Goal: Transaction & Acquisition: Purchase product/service

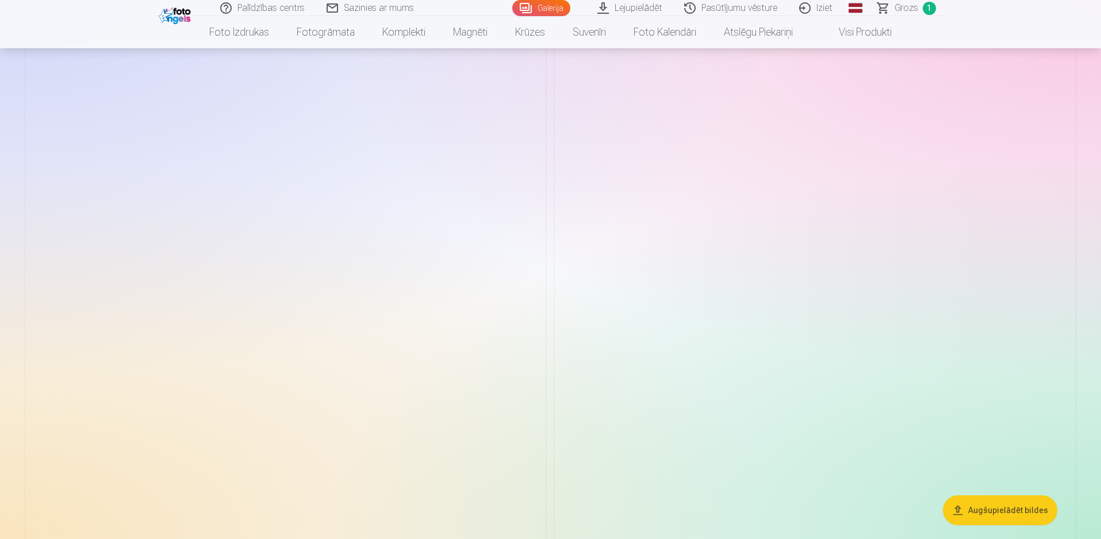
scroll to position [1304, 0]
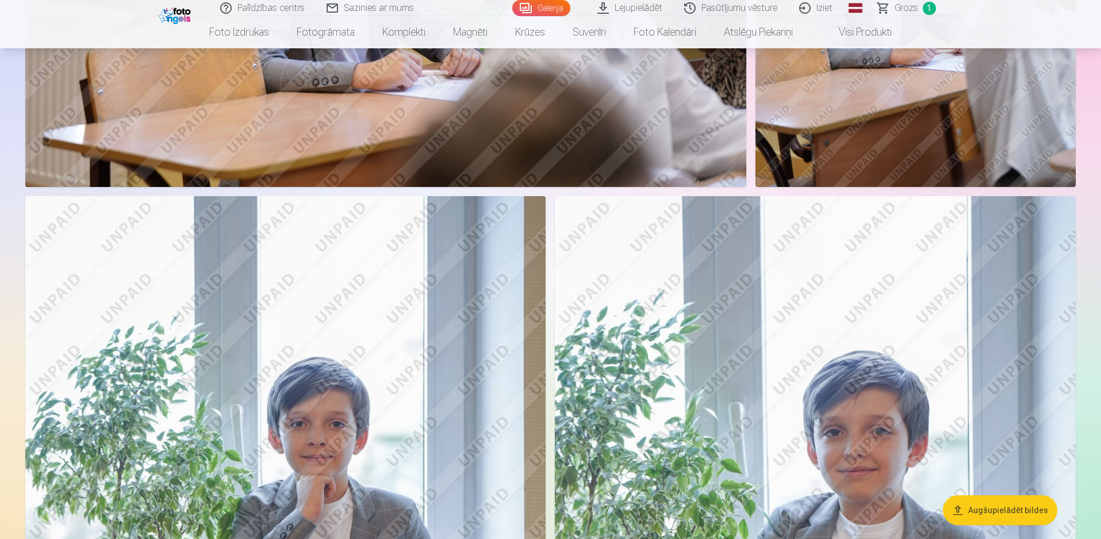
click at [1023, 511] on button "Augšupielādēt bildes" at bounding box center [1000, 510] width 114 height 30
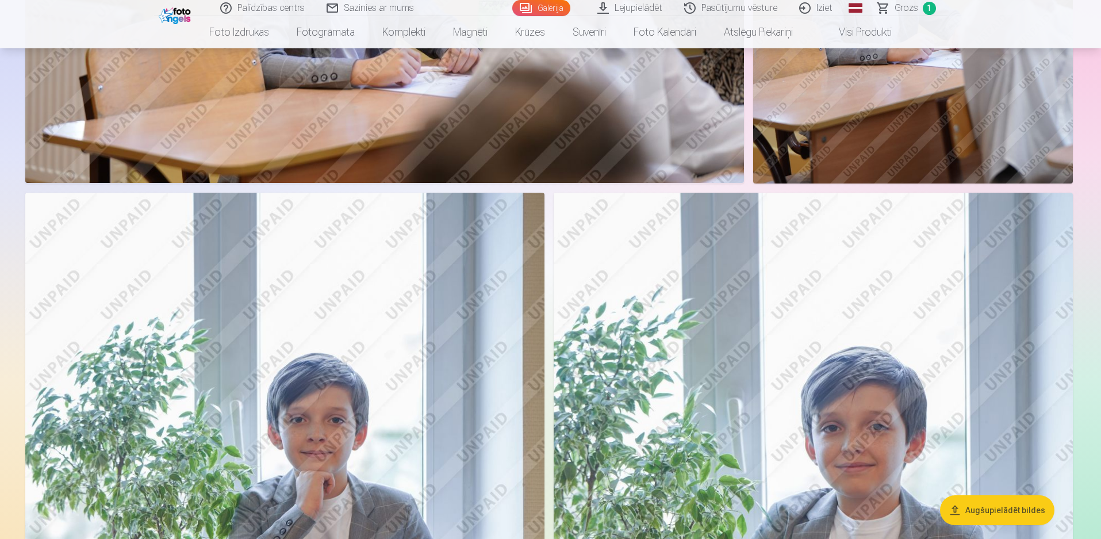
scroll to position [1306, 0]
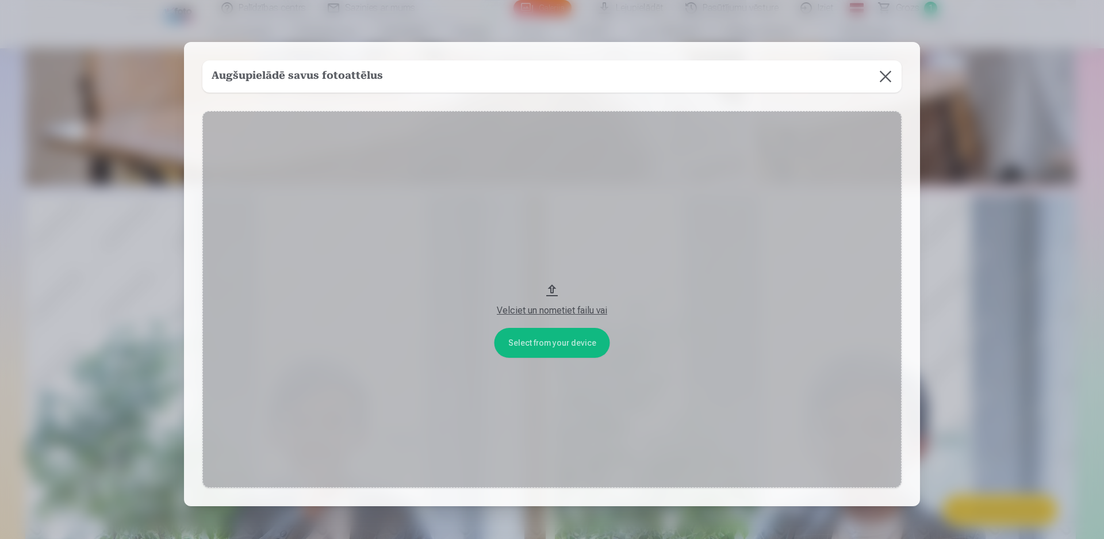
click at [883, 78] on button at bounding box center [886, 76] width 32 height 32
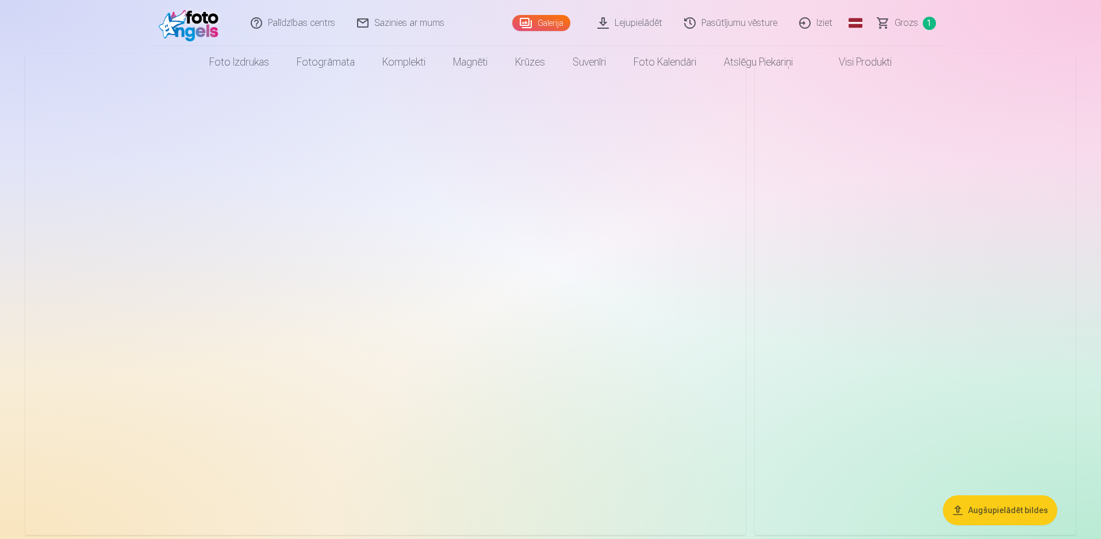
scroll to position [0, 0]
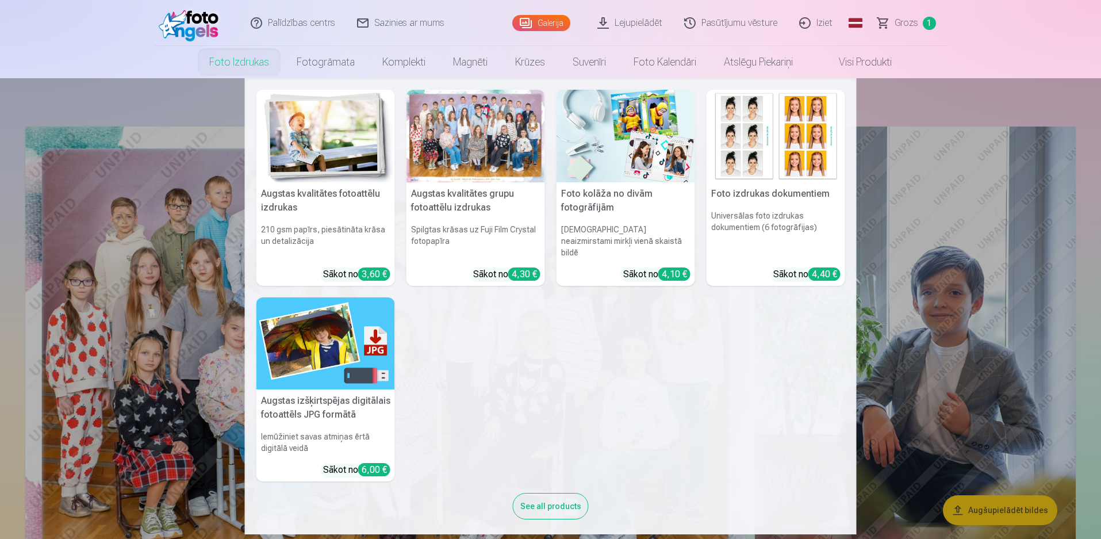
click at [493, 139] on div at bounding box center [476, 136] width 139 height 93
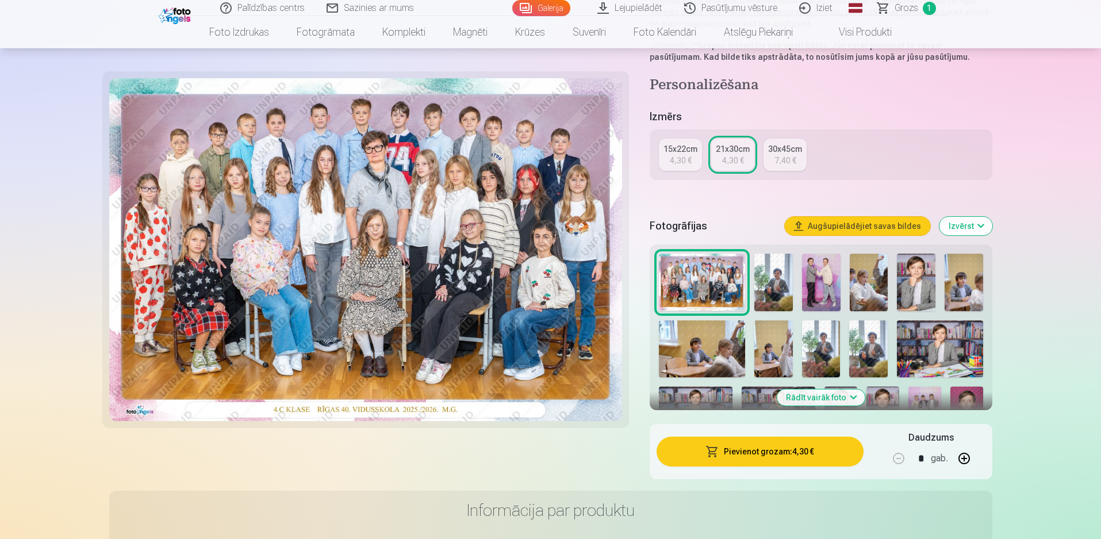
scroll to position [192, 0]
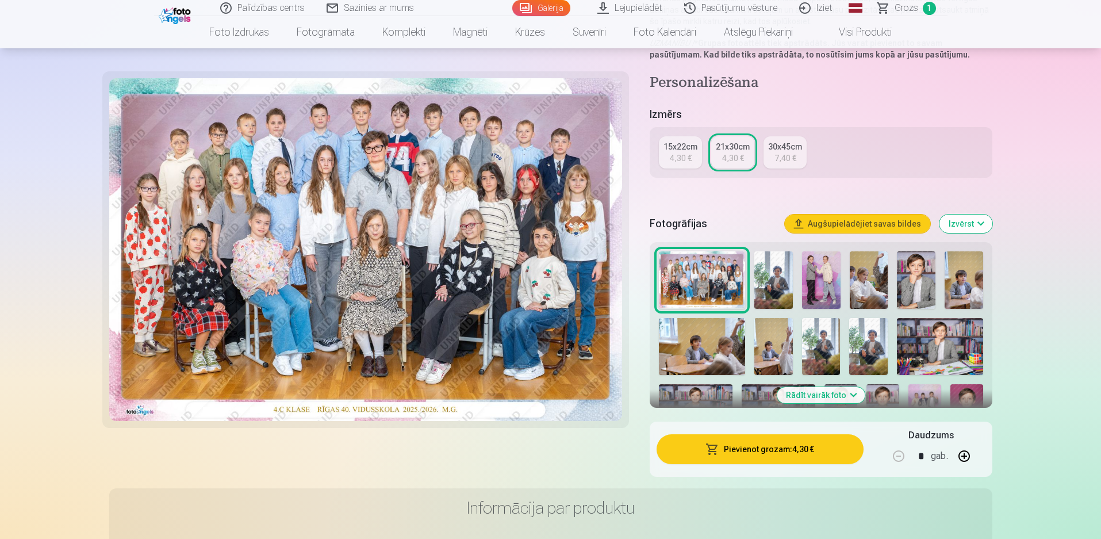
click at [781, 458] on button "Pievienot grozam : 4,30 €" at bounding box center [760, 449] width 206 height 30
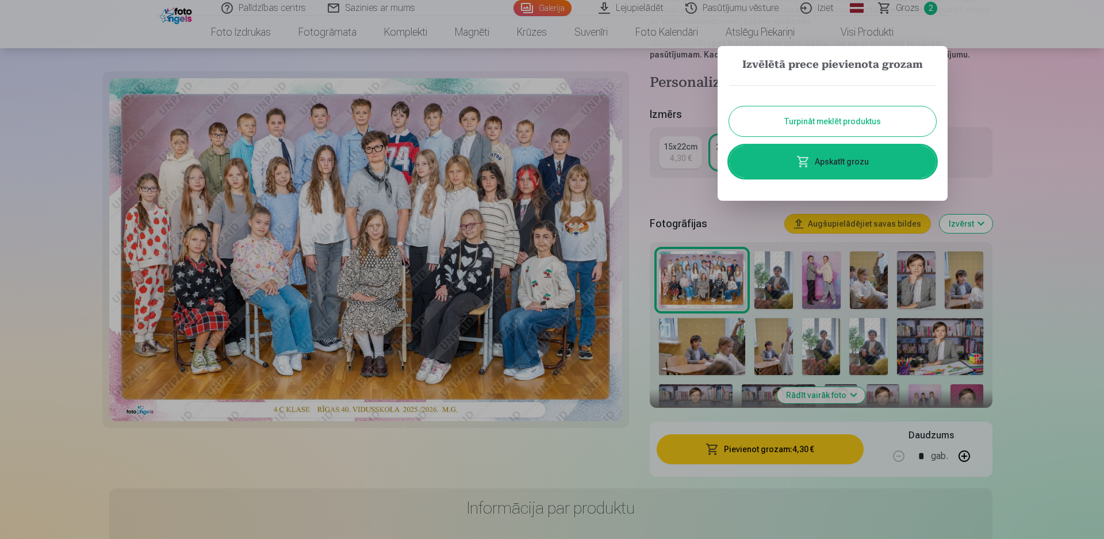
click at [812, 122] on button "Turpināt meklēt produktus" at bounding box center [832, 121] width 207 height 30
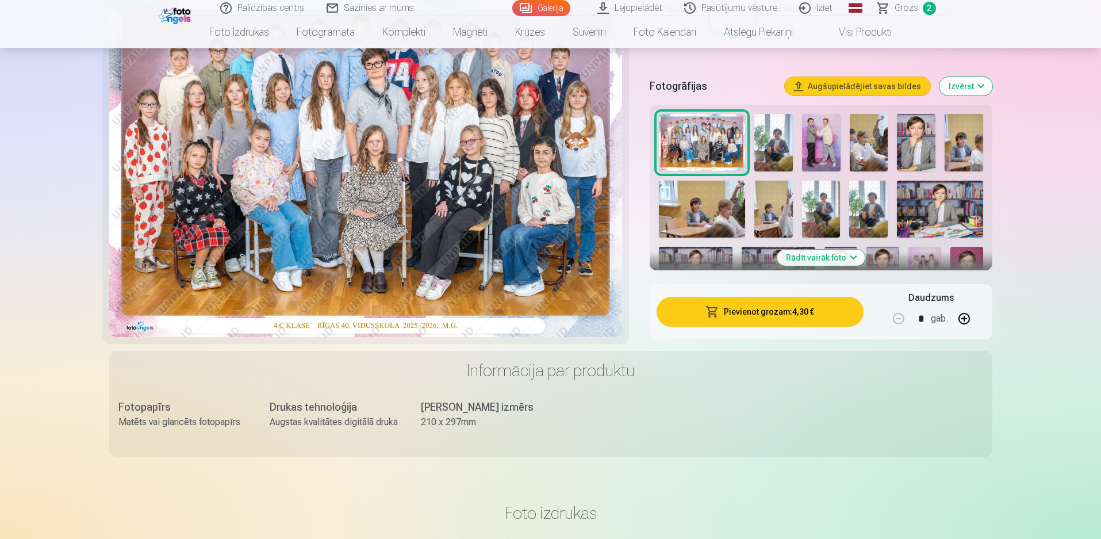
scroll to position [345, 0]
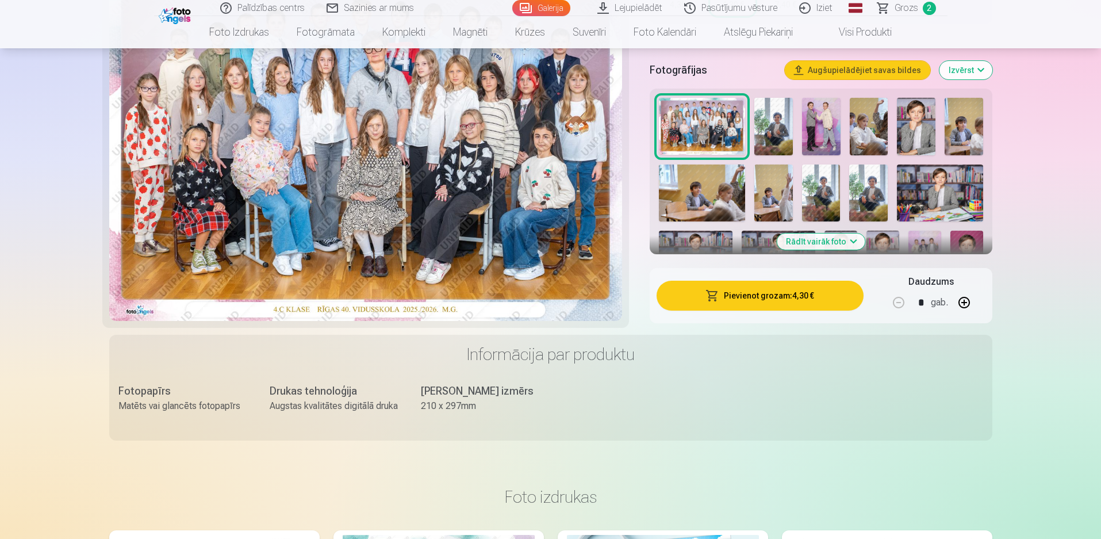
click at [834, 243] on button "Rādīt vairāk foto" at bounding box center [821, 241] width 88 height 16
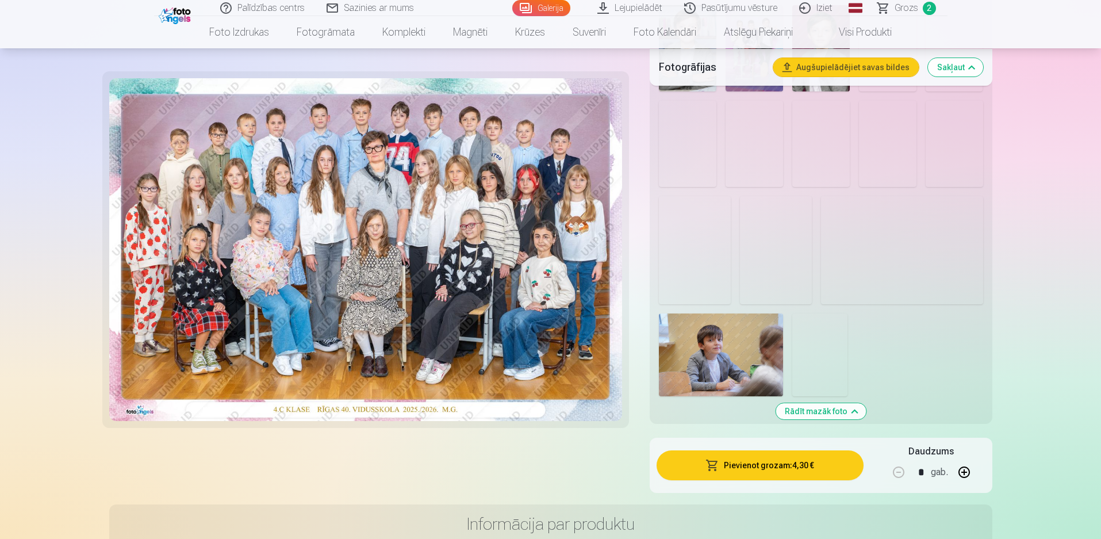
scroll to position [844, 0]
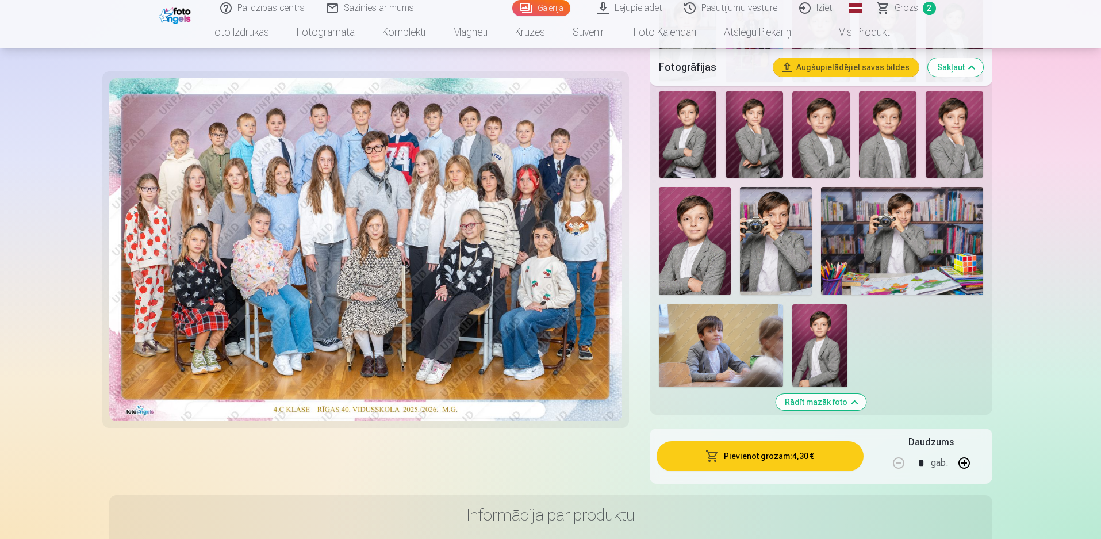
click at [899, 239] on img at bounding box center [902, 241] width 162 height 108
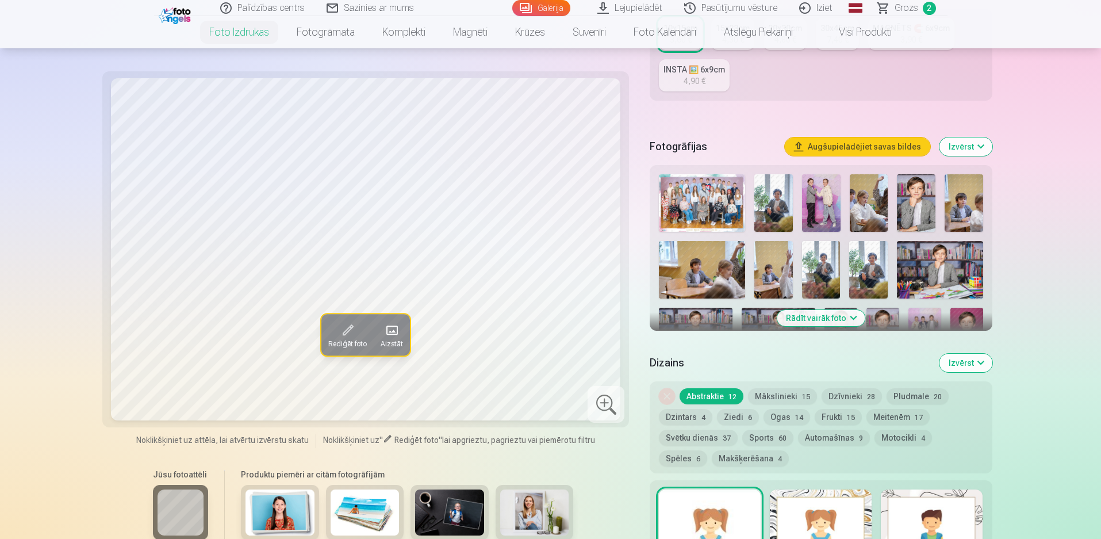
scroll to position [269, 0]
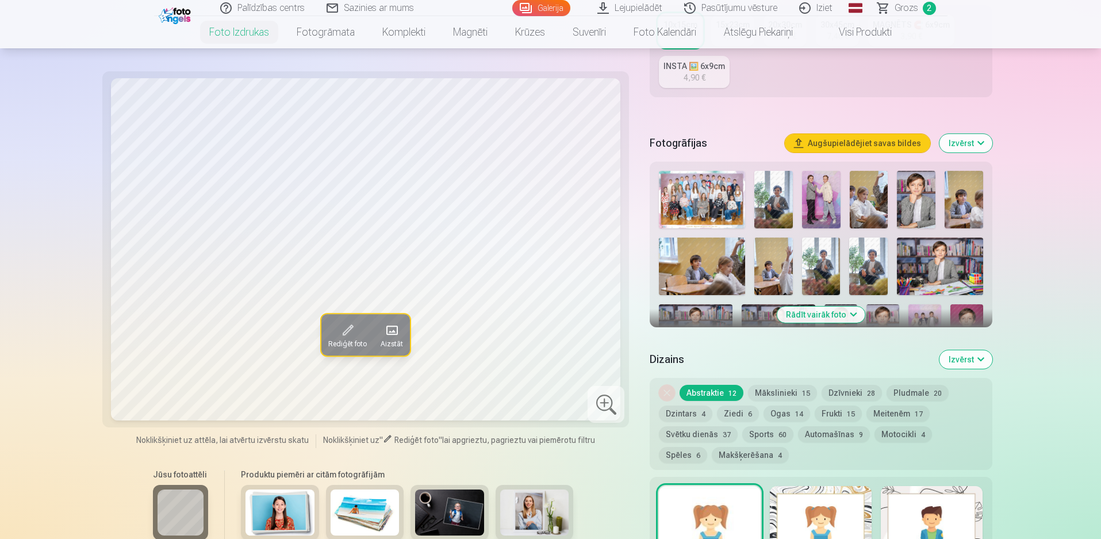
click at [818, 312] on button "Rādīt vairāk foto" at bounding box center [821, 315] width 88 height 16
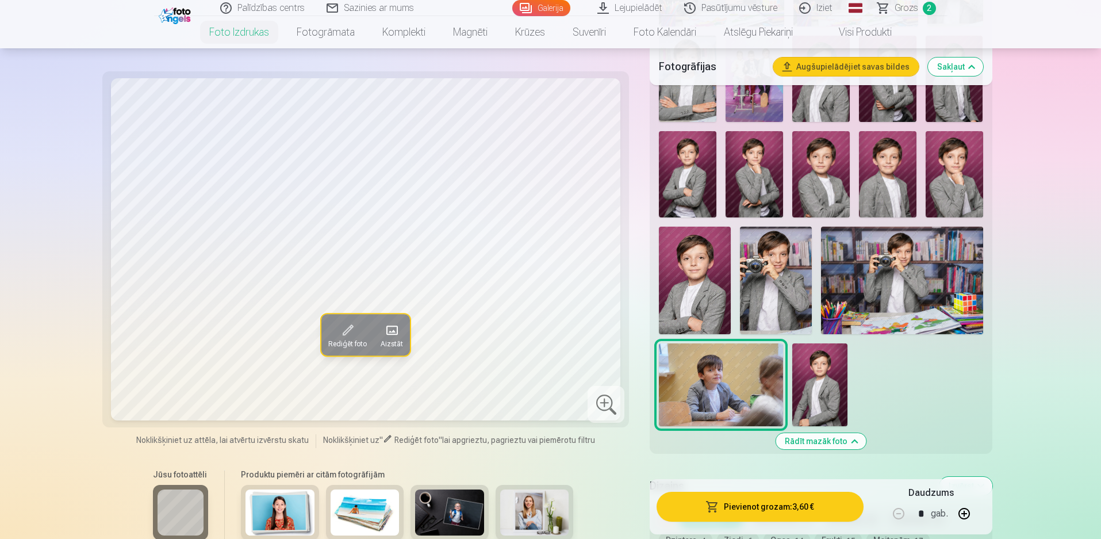
scroll to position [805, 0]
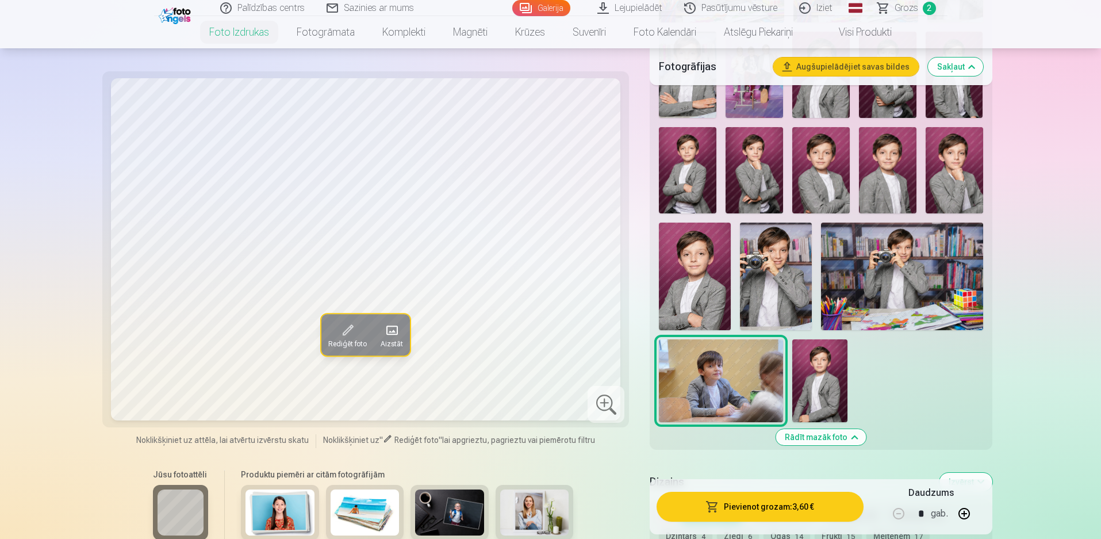
click at [883, 277] on img at bounding box center [902, 277] width 162 height 108
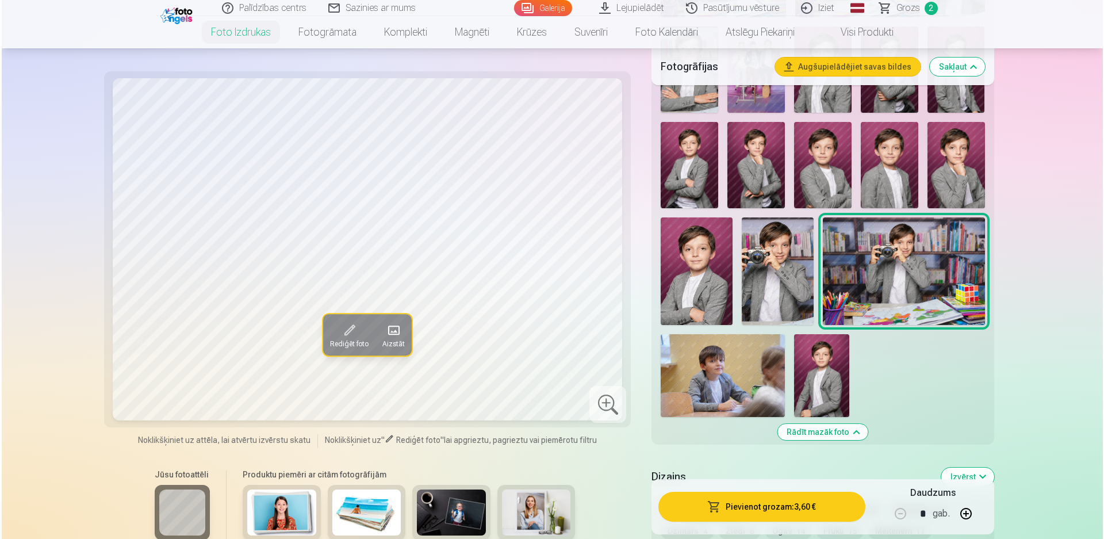
scroll to position [844, 0]
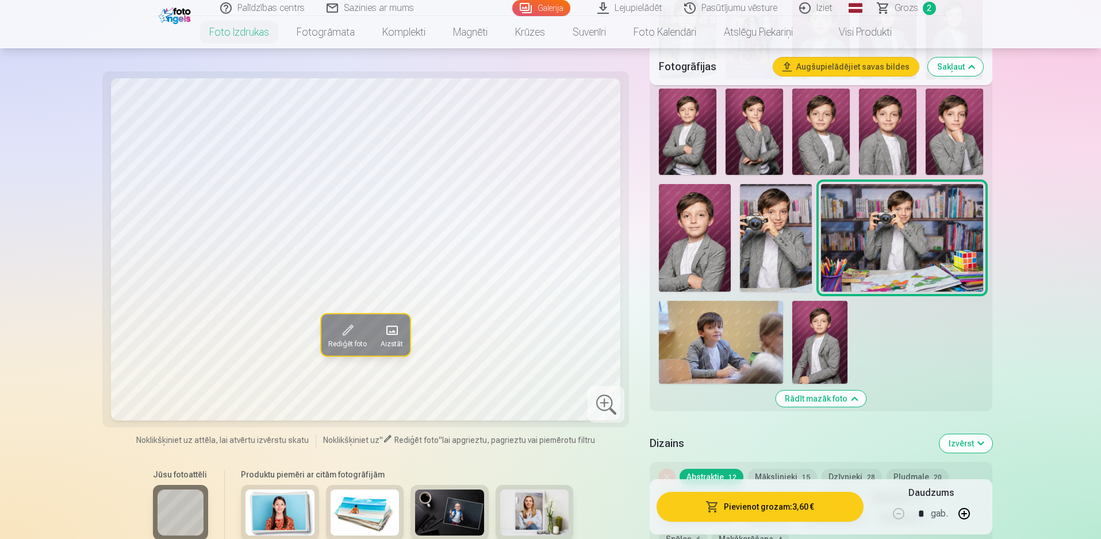
click at [790, 510] on button "Pievienot grozam : 3,60 €" at bounding box center [760, 507] width 206 height 30
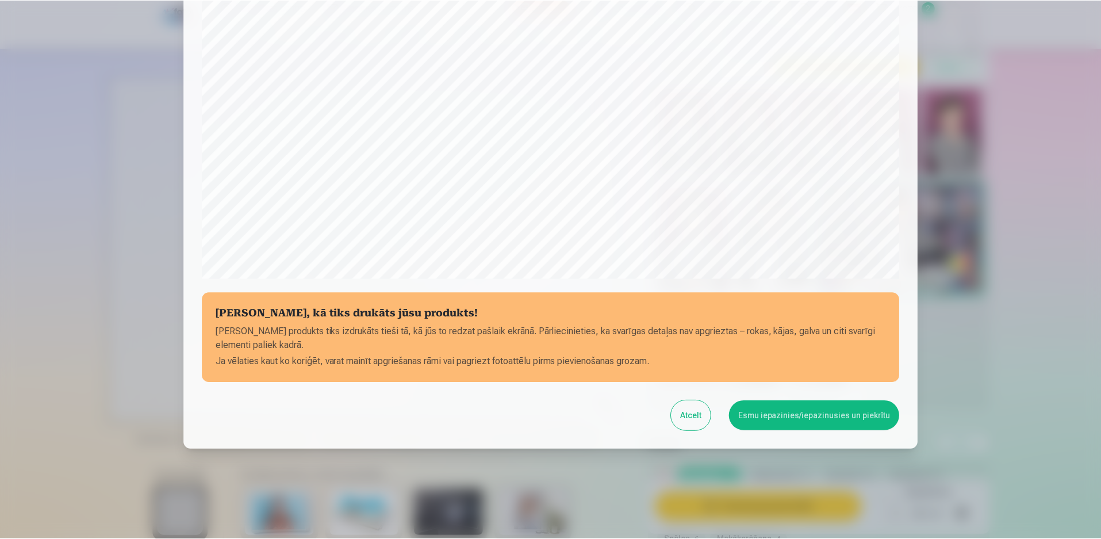
scroll to position [289, 0]
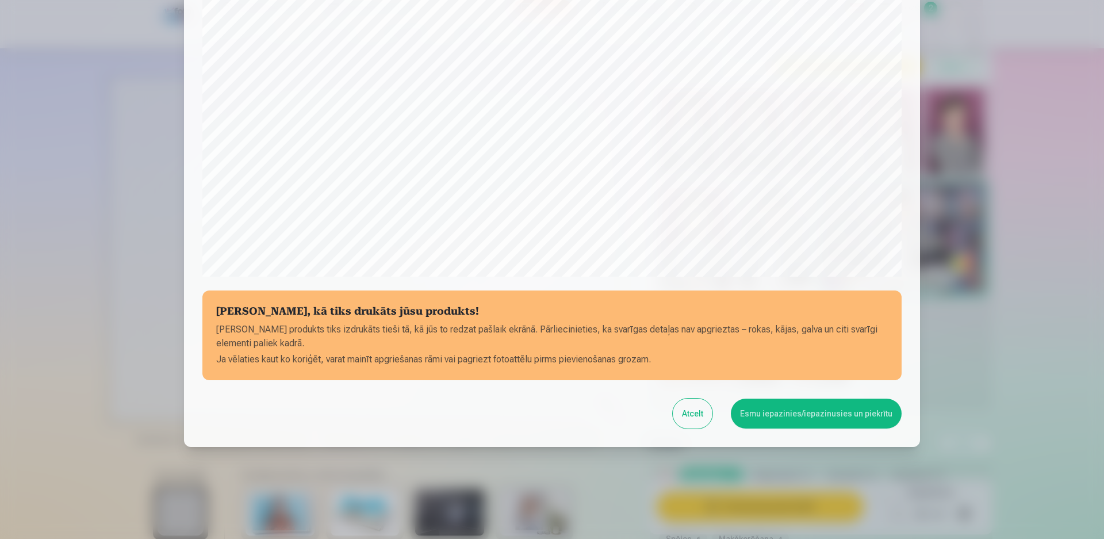
click at [774, 414] on button "Esmu iepazinies/iepazinusies un piekrītu" at bounding box center [816, 414] width 171 height 30
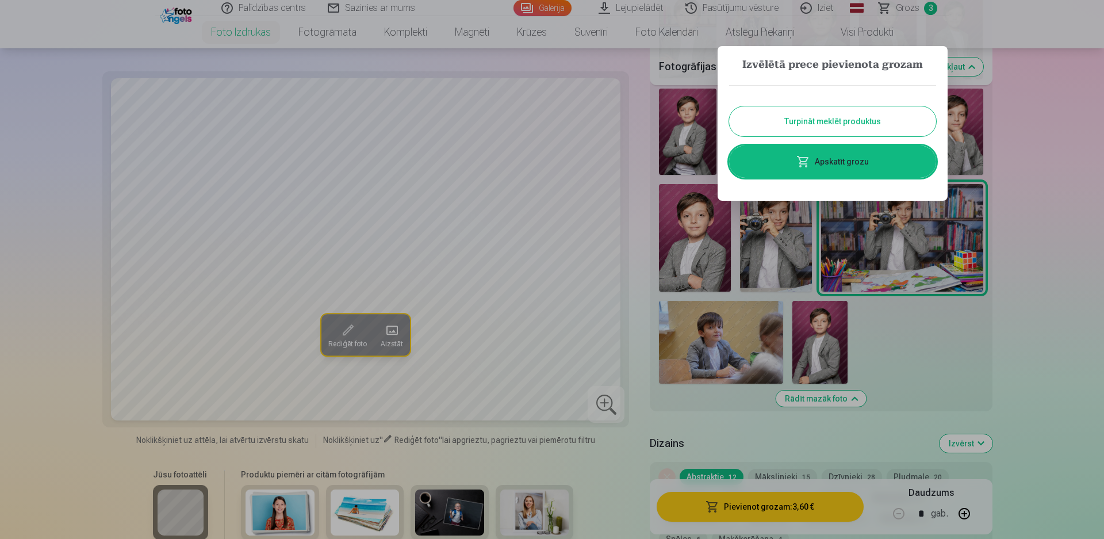
click at [836, 122] on button "Turpināt meklēt produktus" at bounding box center [832, 121] width 207 height 30
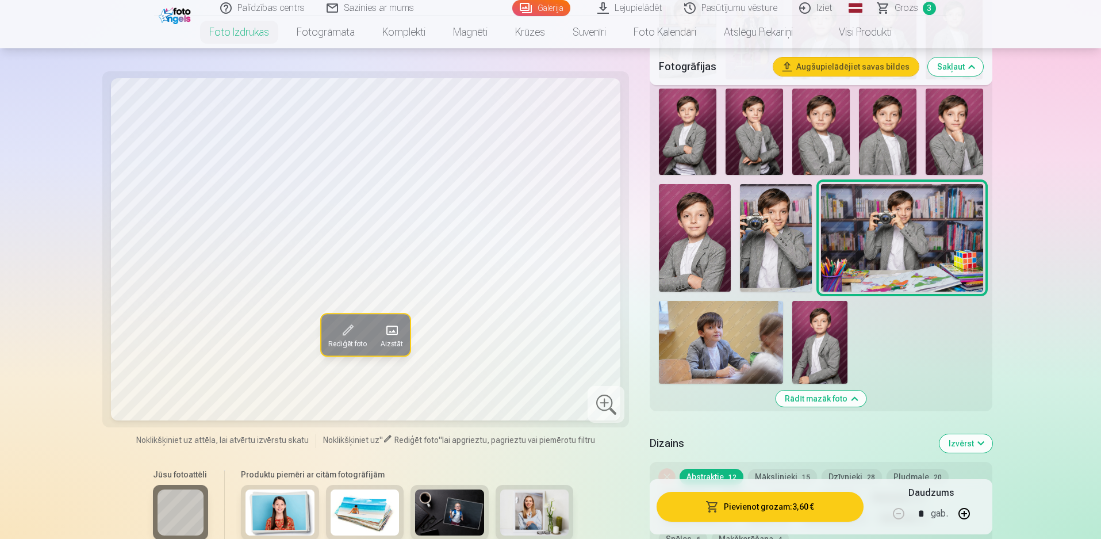
click at [906, 6] on span "Grozs" at bounding box center [907, 8] width 24 height 14
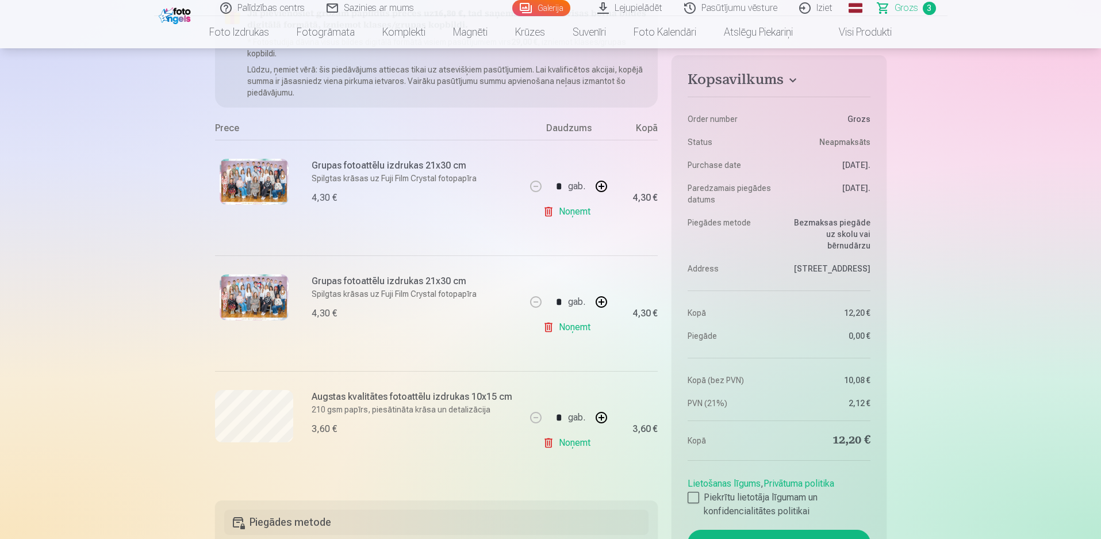
scroll to position [154, 0]
click at [554, 210] on link "Noņemt" at bounding box center [569, 212] width 52 height 23
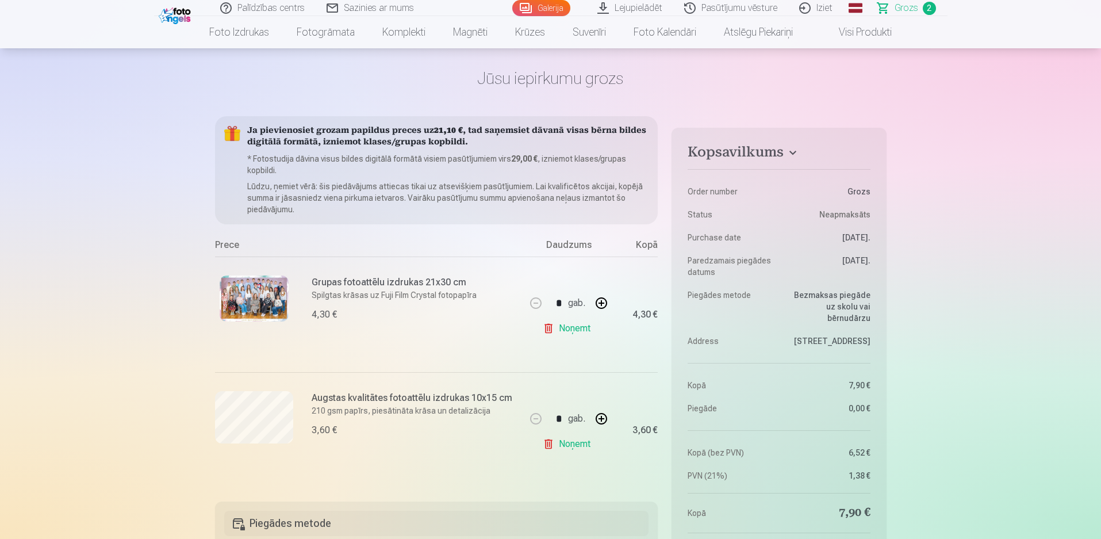
scroll to position [0, 0]
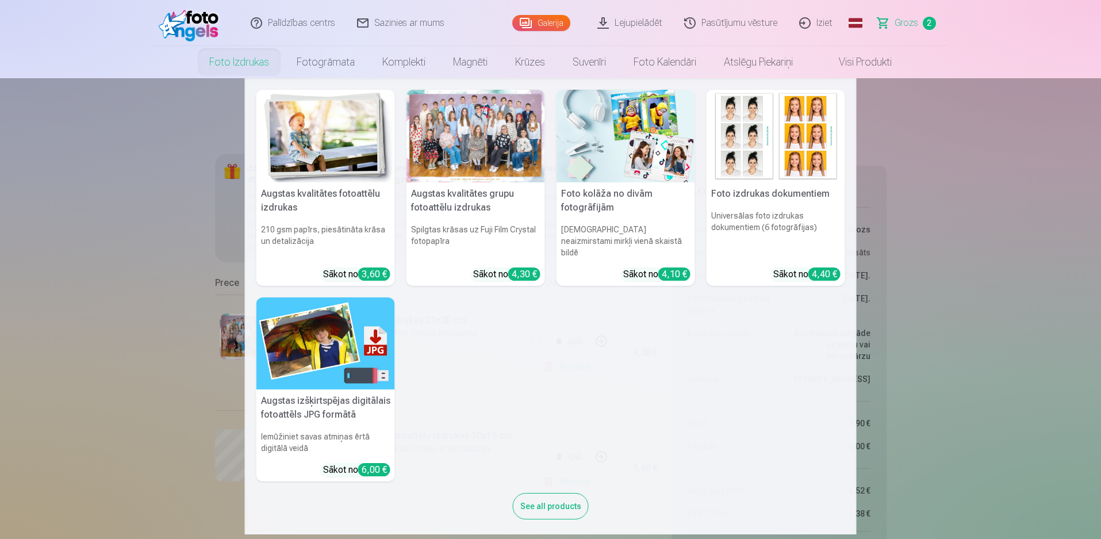
click at [494, 161] on div at bounding box center [476, 136] width 139 height 93
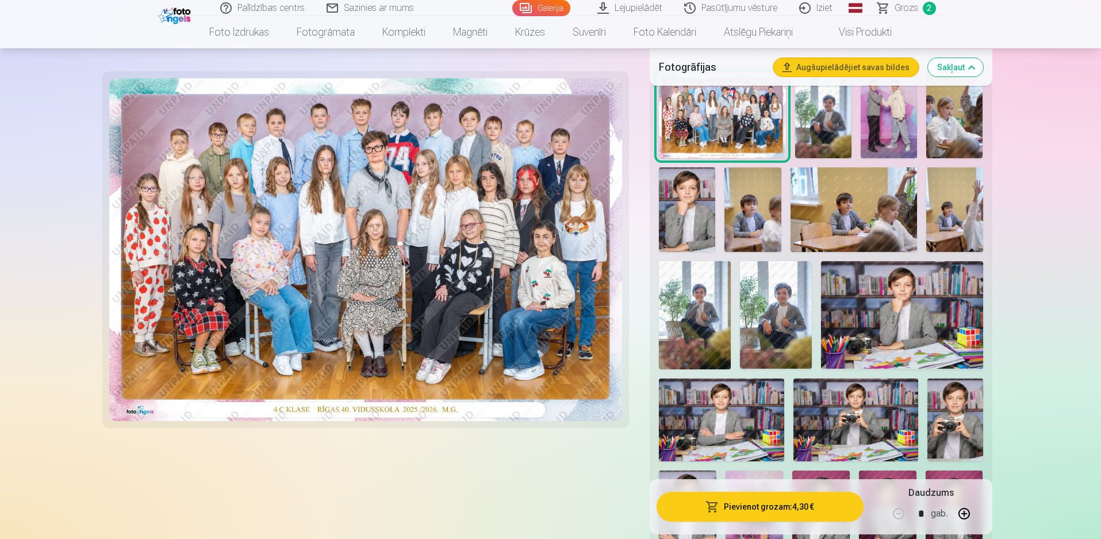
scroll to position [384, 0]
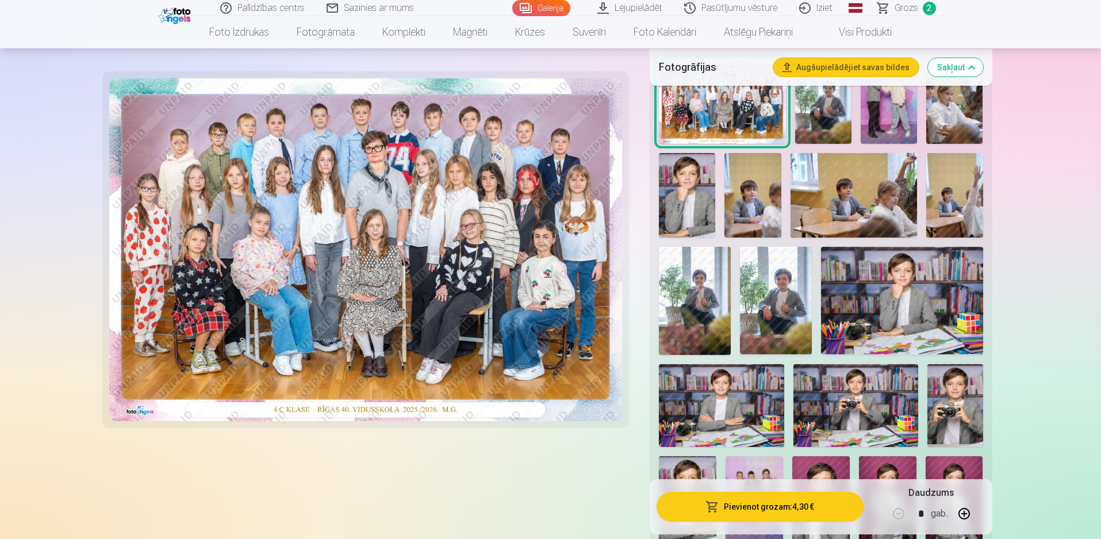
click at [767, 286] on img at bounding box center [776, 301] width 72 height 108
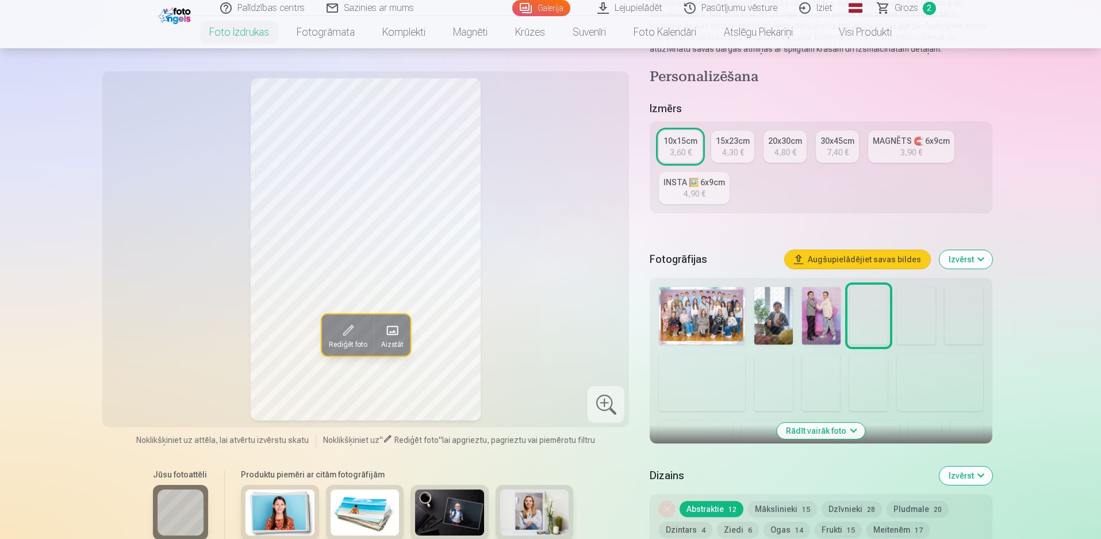
scroll to position [154, 0]
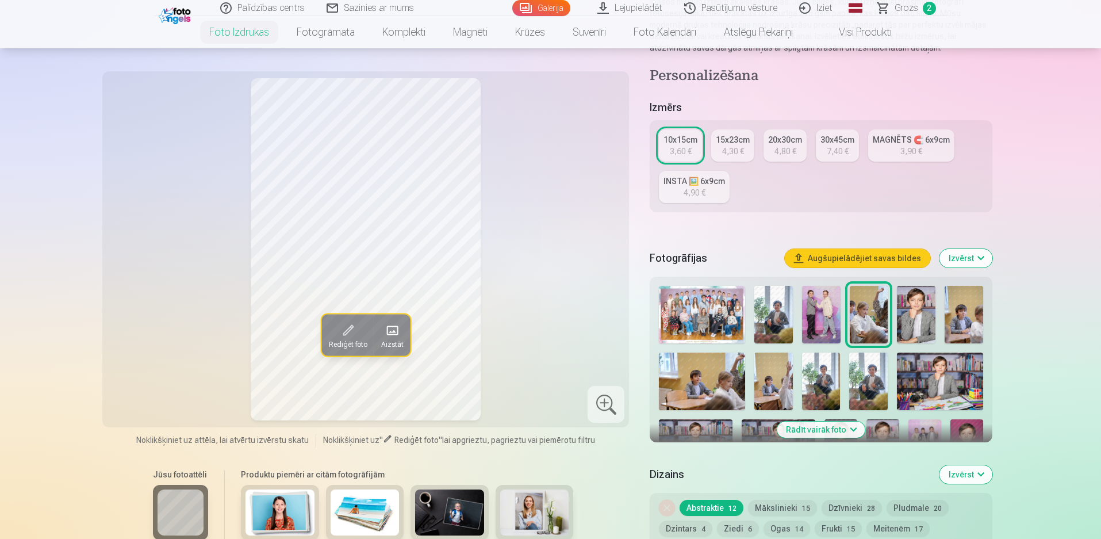
click at [835, 432] on button "Rādīt vairāk foto" at bounding box center [821, 430] width 88 height 16
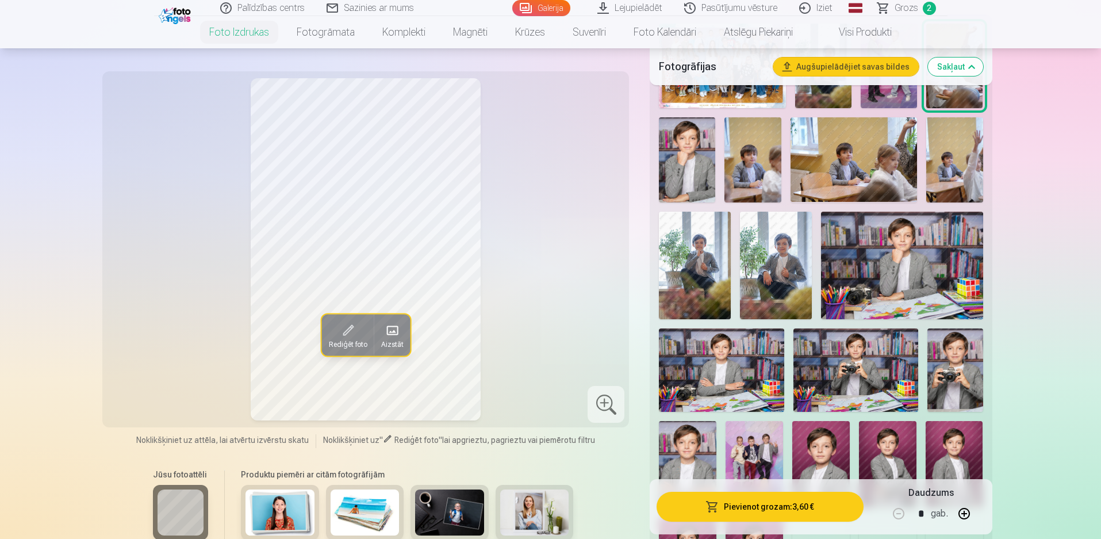
scroll to position [422, 0]
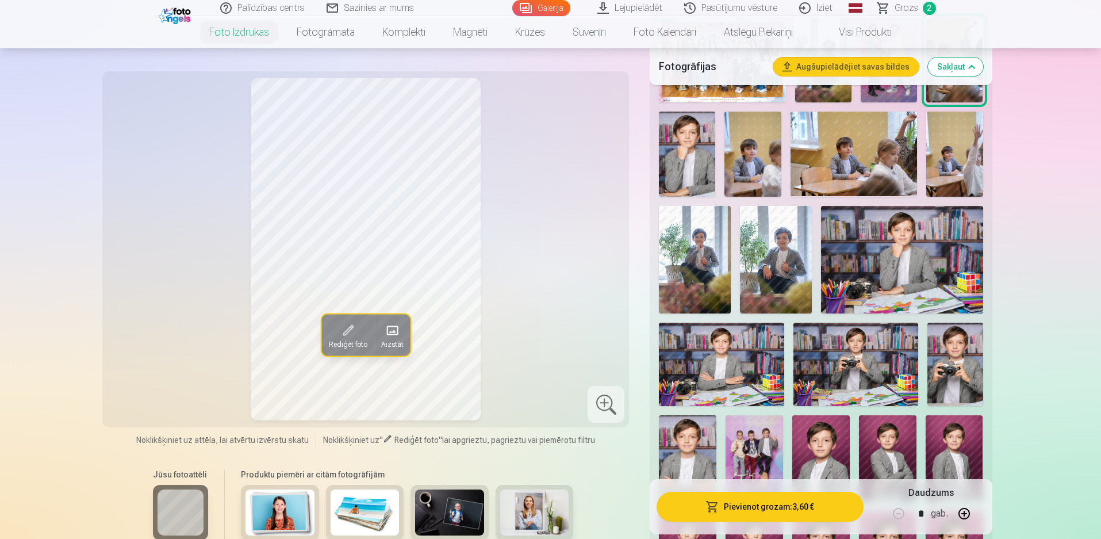
click at [767, 277] on img at bounding box center [776, 260] width 72 height 108
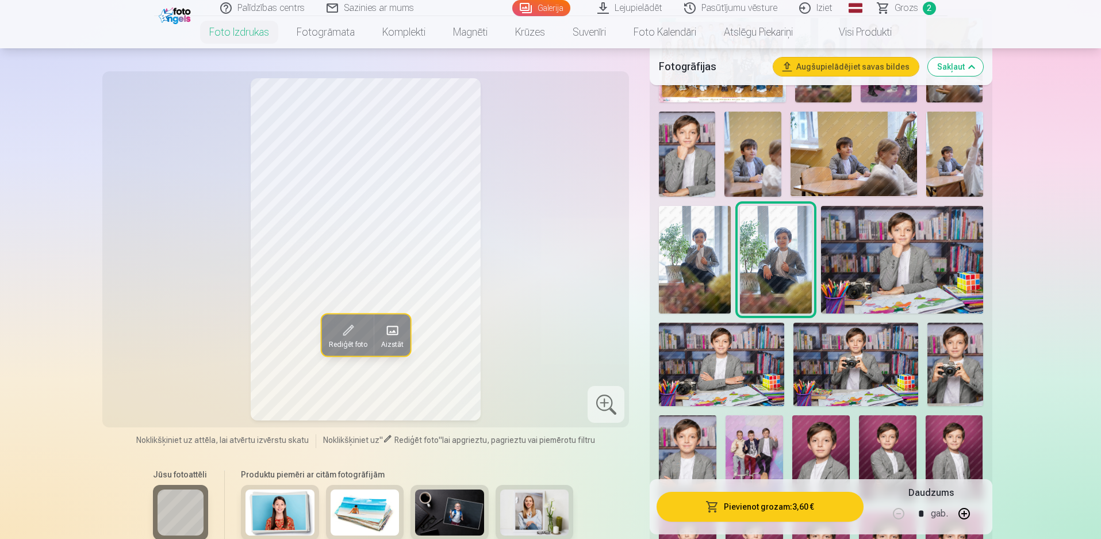
click at [695, 274] on img at bounding box center [695, 260] width 72 height 108
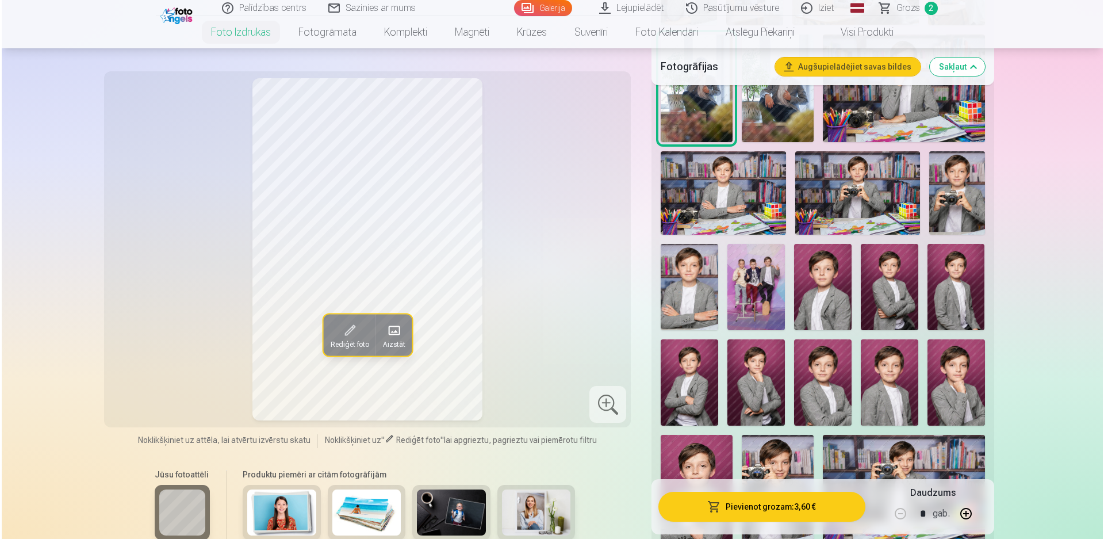
scroll to position [614, 0]
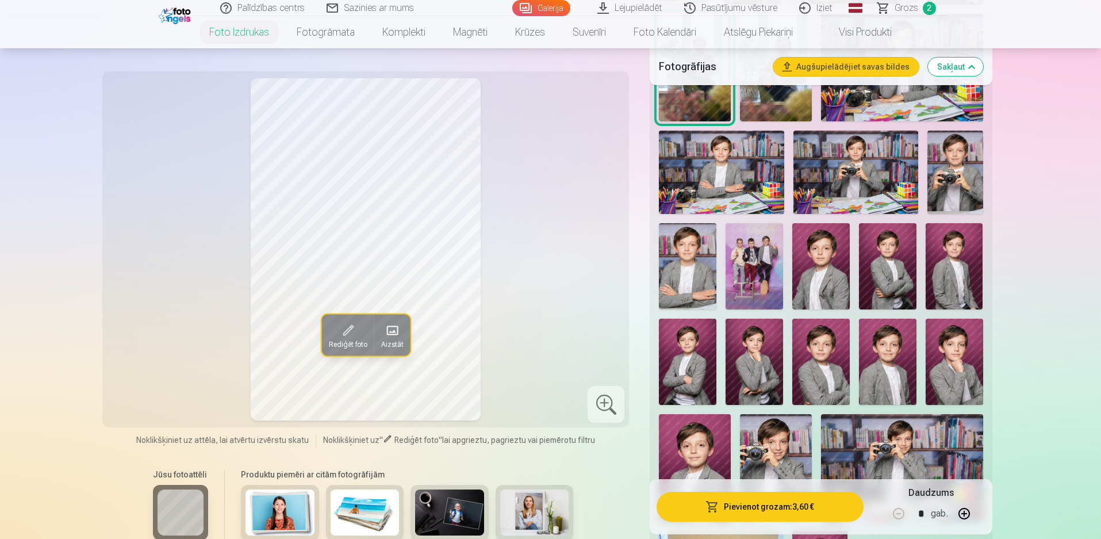
click at [765, 506] on button "Pievienot grozam : 3,60 €" at bounding box center [760, 507] width 206 height 30
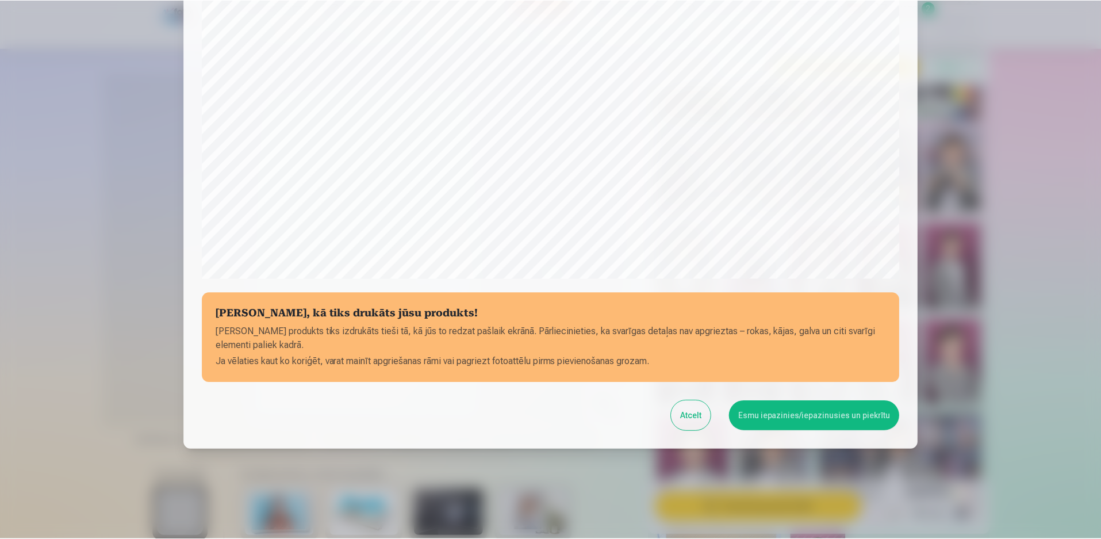
scroll to position [289, 0]
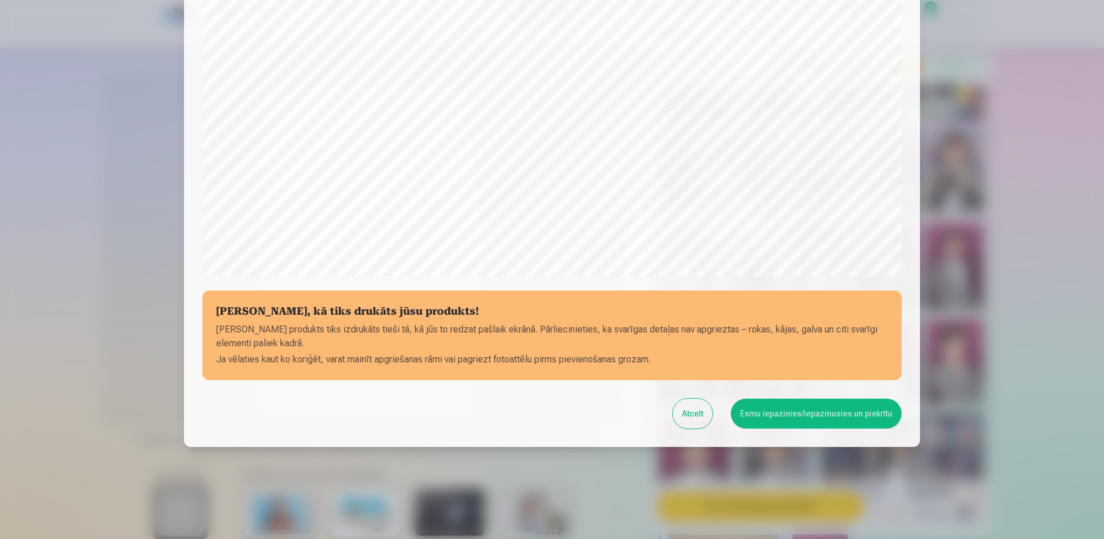
click at [766, 412] on button "Esmu iepazinies/iepazinusies un piekrītu" at bounding box center [816, 414] width 171 height 30
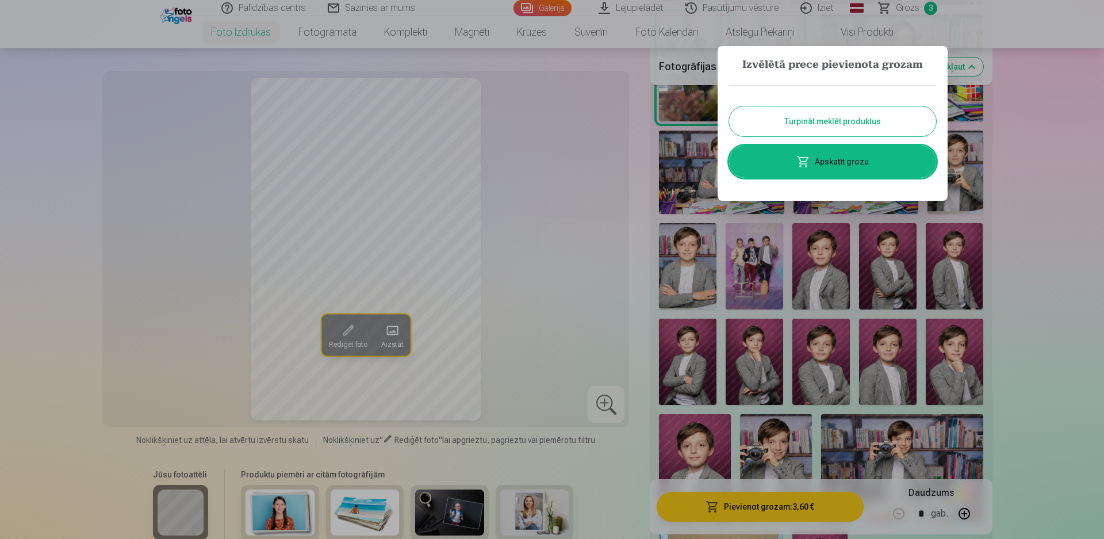
click at [847, 121] on button "Turpināt meklēt produktus" at bounding box center [832, 121] width 207 height 30
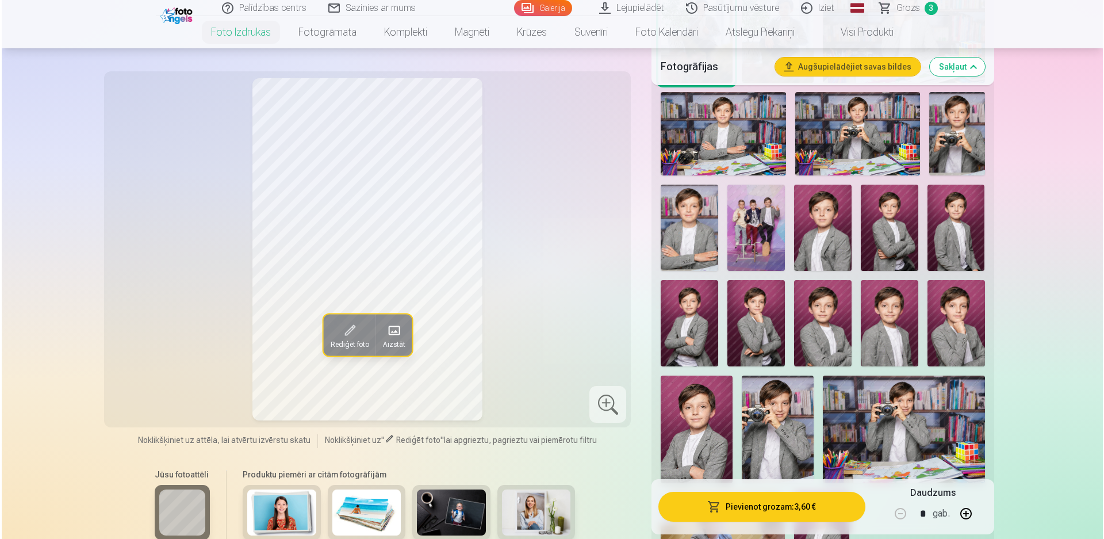
scroll to position [652, 0]
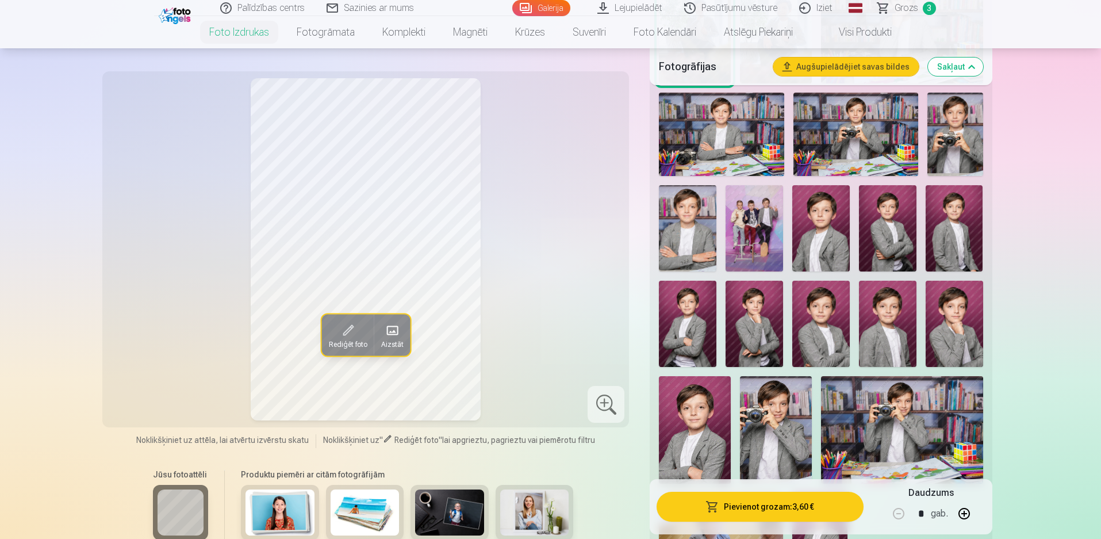
click at [762, 238] on img at bounding box center [755, 228] width 58 height 86
click at [756, 511] on button "Pievienot grozam : 3,60 €" at bounding box center [760, 507] width 206 height 30
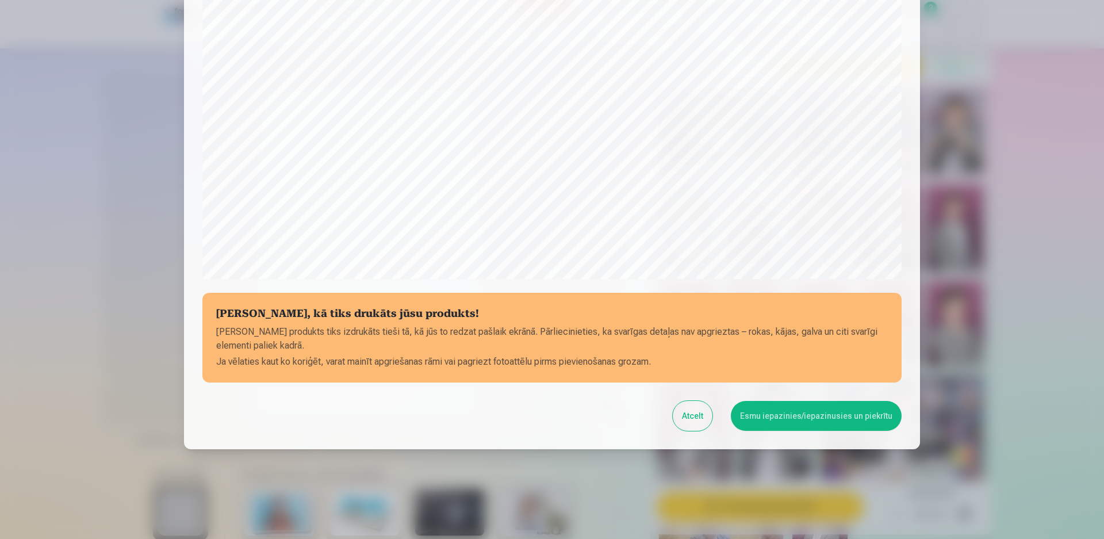
scroll to position [289, 0]
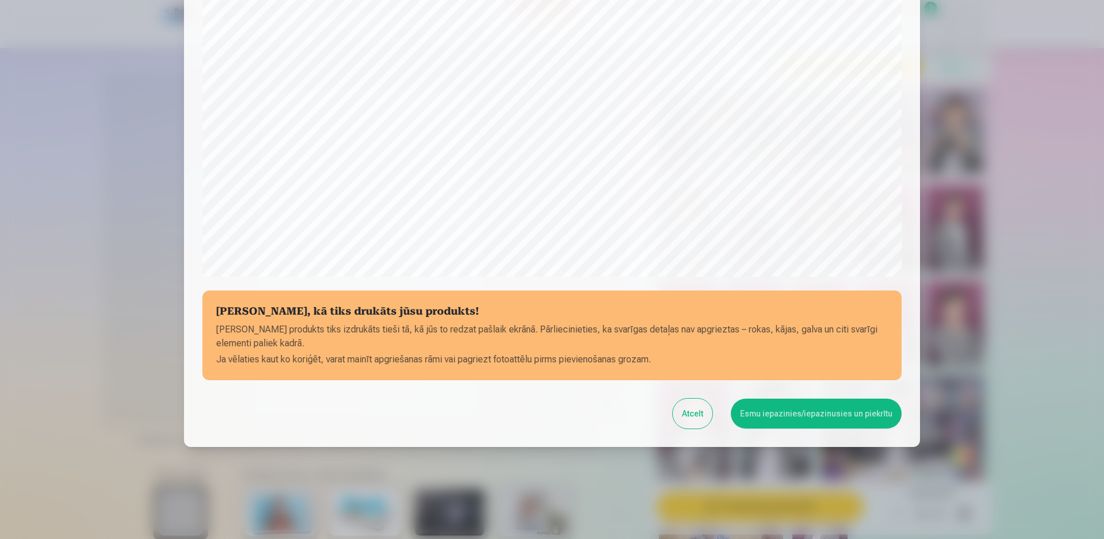
click at [790, 418] on button "Esmu iepazinies/iepazinusies un piekrītu" at bounding box center [816, 414] width 171 height 30
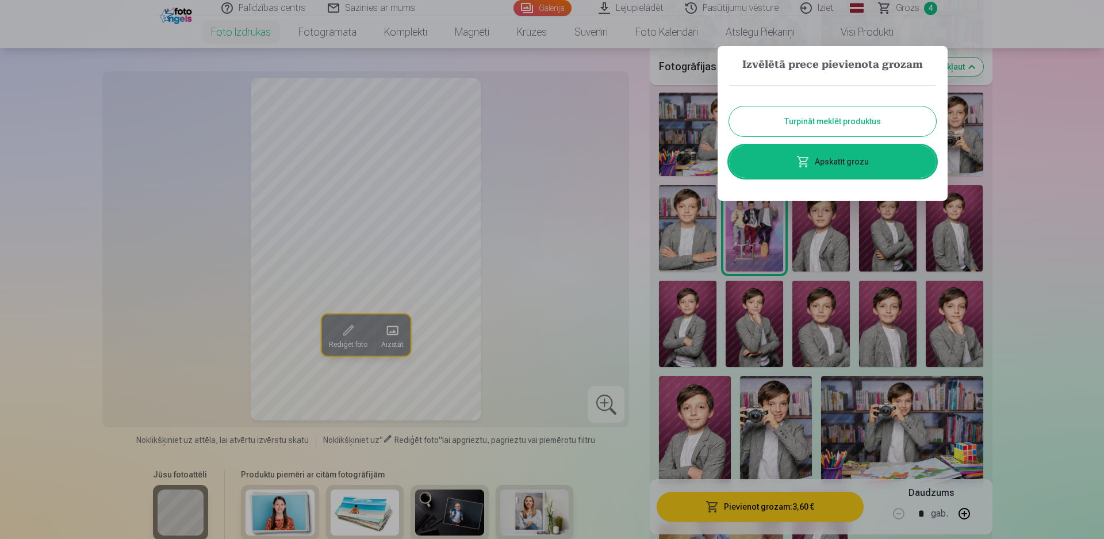
click at [836, 165] on link "Apskatīt grozu" at bounding box center [832, 161] width 207 height 32
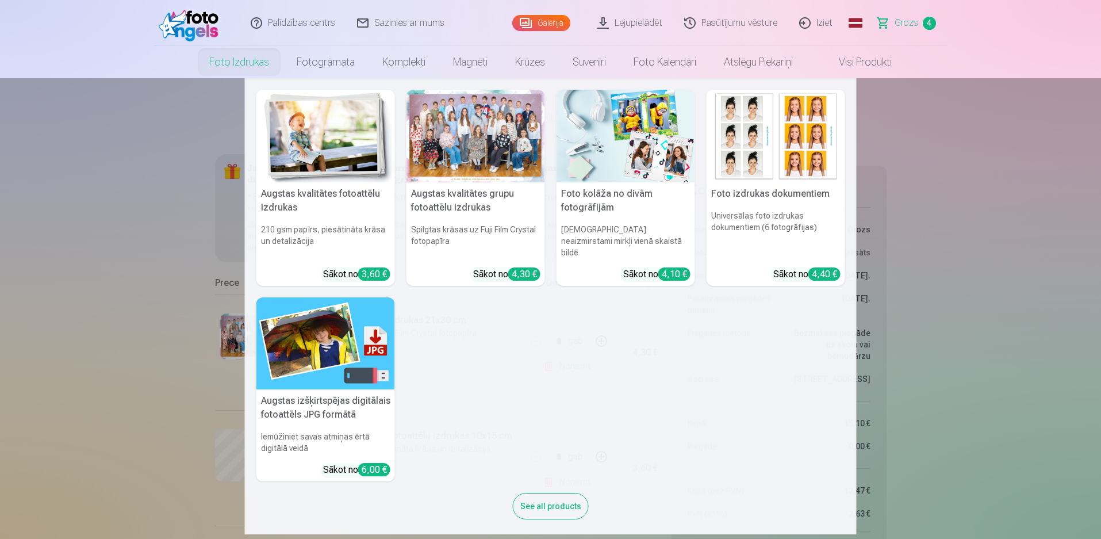
click at [476, 148] on div at bounding box center [476, 136] width 139 height 93
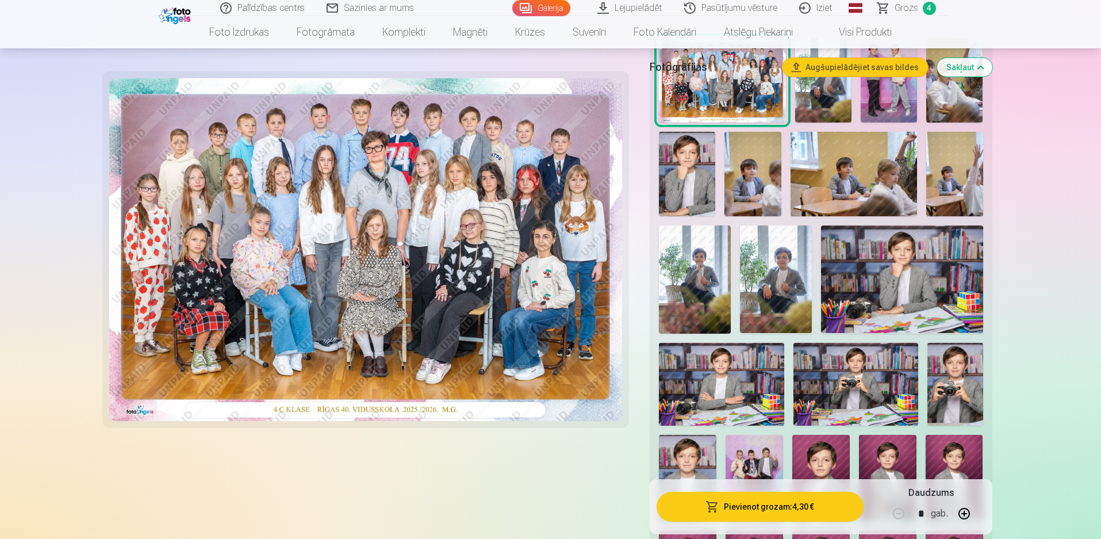
scroll to position [307, 0]
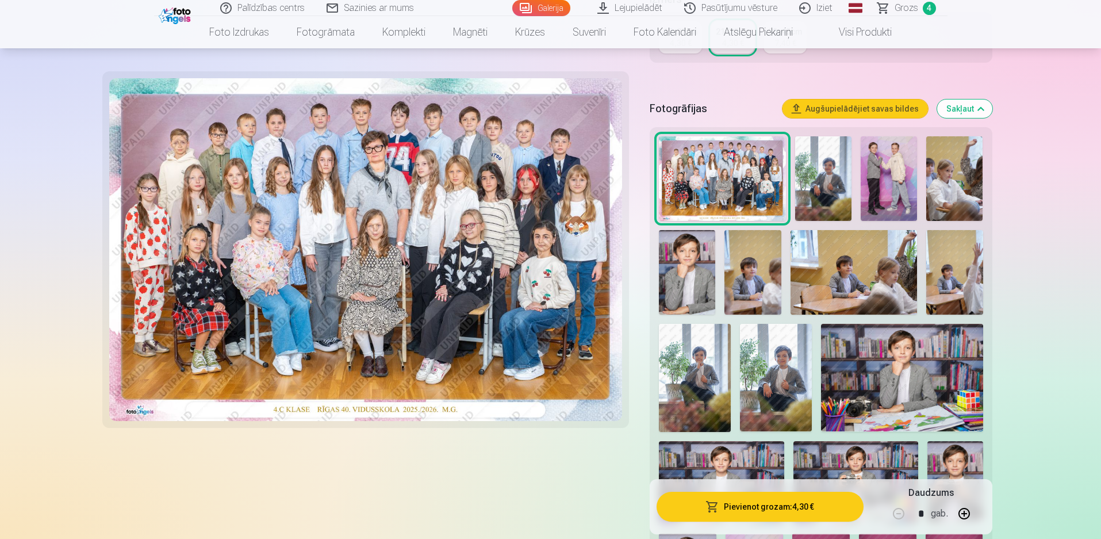
click at [894, 174] on img at bounding box center [889, 178] width 56 height 85
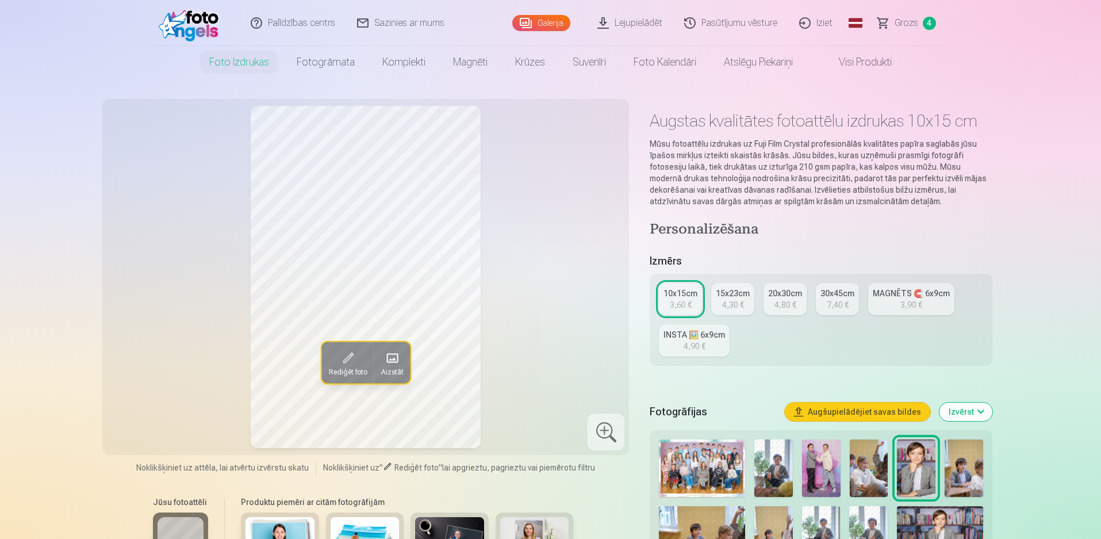
click at [817, 462] on img at bounding box center [821, 468] width 39 height 58
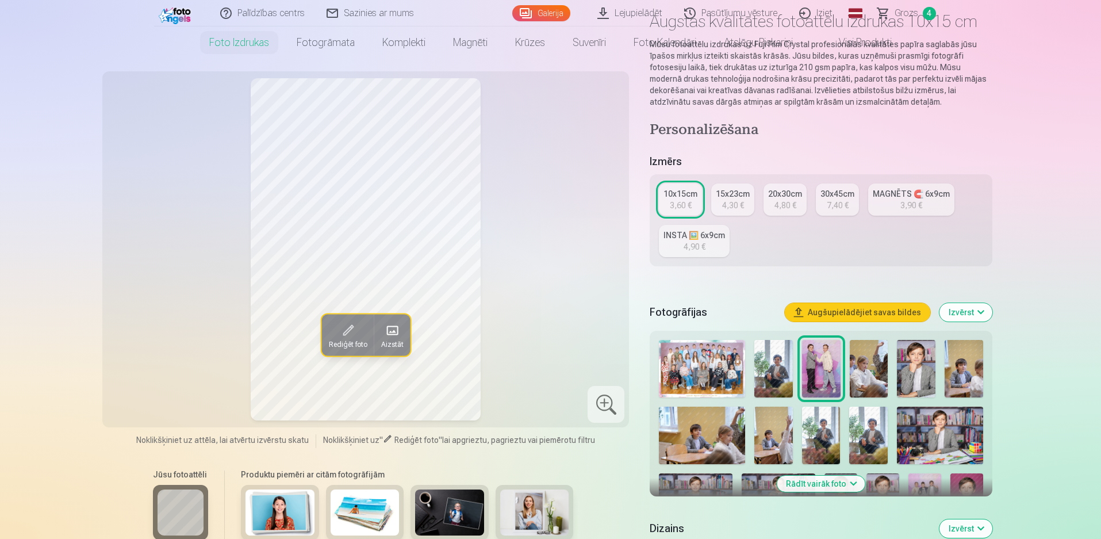
scroll to position [115, 0]
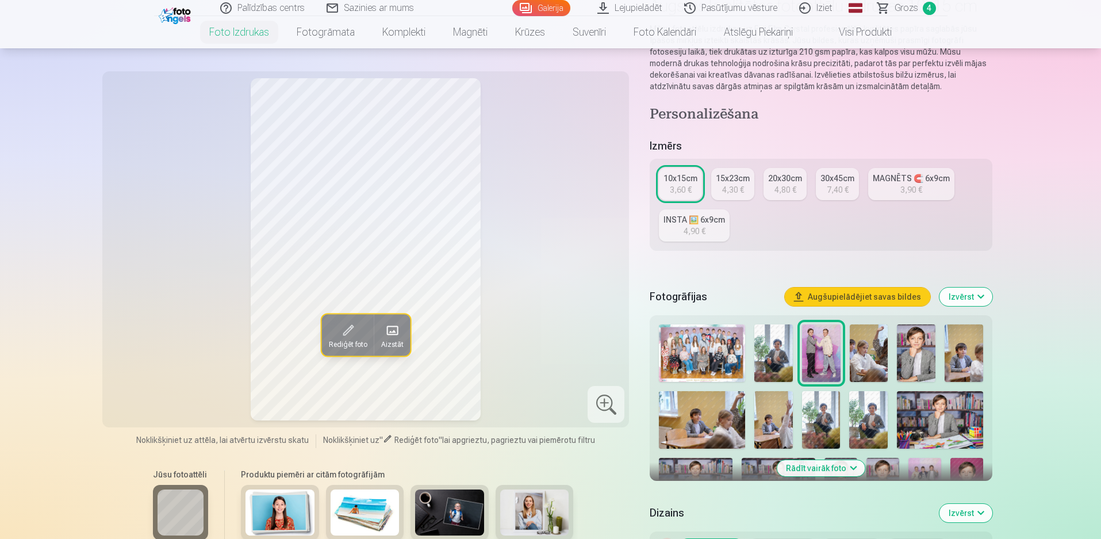
click at [780, 338] on img at bounding box center [774, 353] width 39 height 58
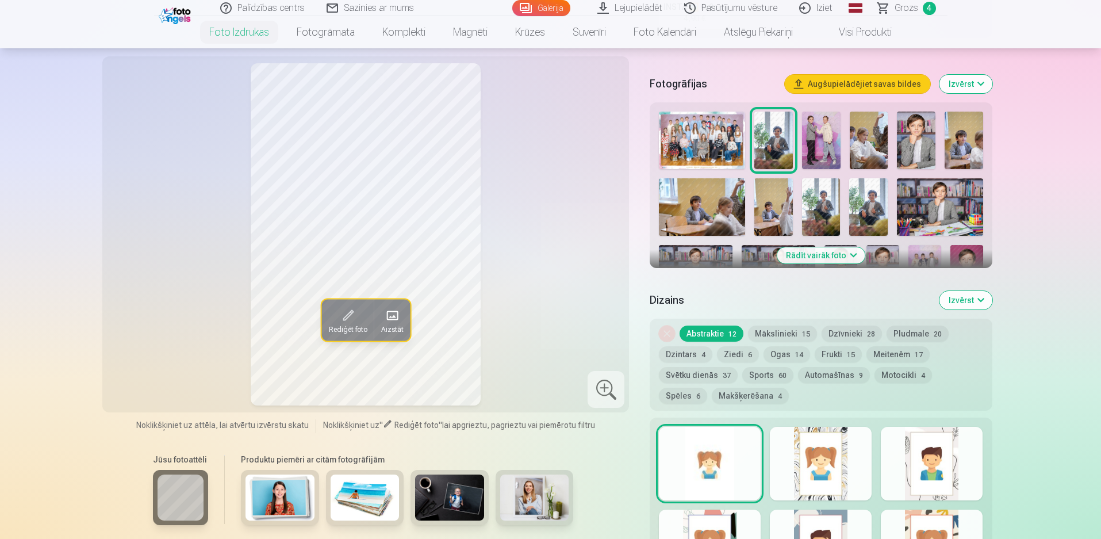
scroll to position [345, 0]
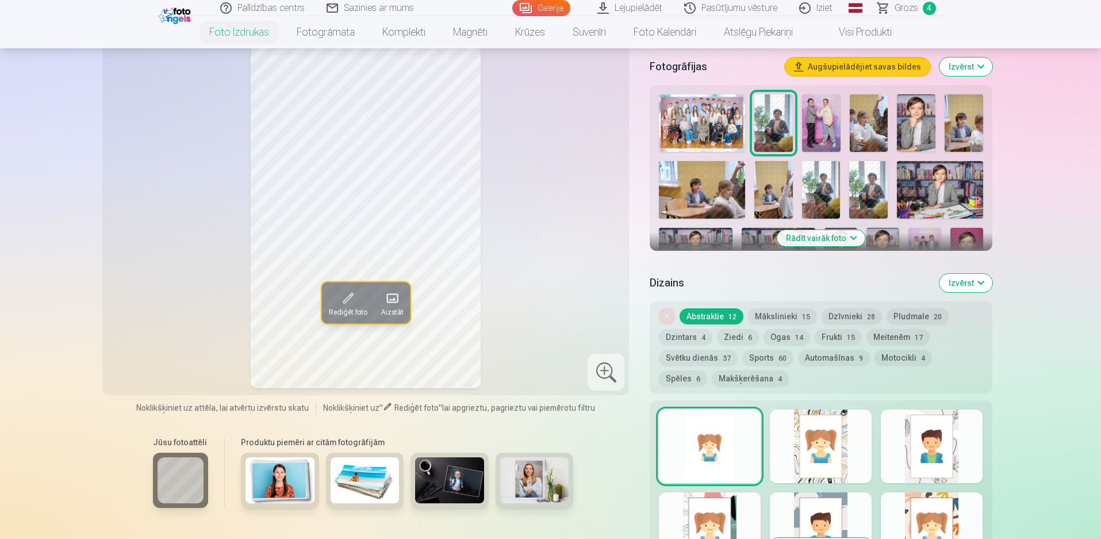
click at [822, 240] on button "Rādīt vairāk foto" at bounding box center [821, 238] width 88 height 16
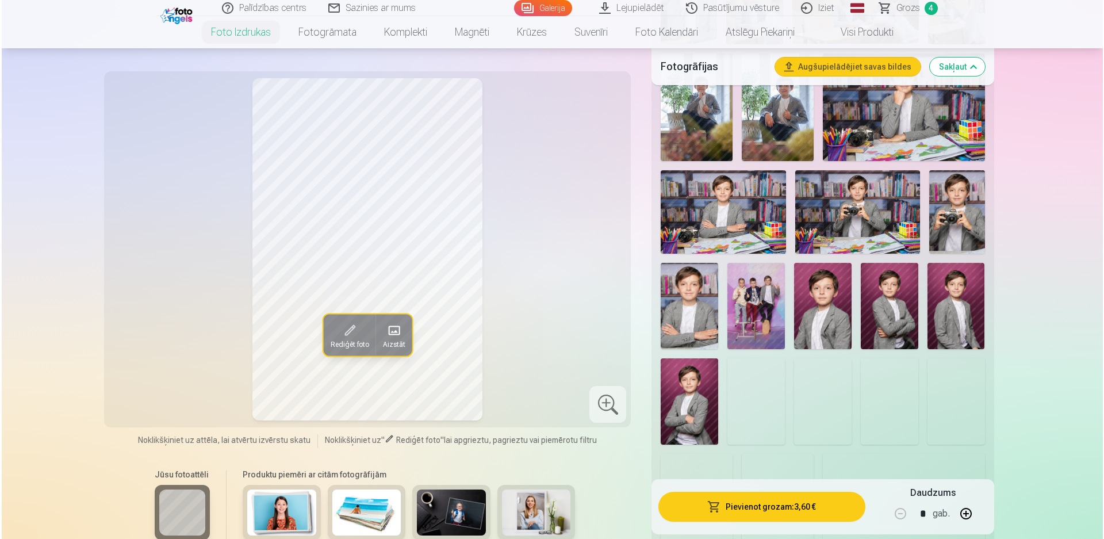
scroll to position [575, 0]
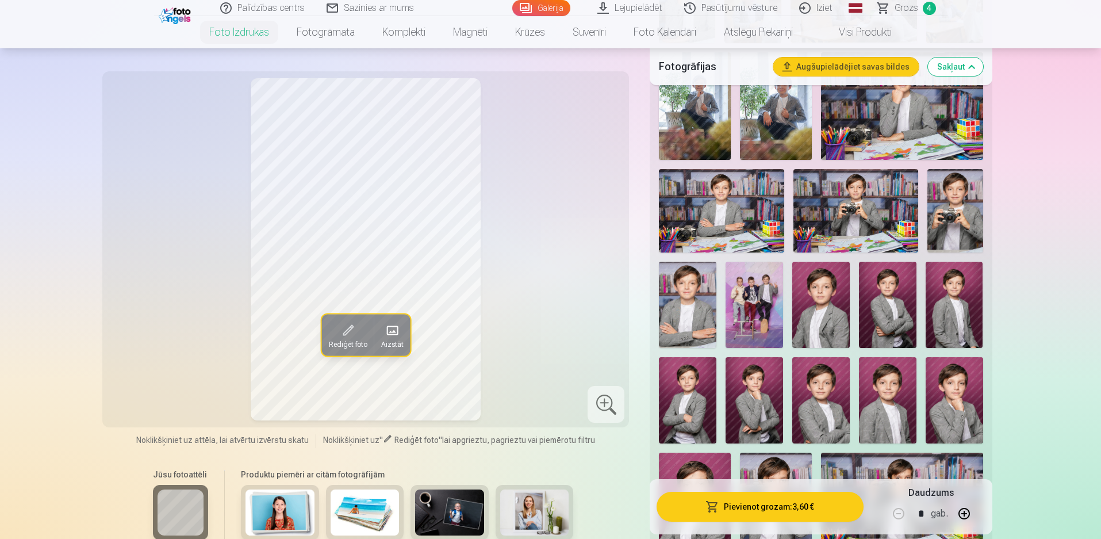
click at [742, 503] on button "Pievienot grozam : 3,60 €" at bounding box center [760, 507] width 206 height 30
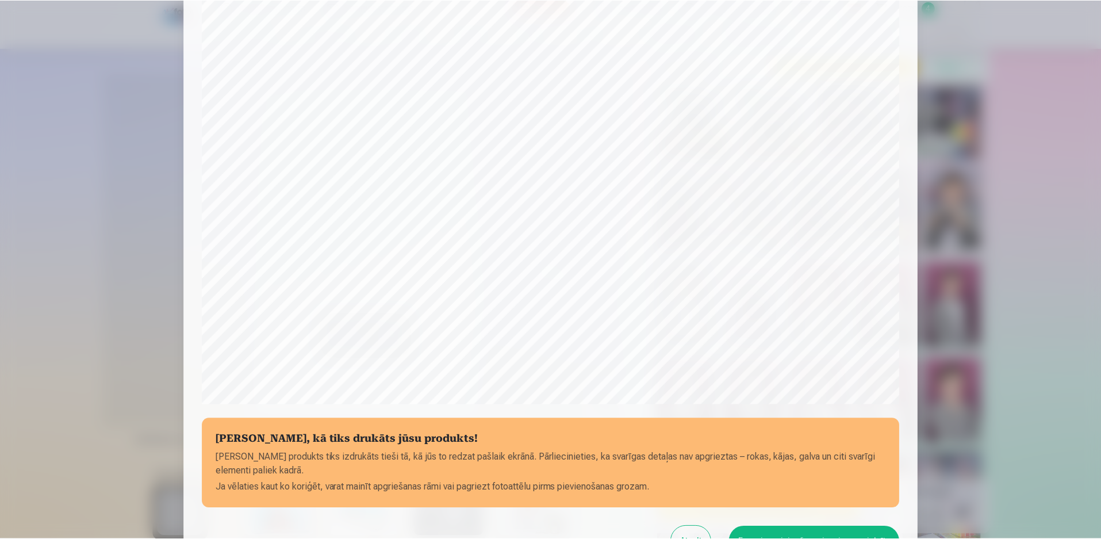
scroll to position [289, 0]
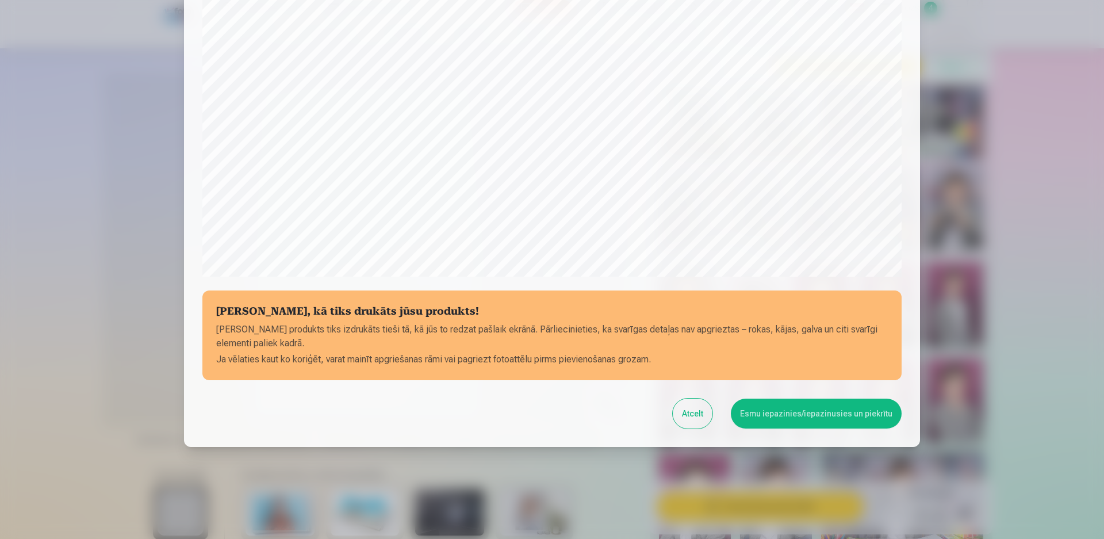
click at [769, 417] on button "Esmu iepazinies/iepazinusies un piekrītu" at bounding box center [816, 414] width 171 height 30
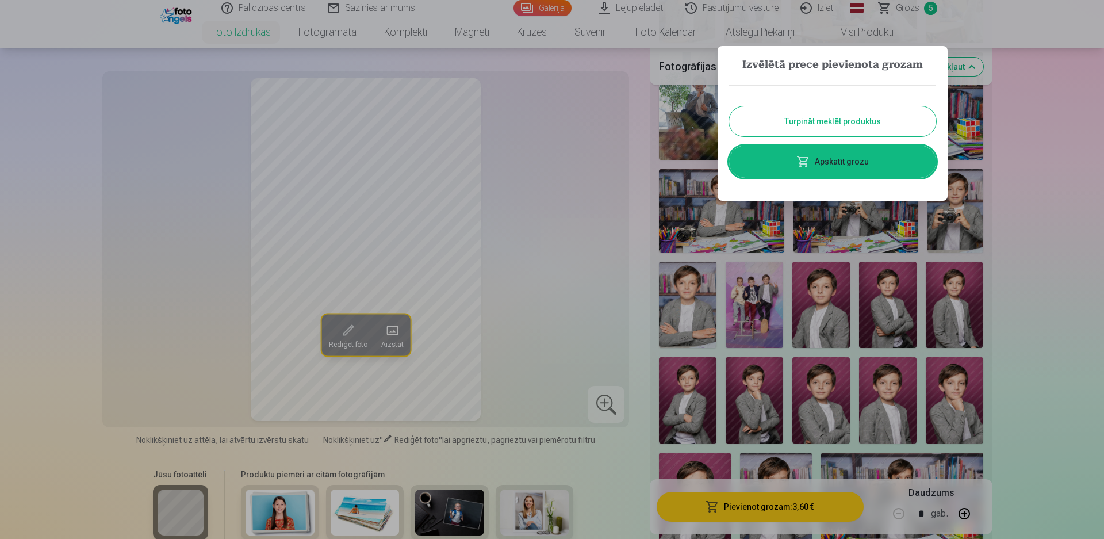
click at [861, 118] on button "Turpināt meklēt produktus" at bounding box center [832, 121] width 207 height 30
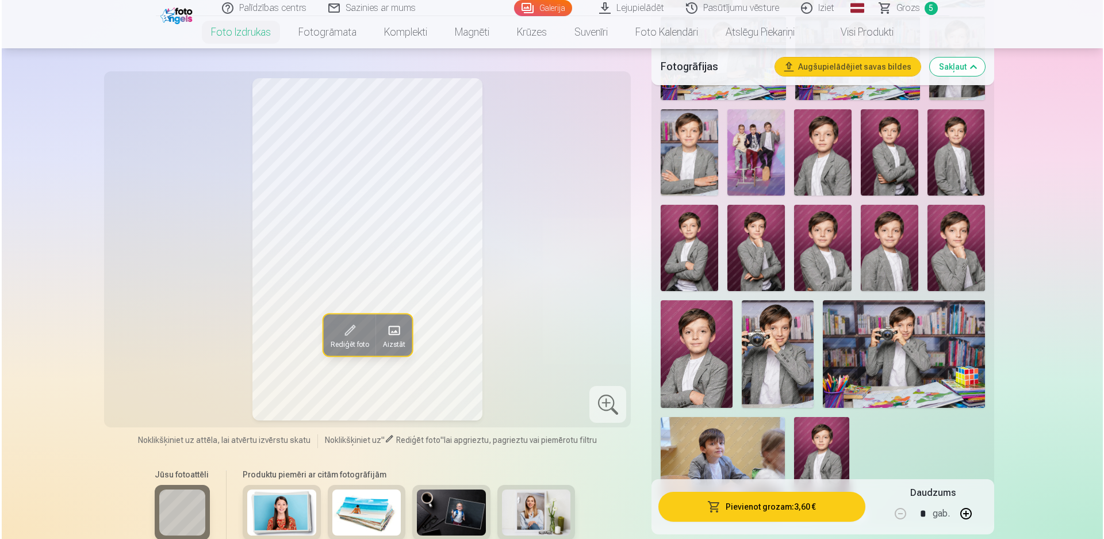
scroll to position [767, 0]
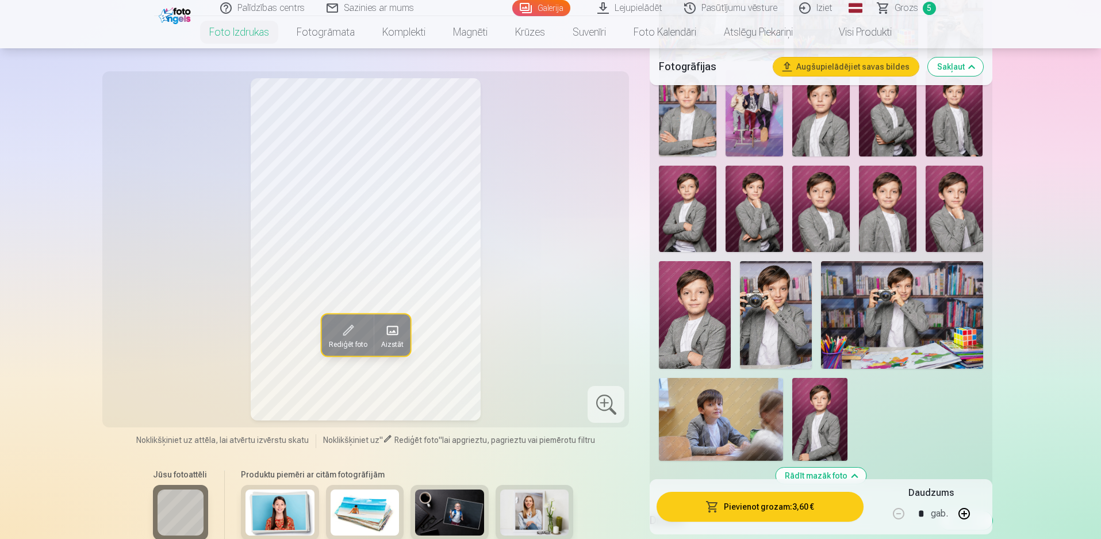
click at [771, 308] on img at bounding box center [776, 315] width 72 height 108
click at [765, 509] on button "Pievienot grozam : 3,60 €" at bounding box center [760, 507] width 206 height 30
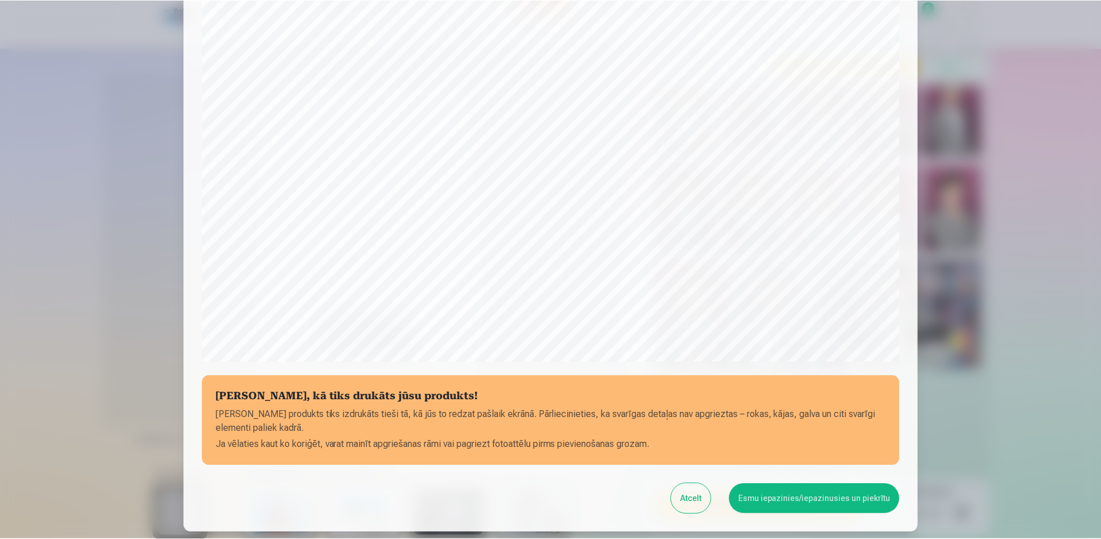
scroll to position [289, 0]
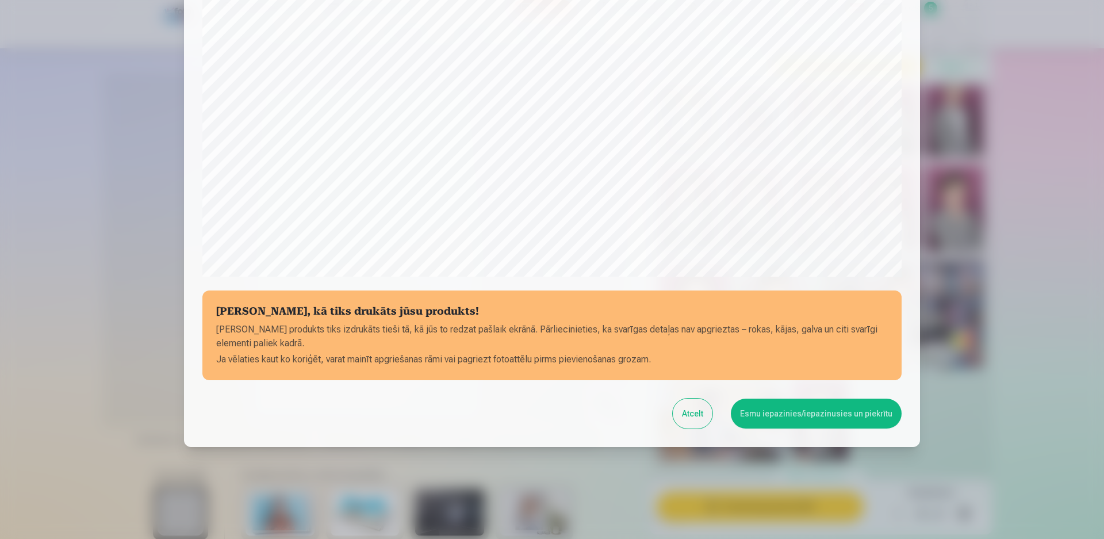
click at [788, 405] on button "Esmu iepazinies/iepazinusies un piekrītu" at bounding box center [816, 414] width 171 height 30
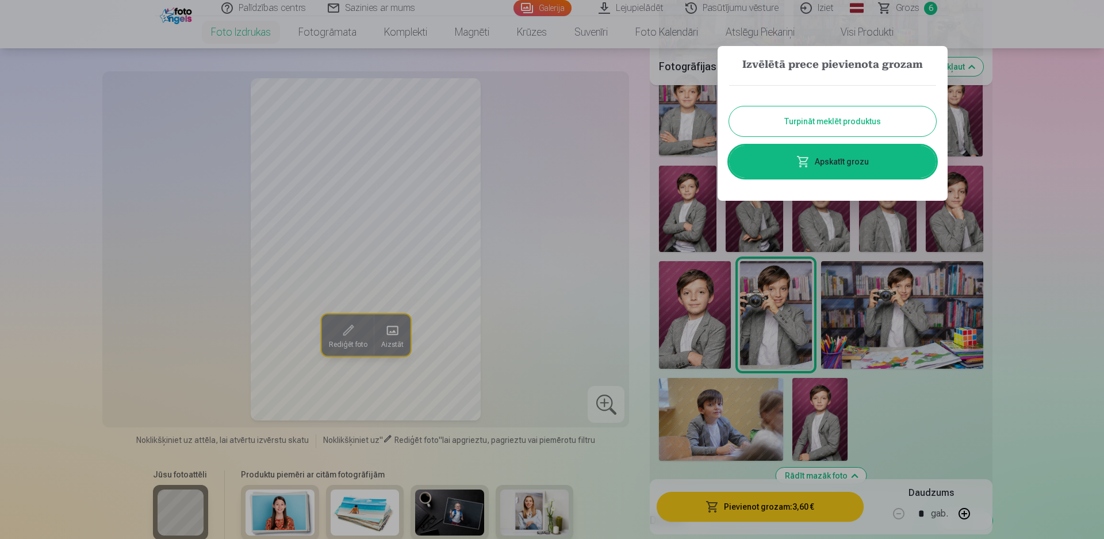
click at [845, 116] on button "Turpināt meklēt produktus" at bounding box center [832, 121] width 207 height 30
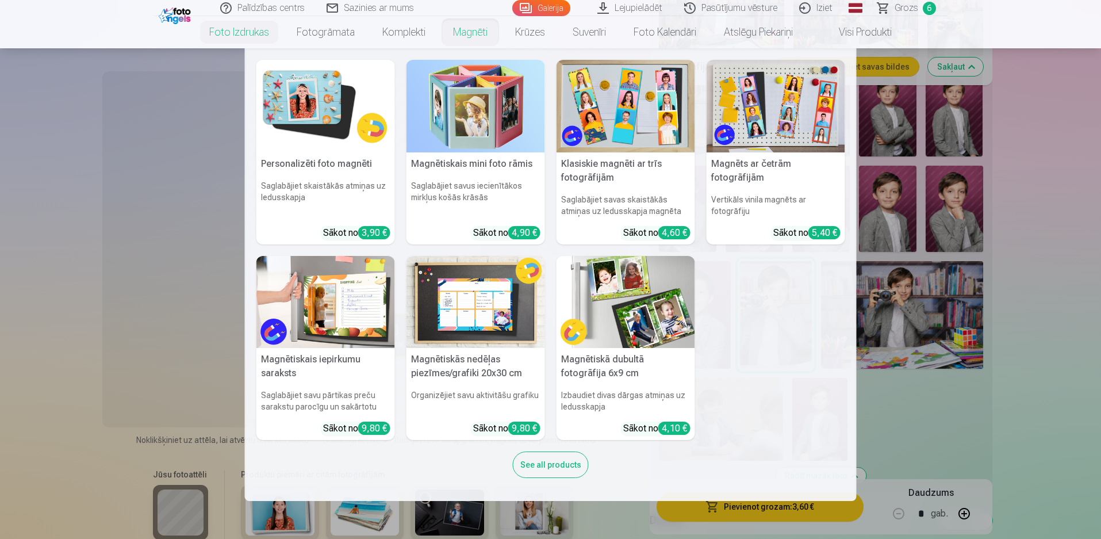
click at [466, 30] on link "Magnēti" at bounding box center [470, 32] width 62 height 32
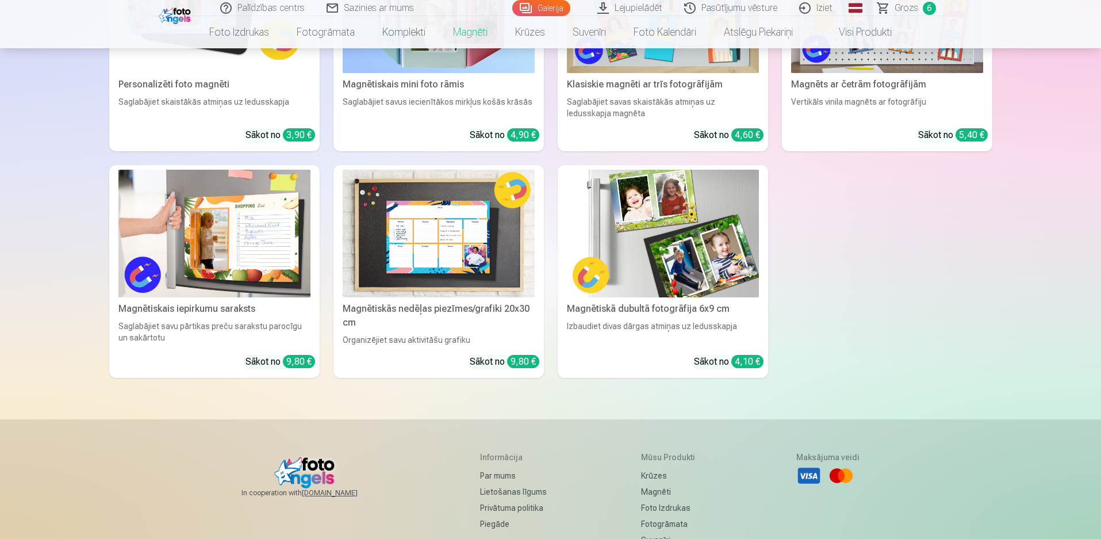
scroll to position [307, 0]
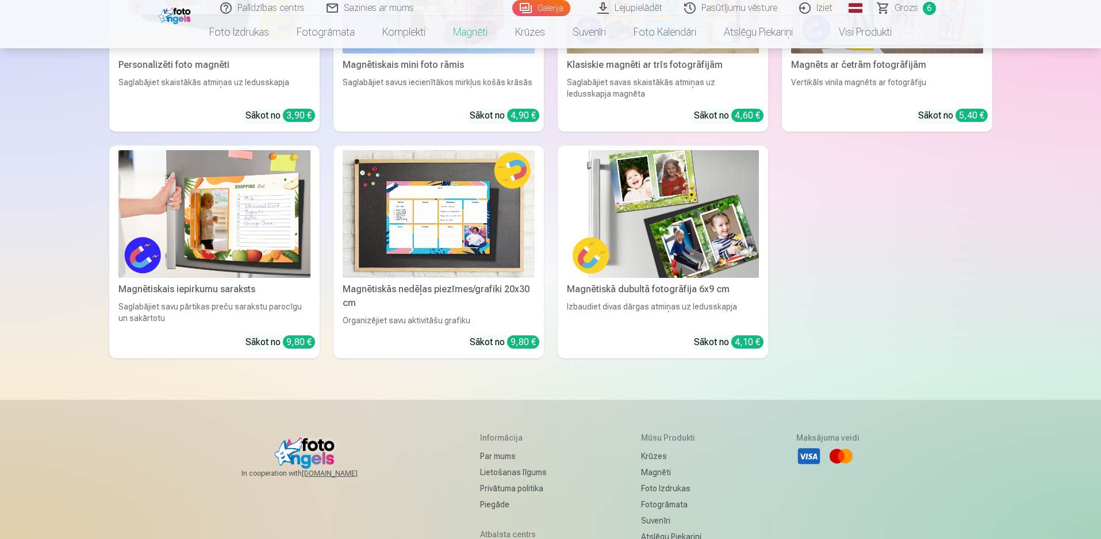
click at [668, 286] on div "Magnētiskā dubultā fotogrāfija 6x9 cm" at bounding box center [662, 289] width 201 height 14
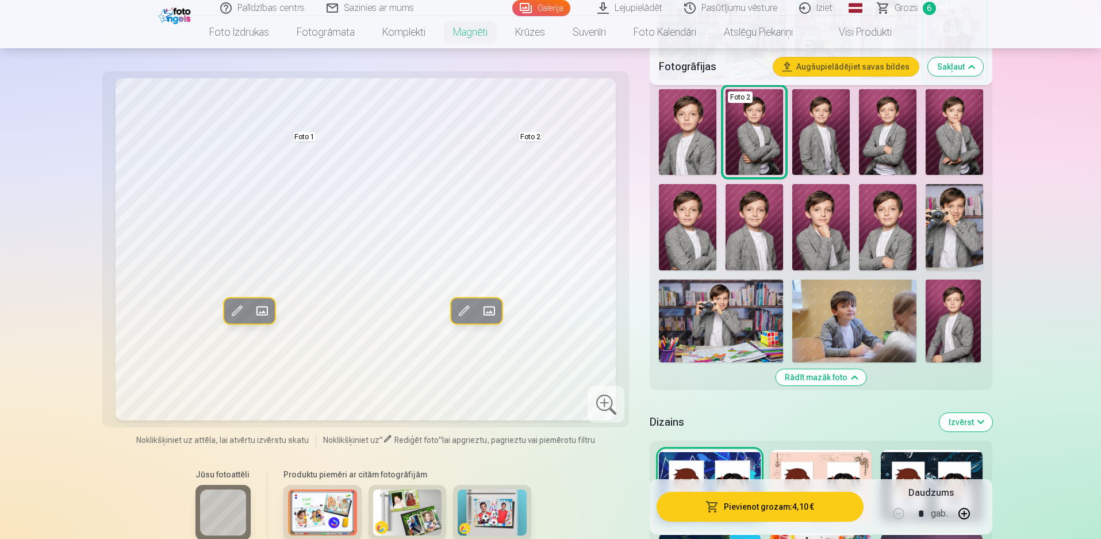
scroll to position [729, 0]
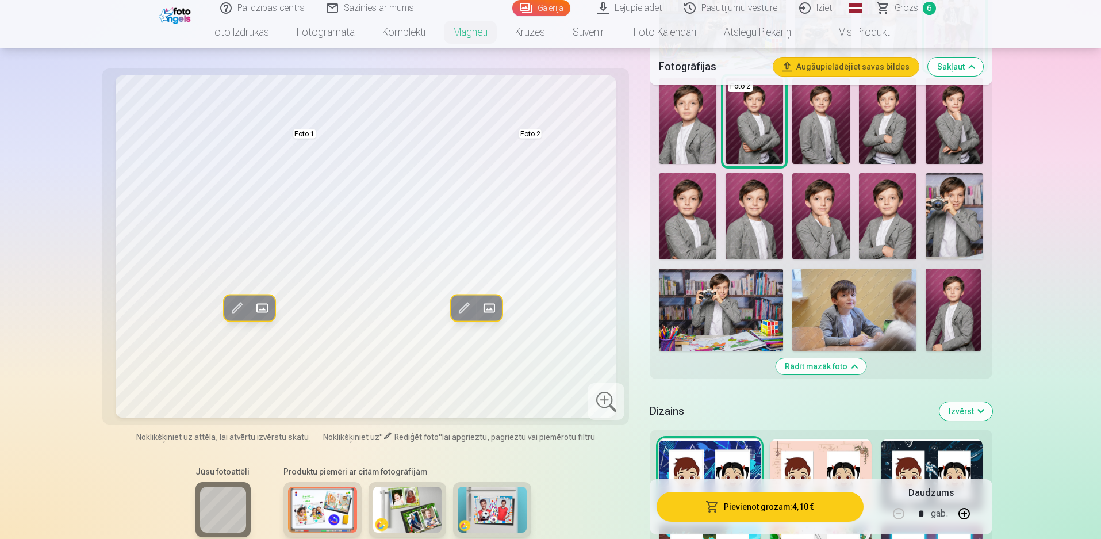
click at [954, 199] on img at bounding box center [955, 216] width 58 height 86
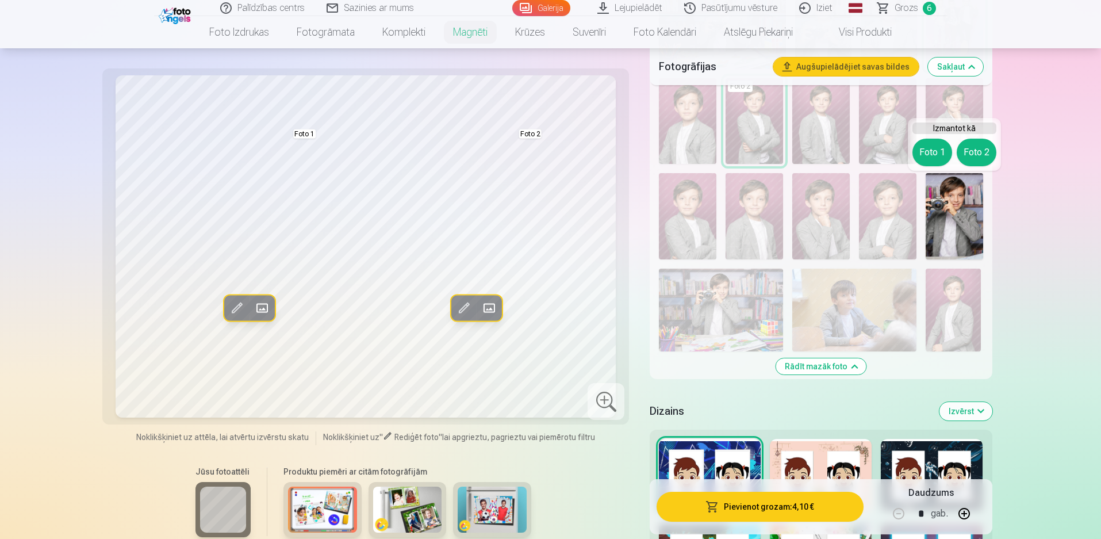
click at [467, 298] on button "Rediģēt foto" at bounding box center [463, 308] width 25 height 25
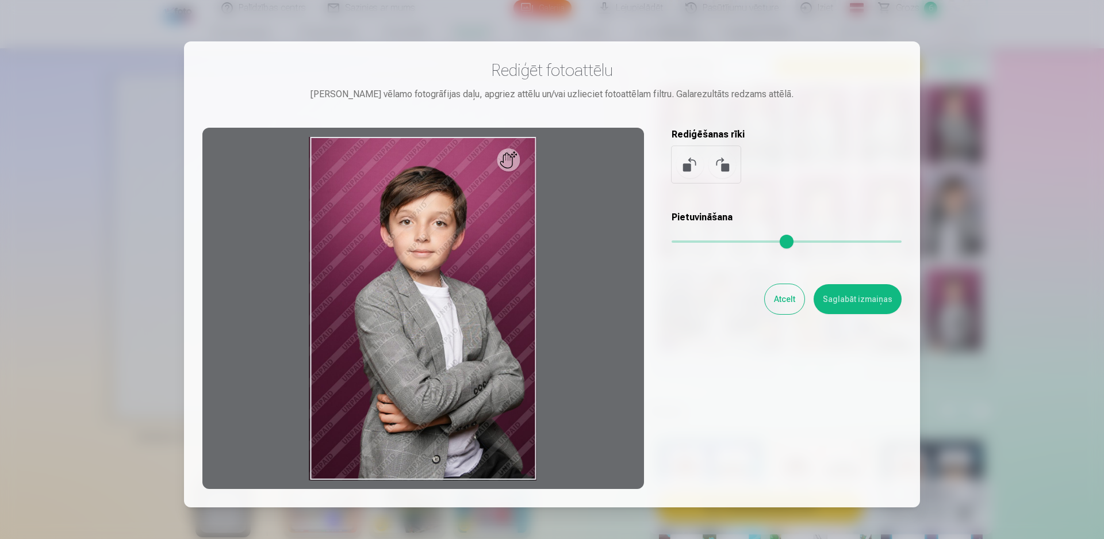
click at [782, 305] on button "Atcelt" at bounding box center [785, 299] width 40 height 30
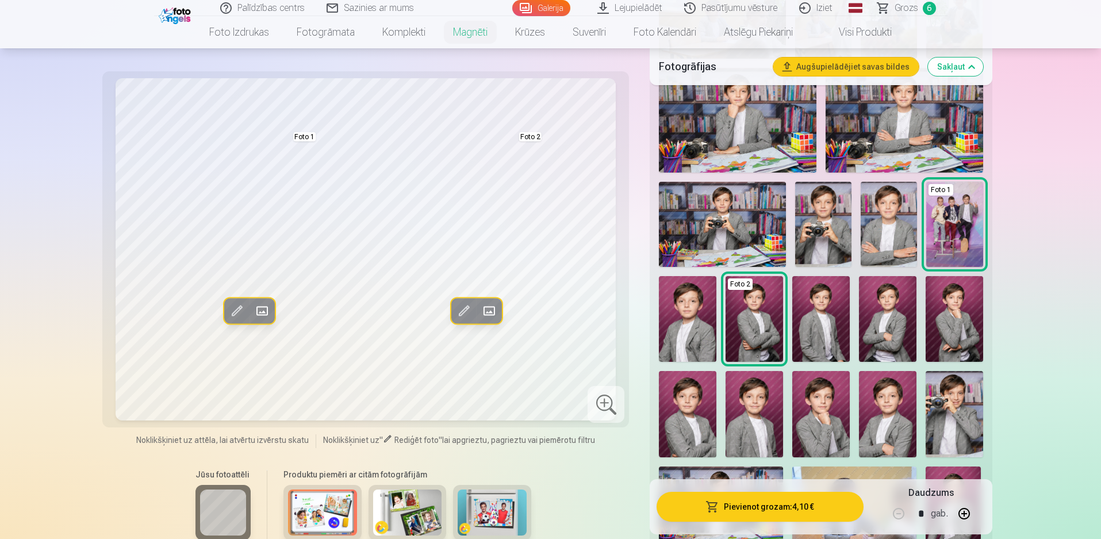
scroll to position [537, 0]
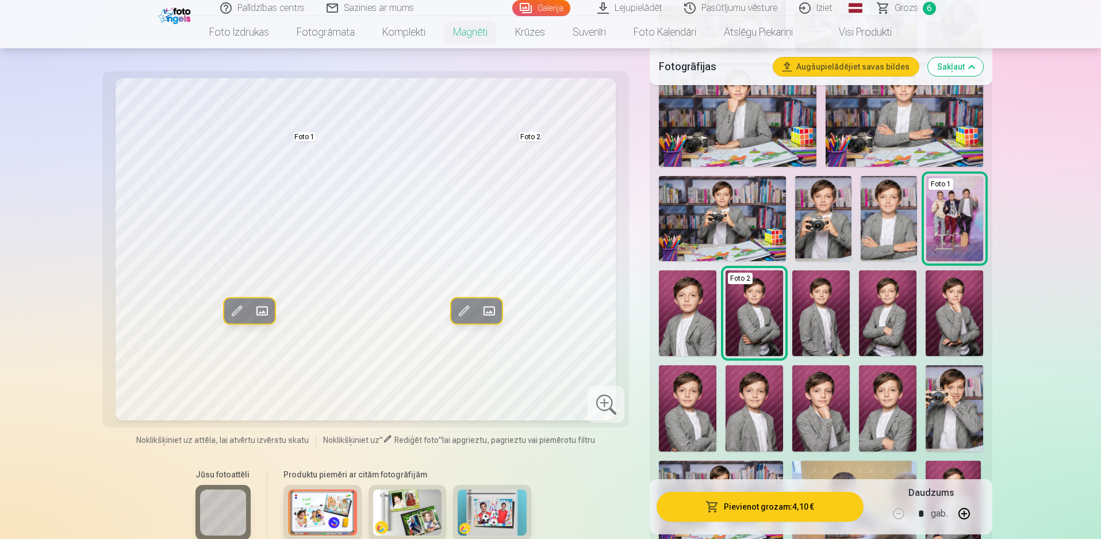
click at [746, 278] on div "Foto 2" at bounding box center [740, 279] width 25 height 12
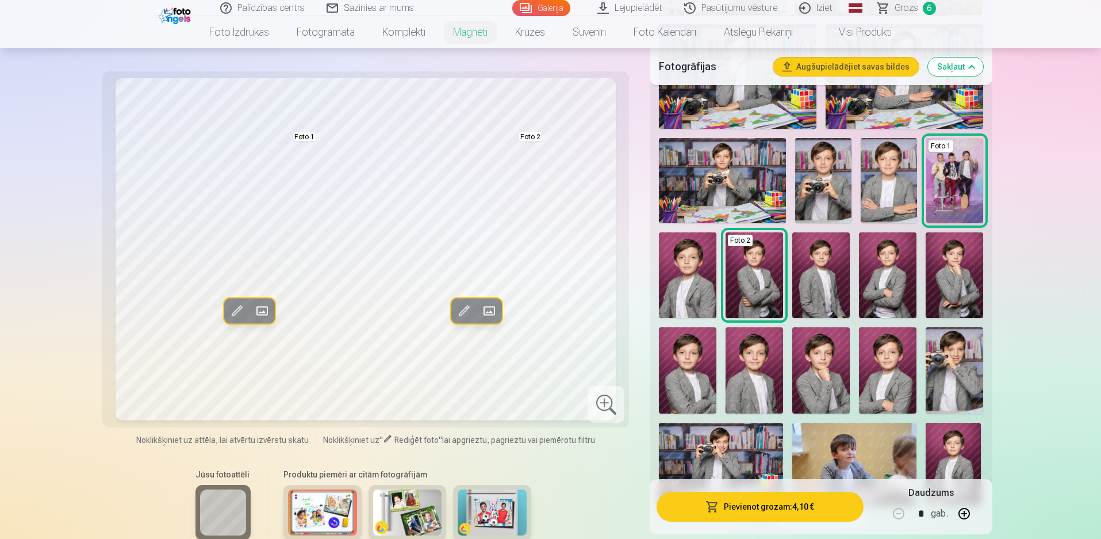
scroll to position [652, 0]
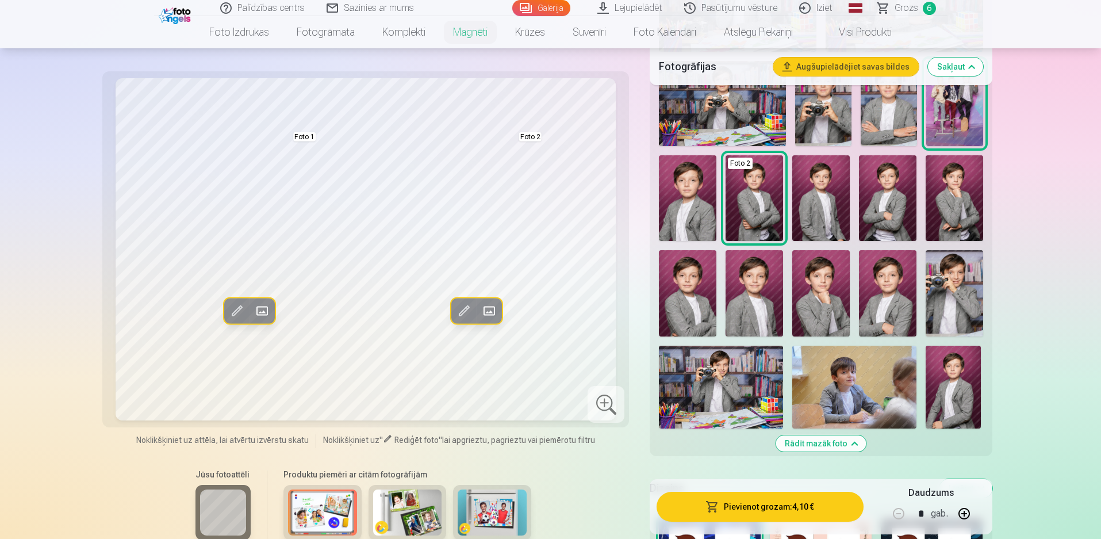
click at [951, 293] on img at bounding box center [955, 293] width 58 height 86
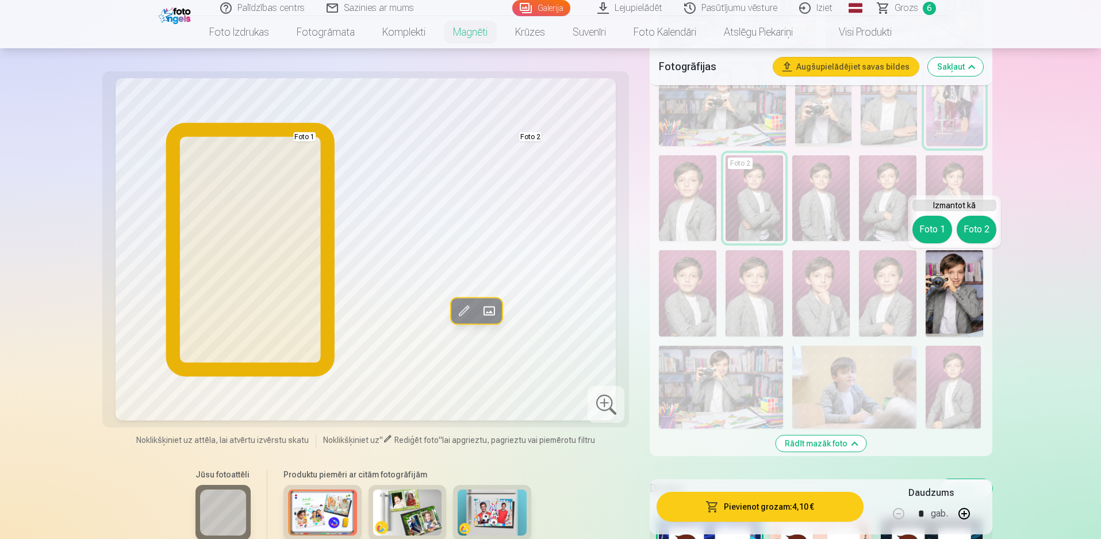
click at [932, 229] on button "Foto 1" at bounding box center [933, 230] width 40 height 28
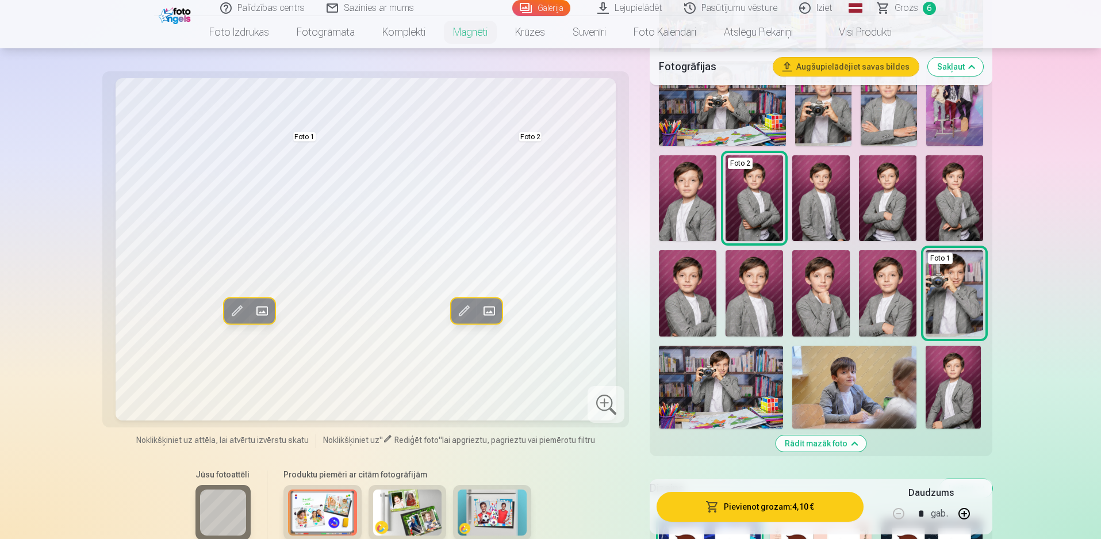
click at [955, 373] on img at bounding box center [953, 387] width 55 height 83
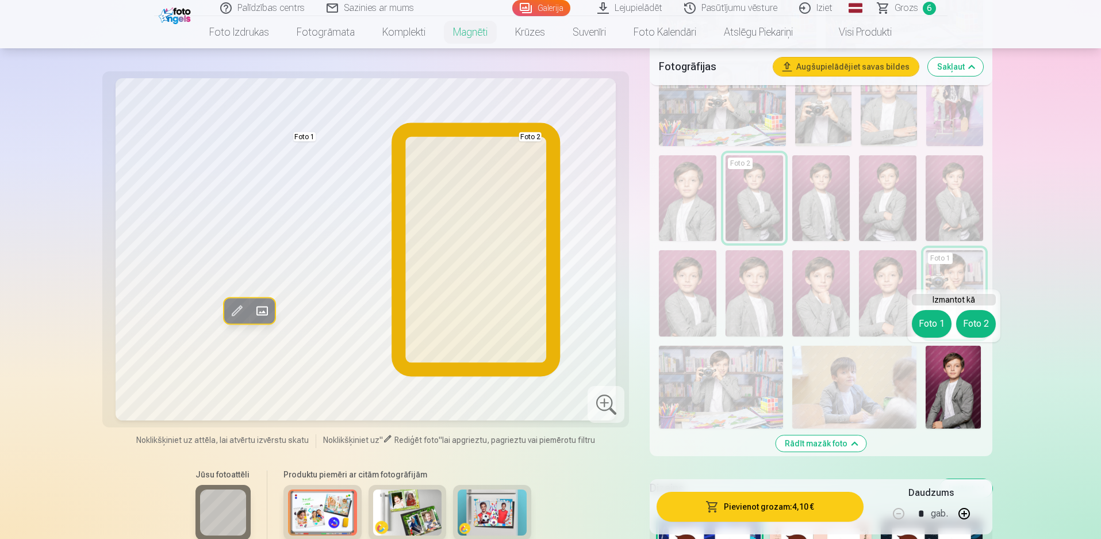
click at [981, 321] on button "Foto 2" at bounding box center [976, 324] width 40 height 28
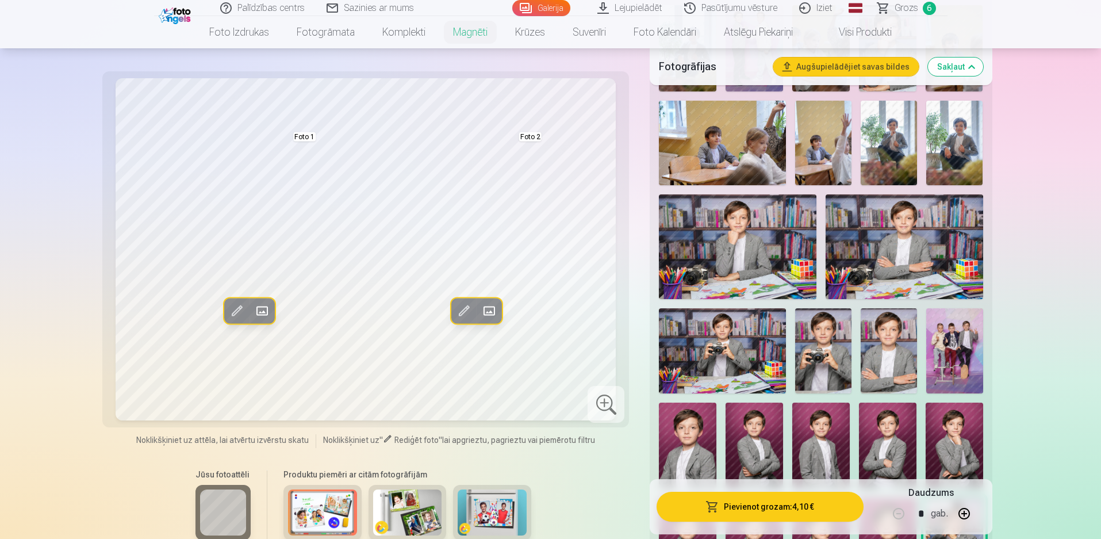
scroll to position [307, 0]
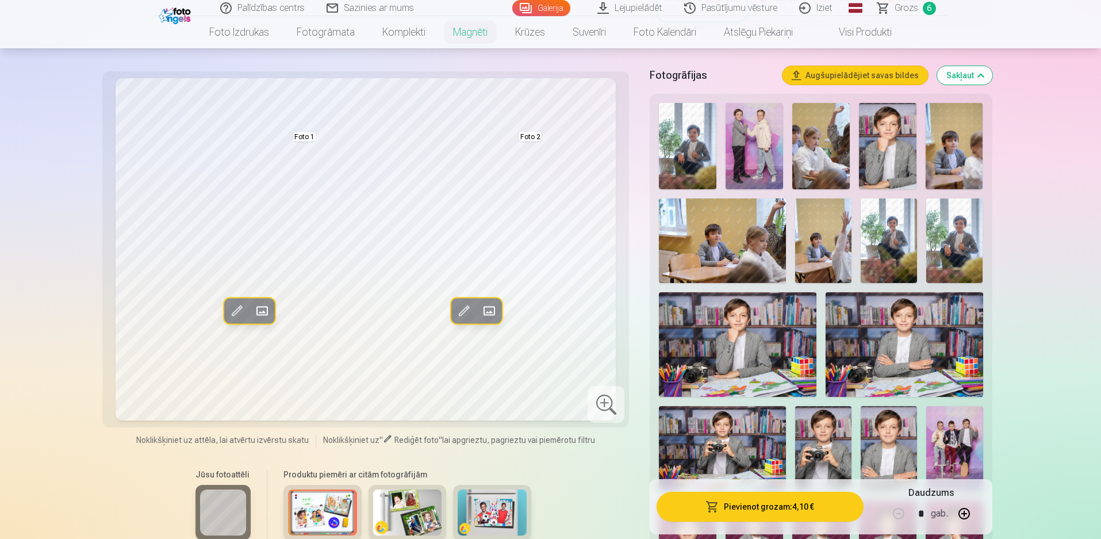
click at [890, 229] on img at bounding box center [889, 240] width 56 height 85
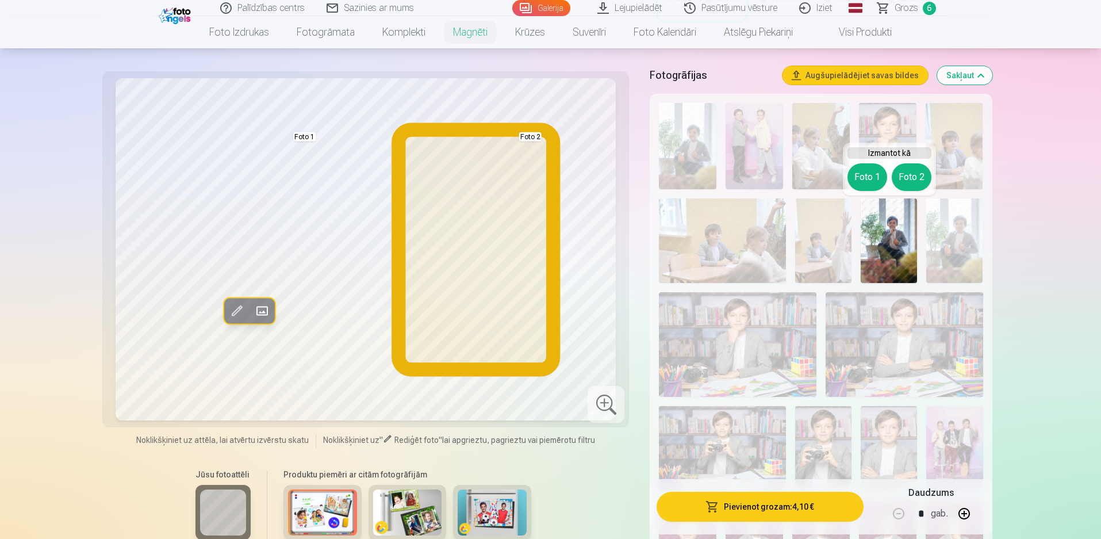
click at [911, 171] on button "Foto 2" at bounding box center [912, 177] width 40 height 28
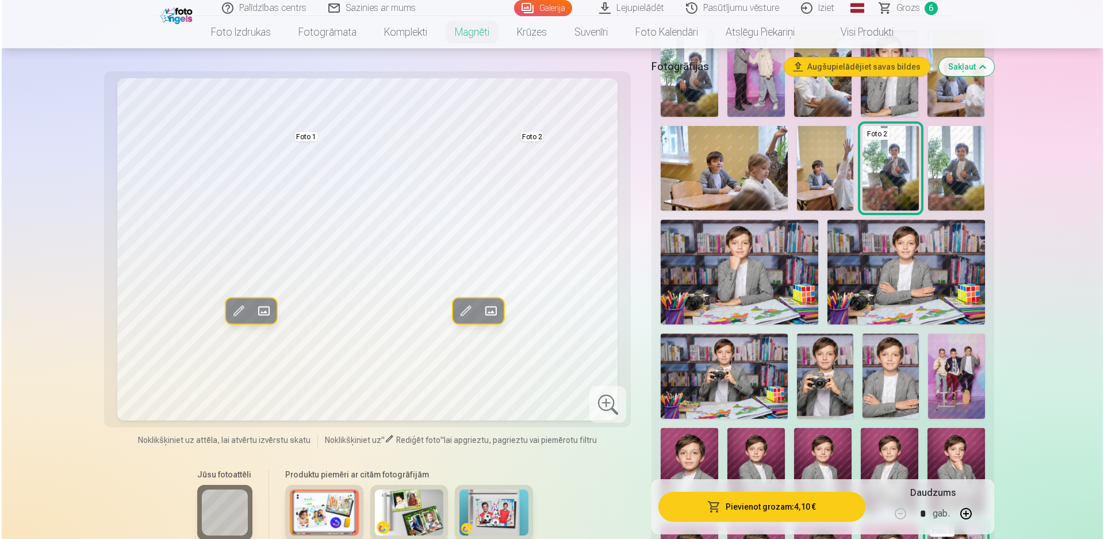
scroll to position [537, 0]
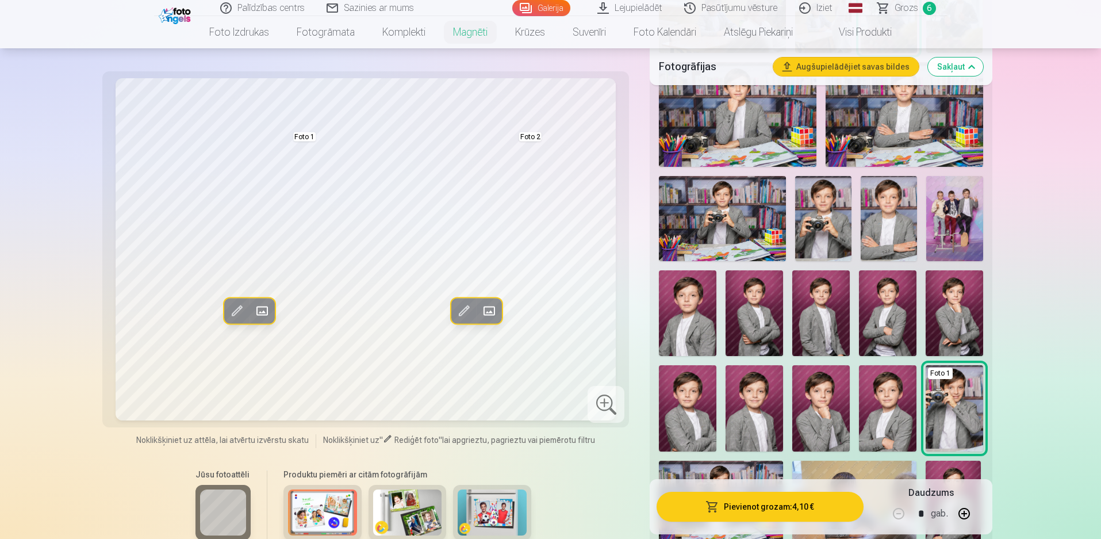
click at [739, 510] on button "Pievienot grozam : 4,10 €" at bounding box center [760, 507] width 206 height 30
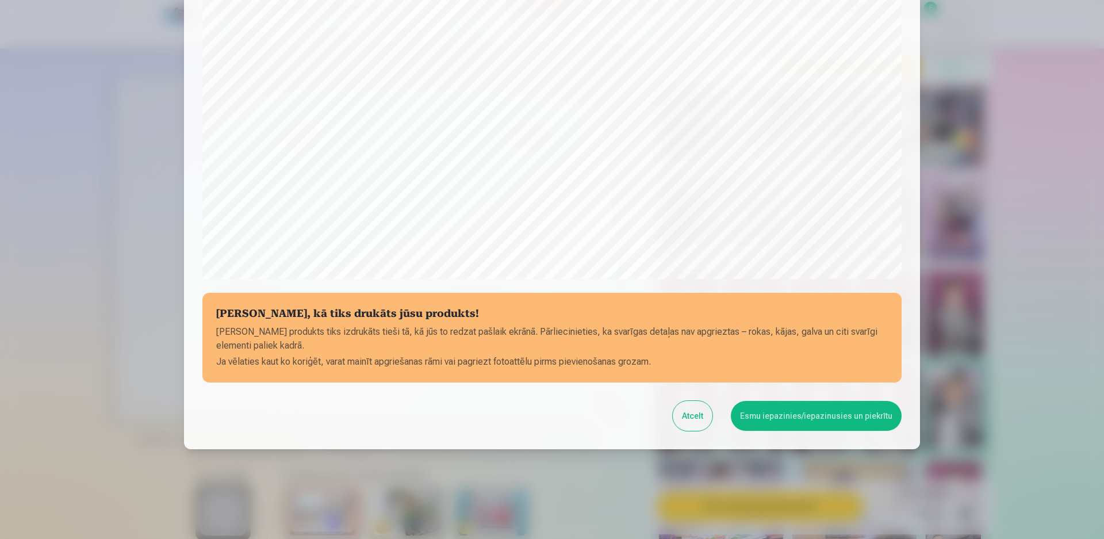
scroll to position [289, 0]
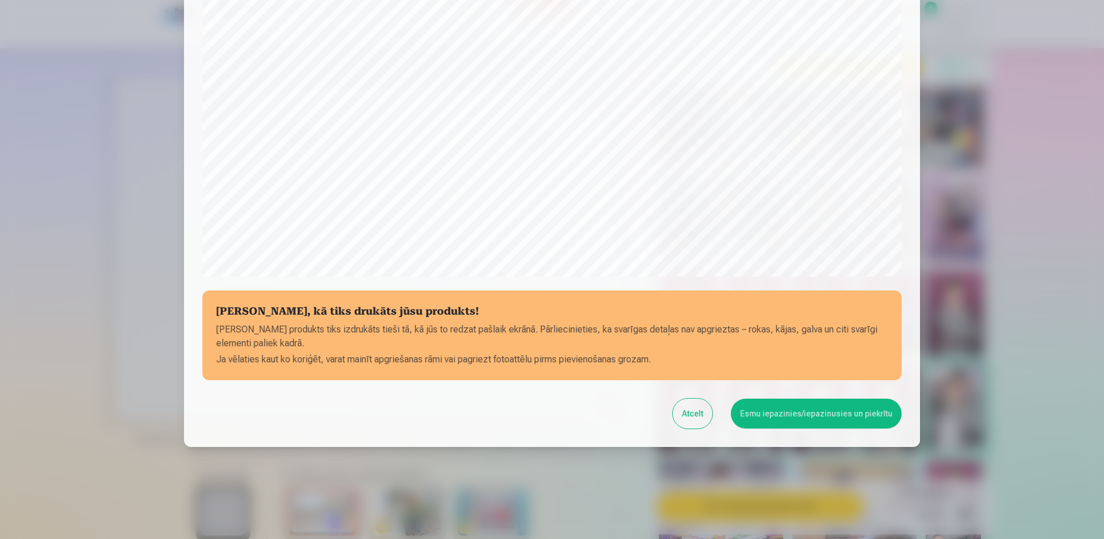
click at [818, 419] on button "Esmu iepazinies/iepazinusies un piekrītu" at bounding box center [816, 414] width 171 height 30
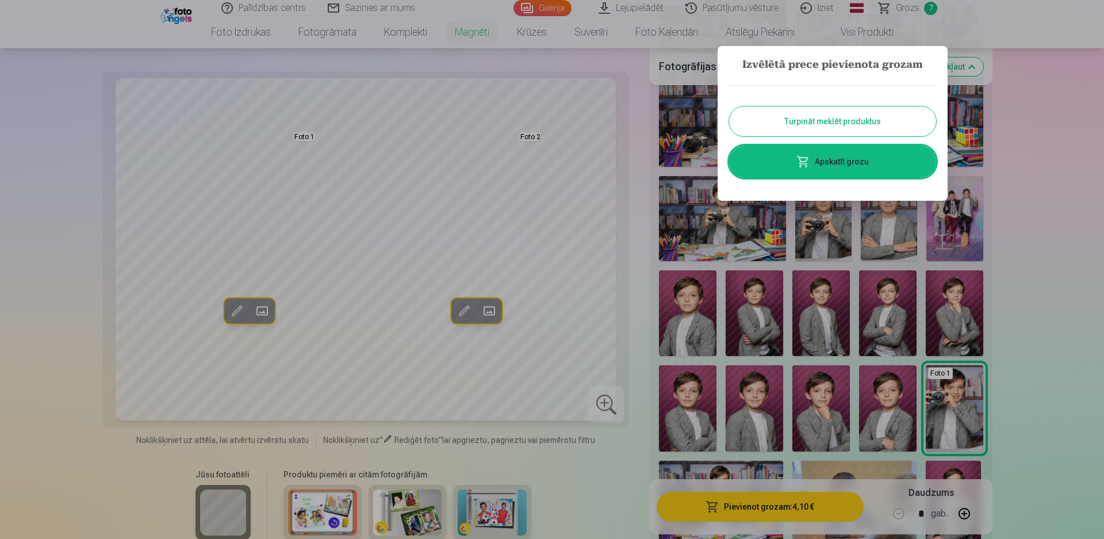
click at [828, 172] on link "Apskatīt grozu" at bounding box center [832, 161] width 207 height 32
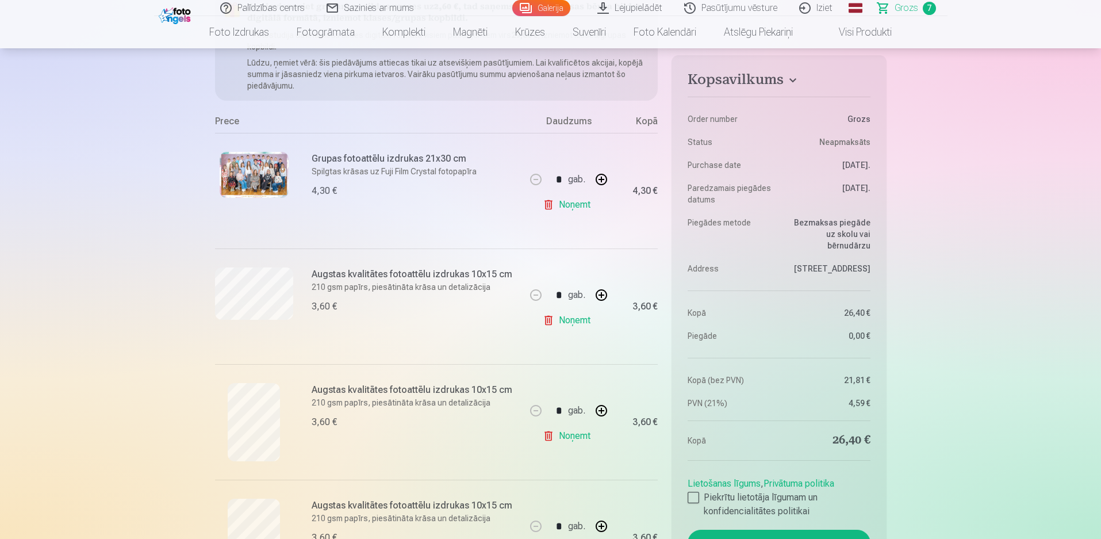
scroll to position [39, 0]
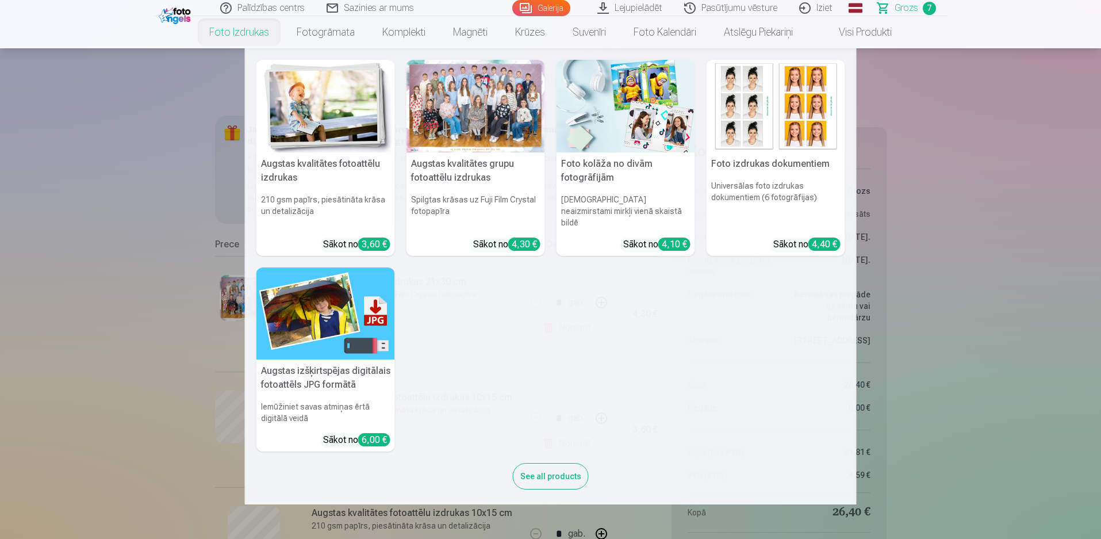
click at [460, 95] on div at bounding box center [476, 106] width 139 height 93
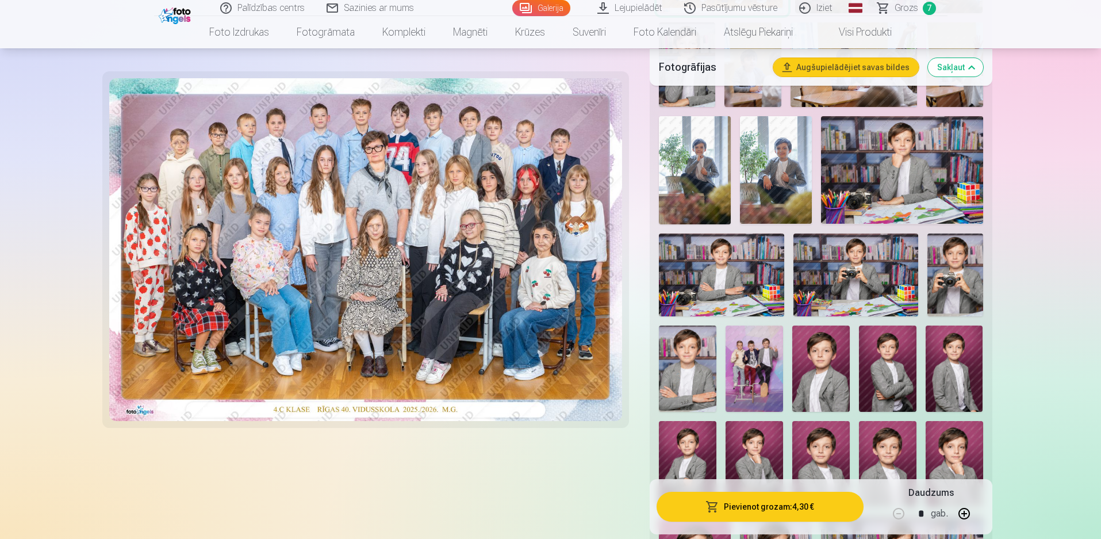
scroll to position [537, 0]
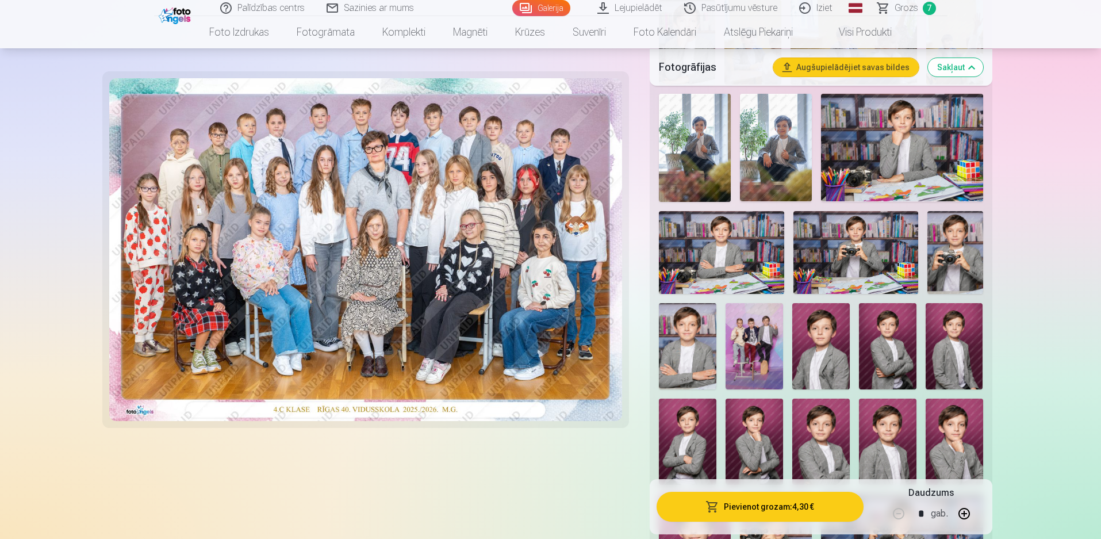
click at [951, 267] on img at bounding box center [956, 252] width 56 height 83
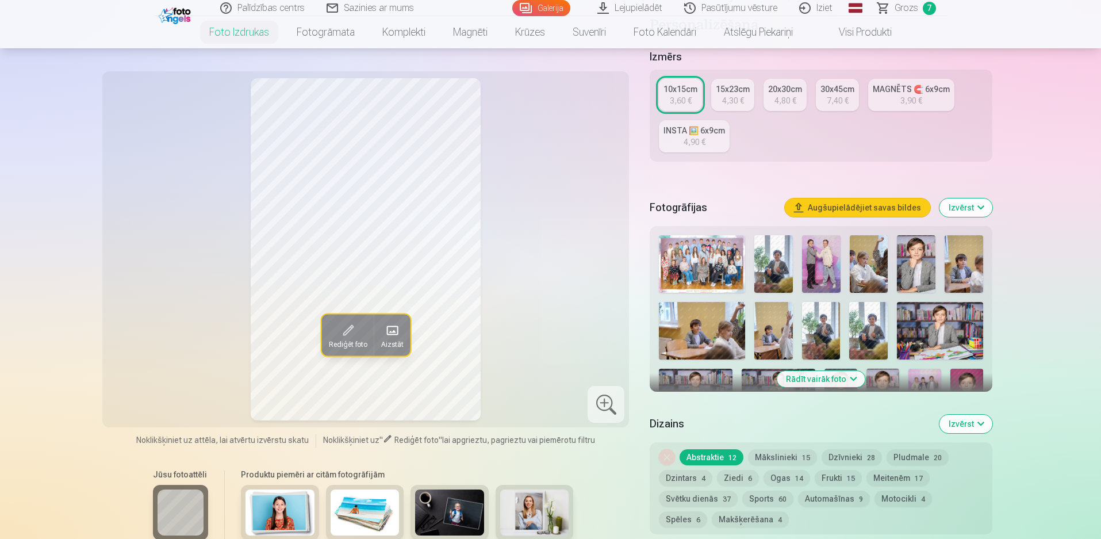
scroll to position [230, 0]
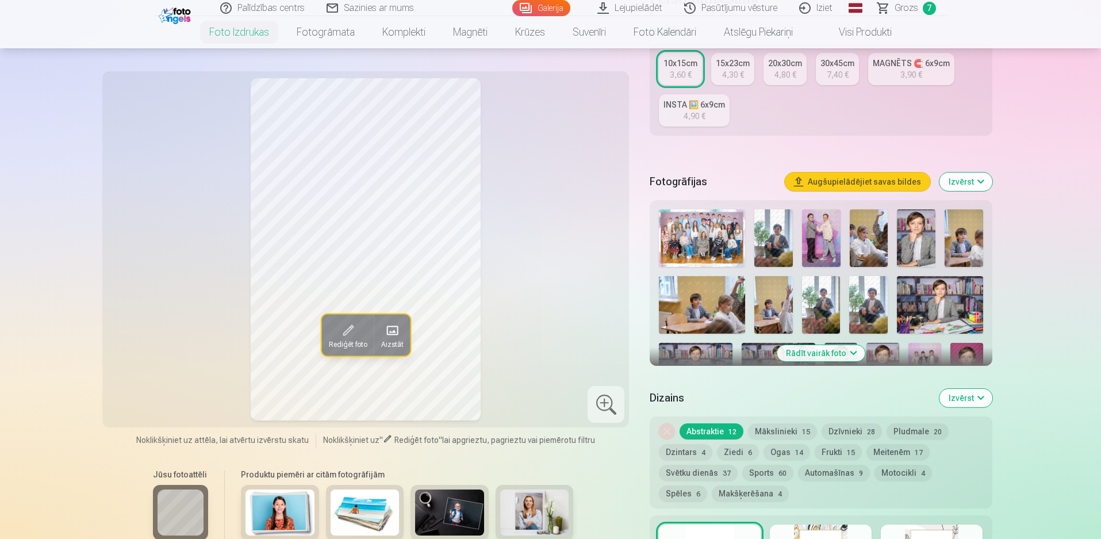
click at [853, 355] on button "Rādīt vairāk foto" at bounding box center [821, 353] width 88 height 16
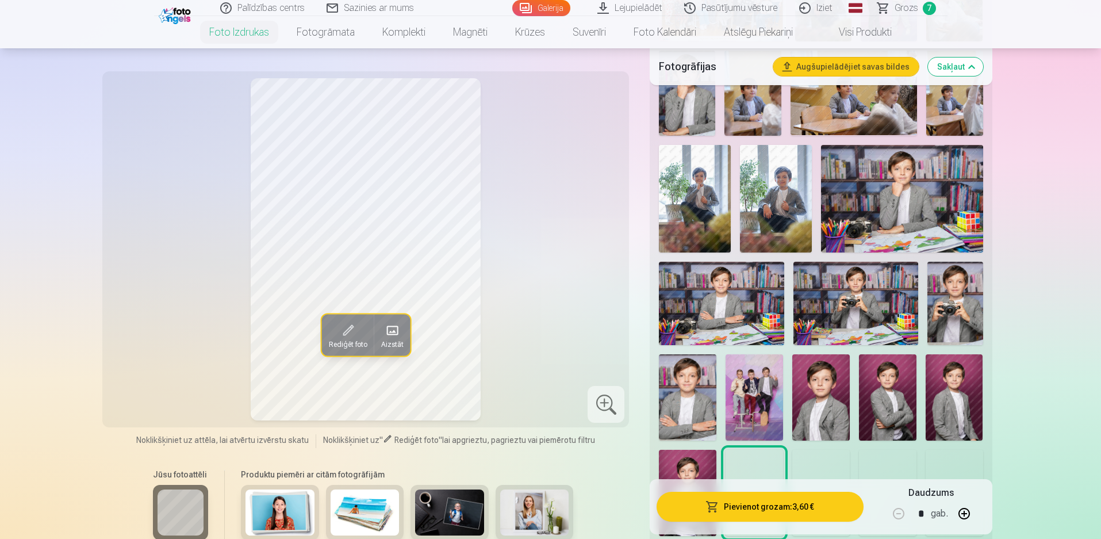
scroll to position [499, 0]
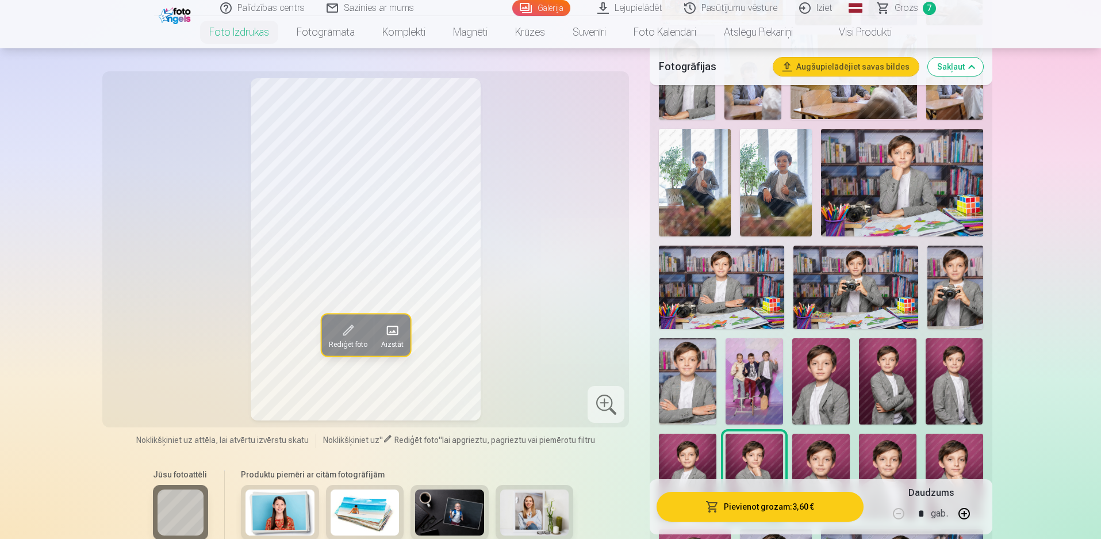
click at [959, 277] on img at bounding box center [956, 287] width 56 height 83
click at [874, 293] on img at bounding box center [856, 287] width 125 height 83
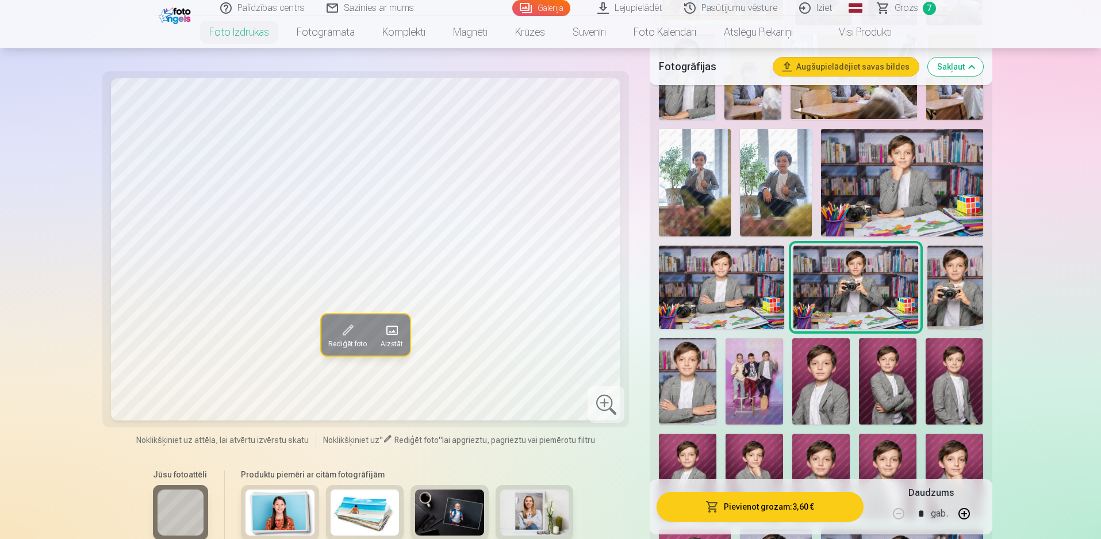
click at [945, 288] on img at bounding box center [956, 287] width 56 height 83
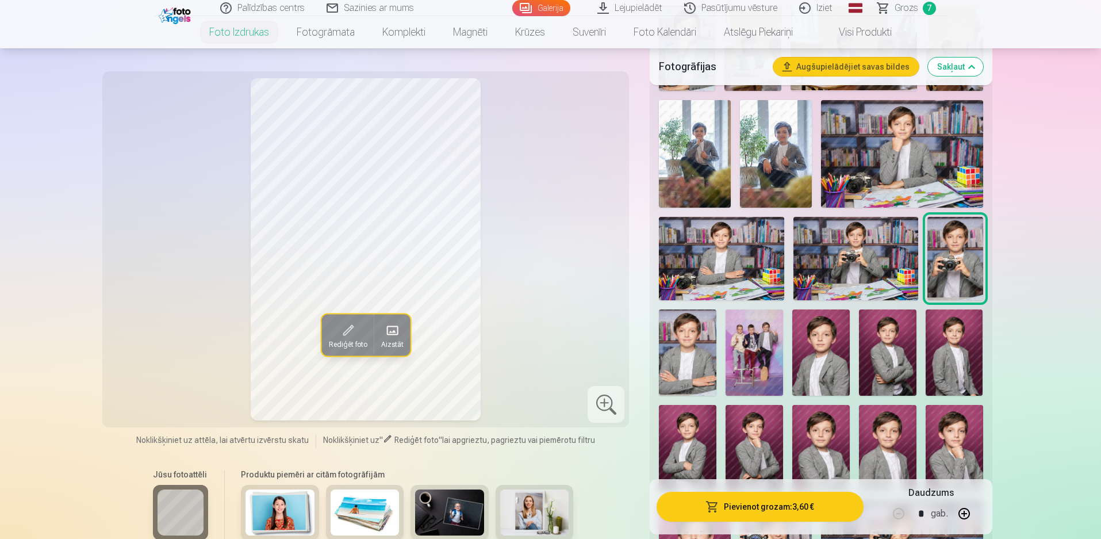
scroll to position [614, 0]
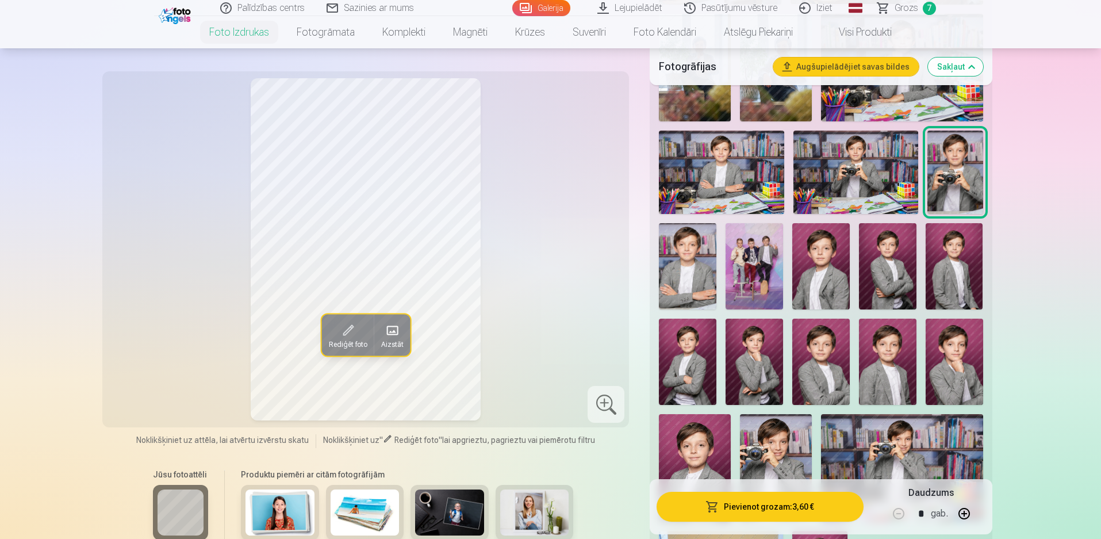
click at [954, 344] on img at bounding box center [955, 362] width 58 height 86
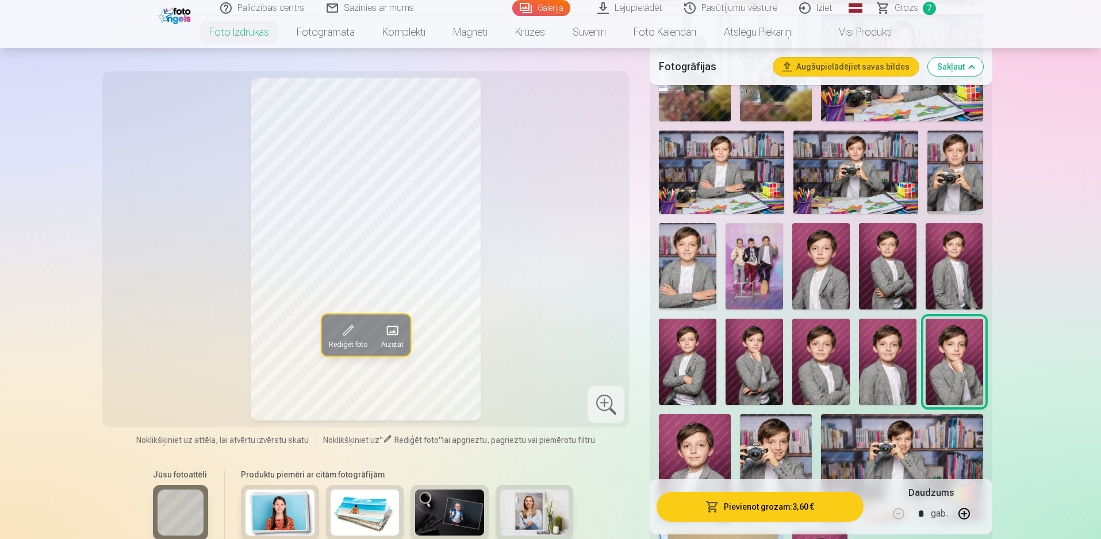
click at [962, 275] on img at bounding box center [955, 266] width 58 height 86
click at [873, 277] on img at bounding box center [888, 266] width 58 height 86
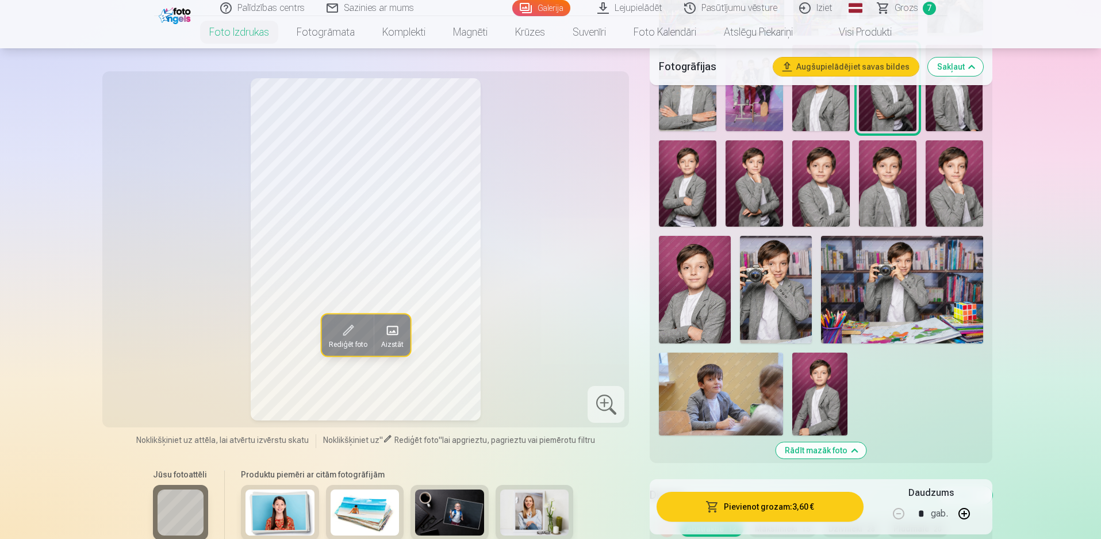
scroll to position [805, 0]
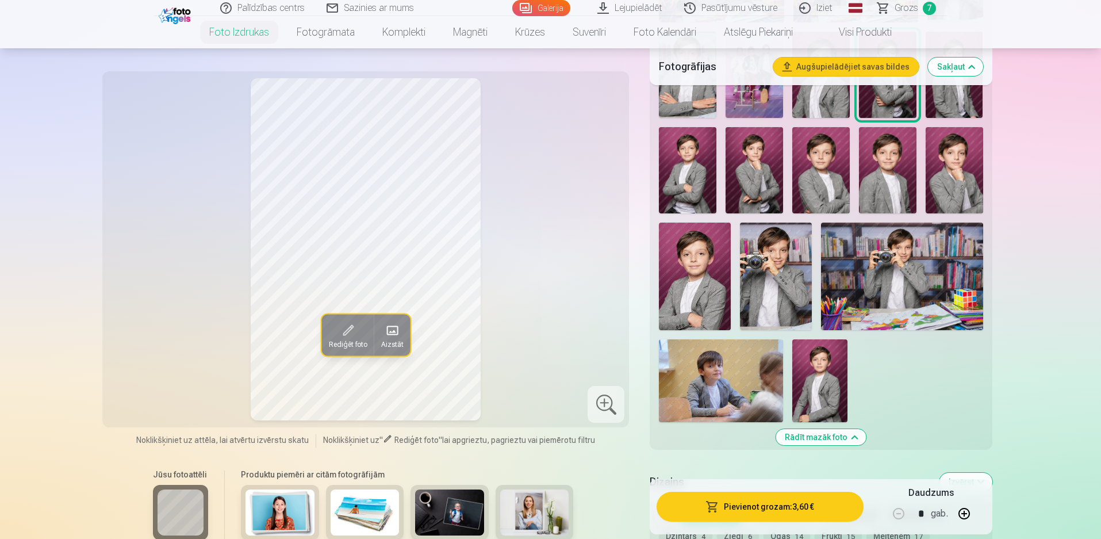
click at [813, 365] on img at bounding box center [819, 380] width 55 height 83
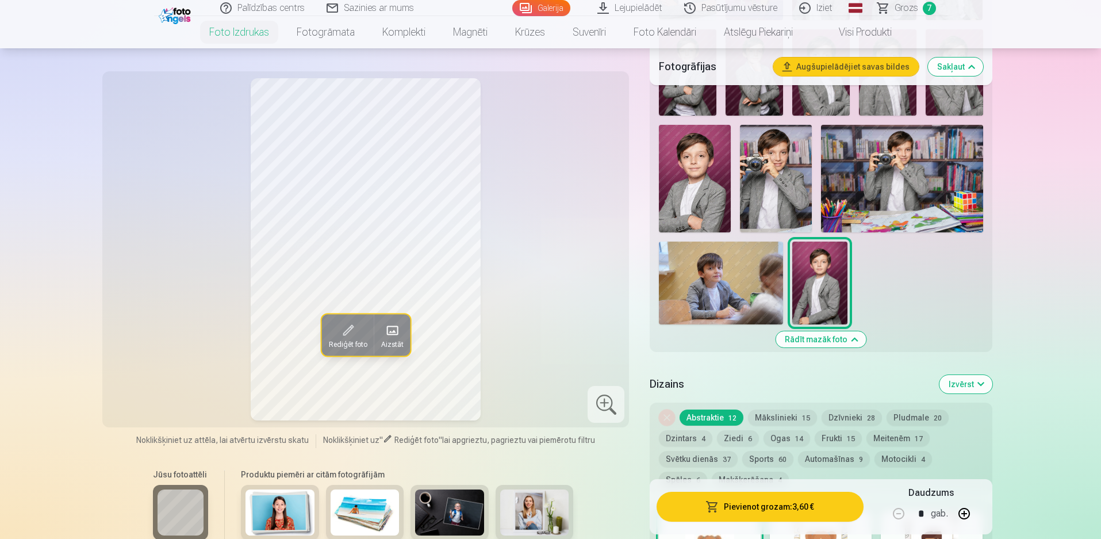
scroll to position [920, 0]
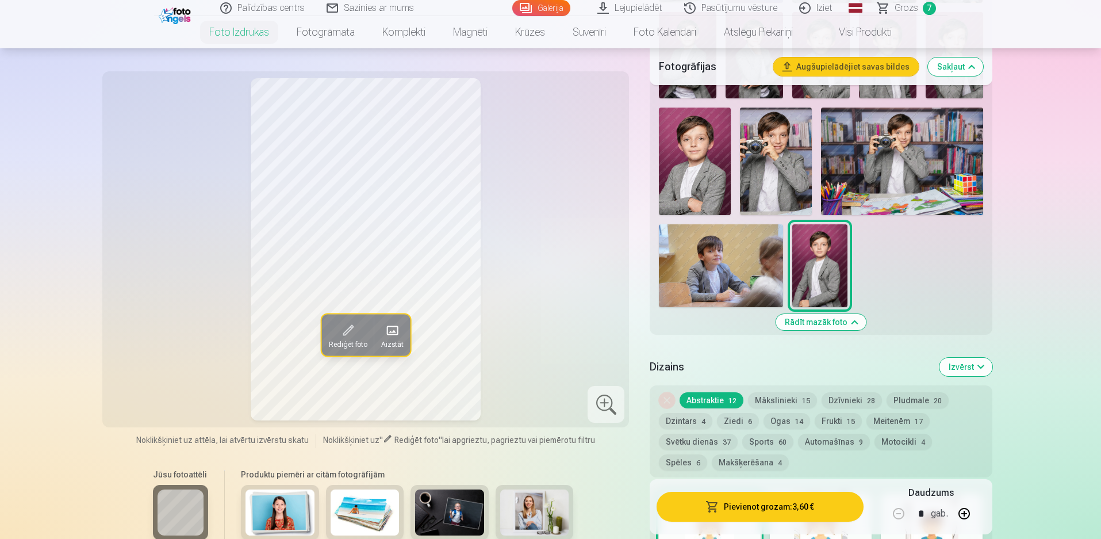
click at [345, 339] on span "Rediģēt foto" at bounding box center [347, 343] width 39 height 9
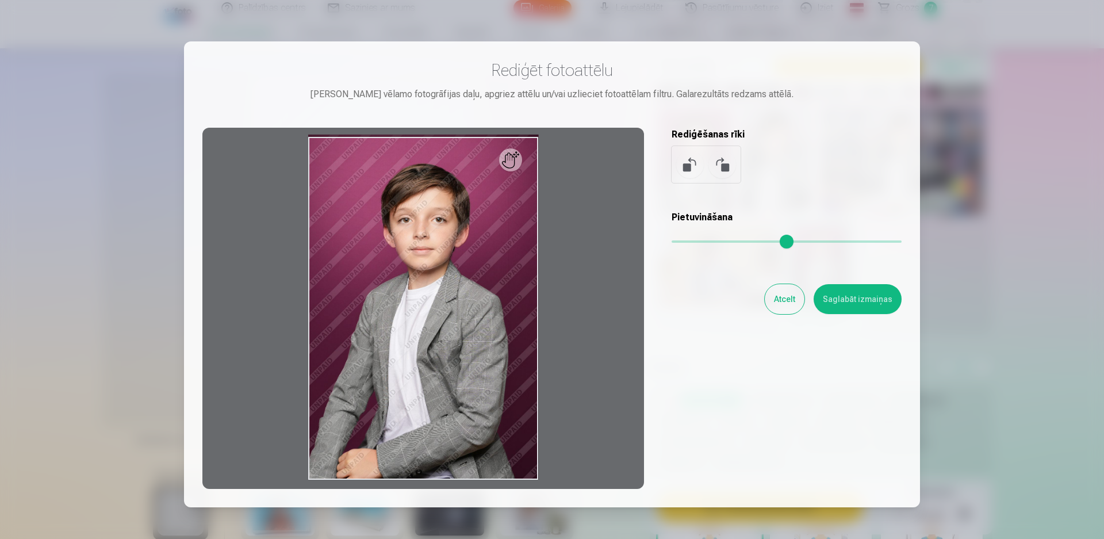
click at [722, 158] on button at bounding box center [723, 165] width 28 height 28
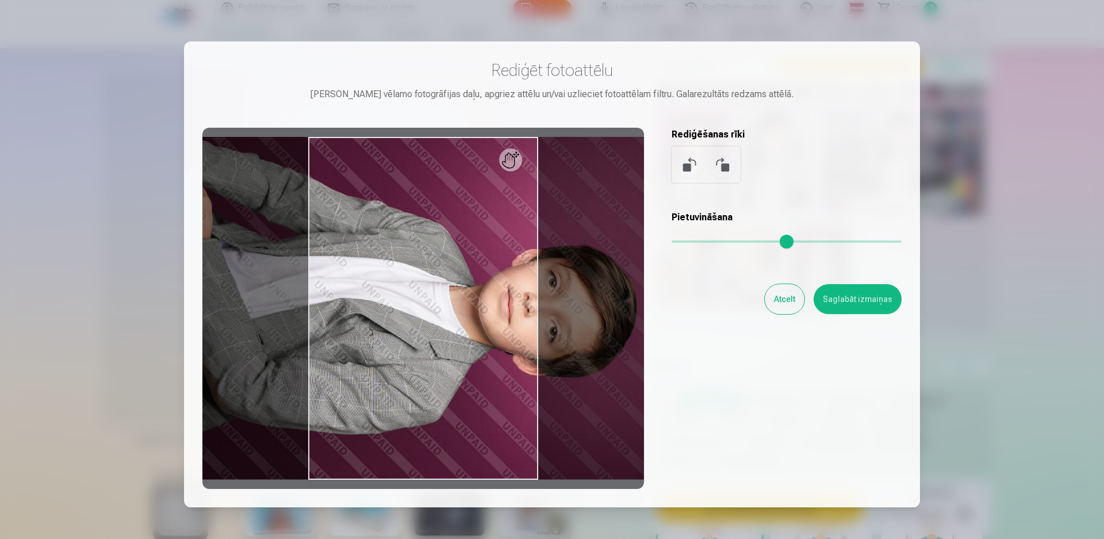
click at [722, 158] on button at bounding box center [723, 165] width 28 height 28
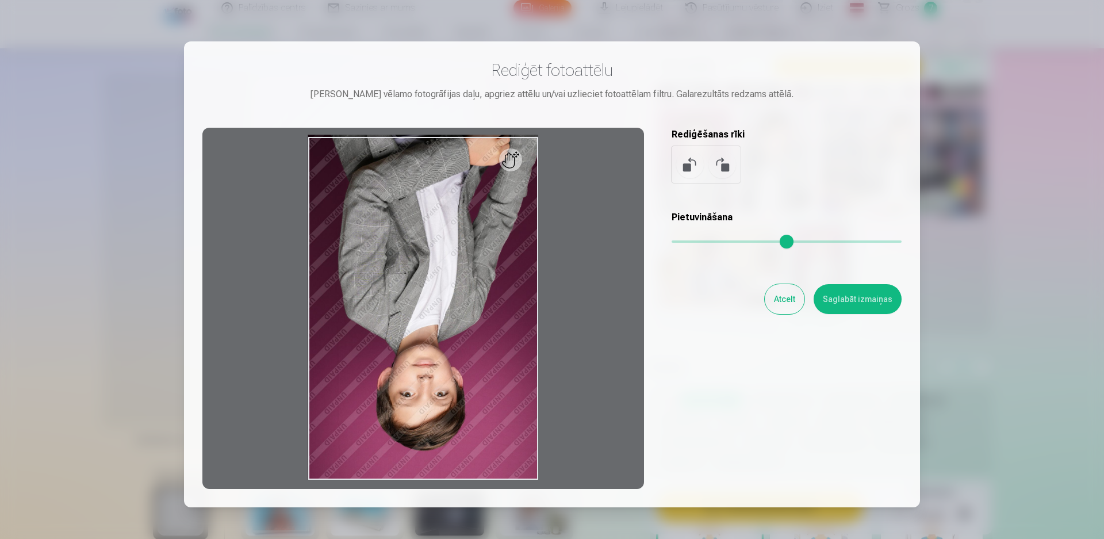
click at [722, 158] on button at bounding box center [723, 165] width 28 height 28
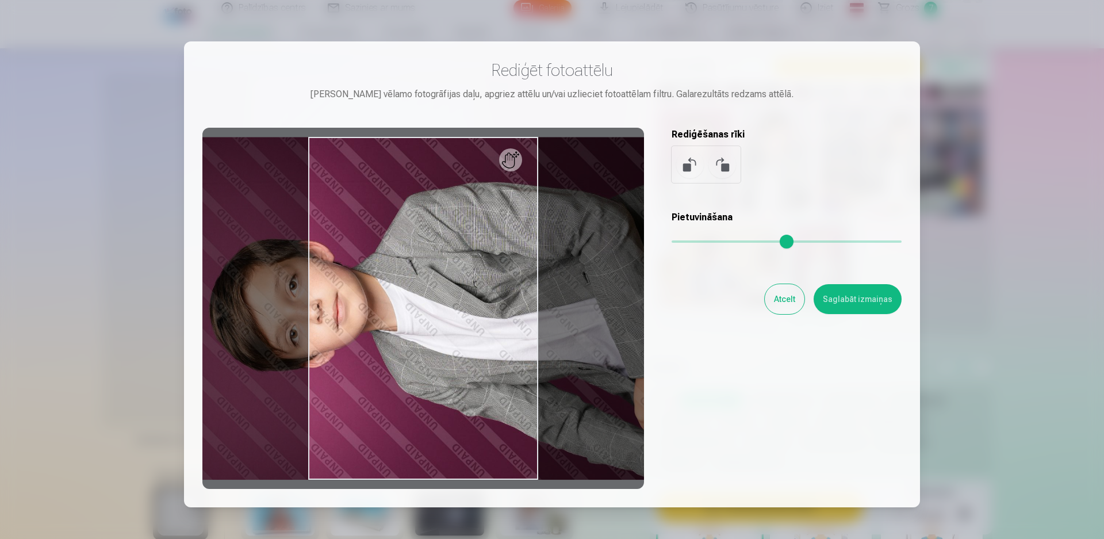
click at [722, 158] on button at bounding box center [723, 165] width 28 height 28
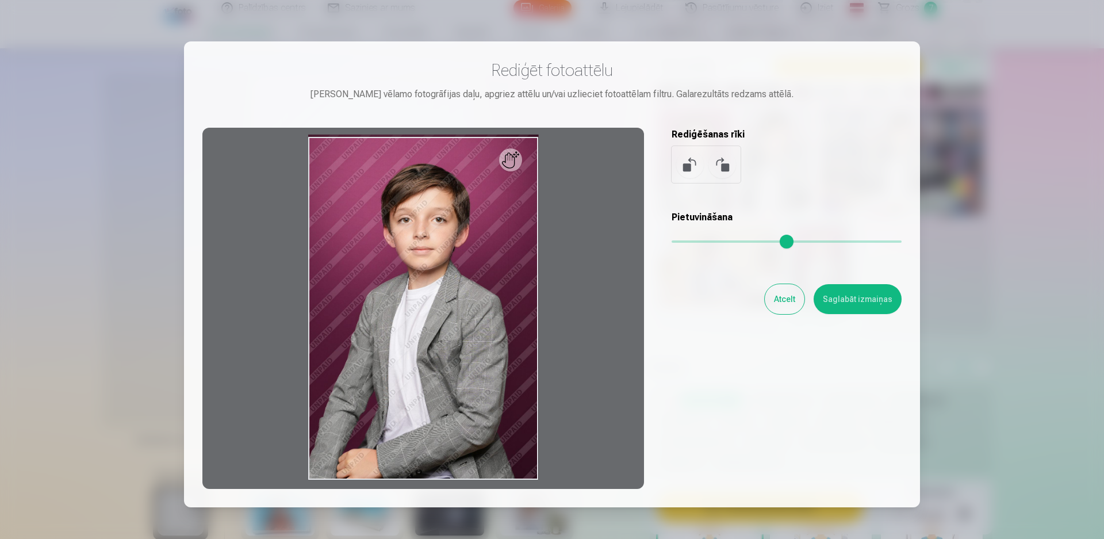
click at [788, 302] on button "Atcelt" at bounding box center [785, 299] width 40 height 30
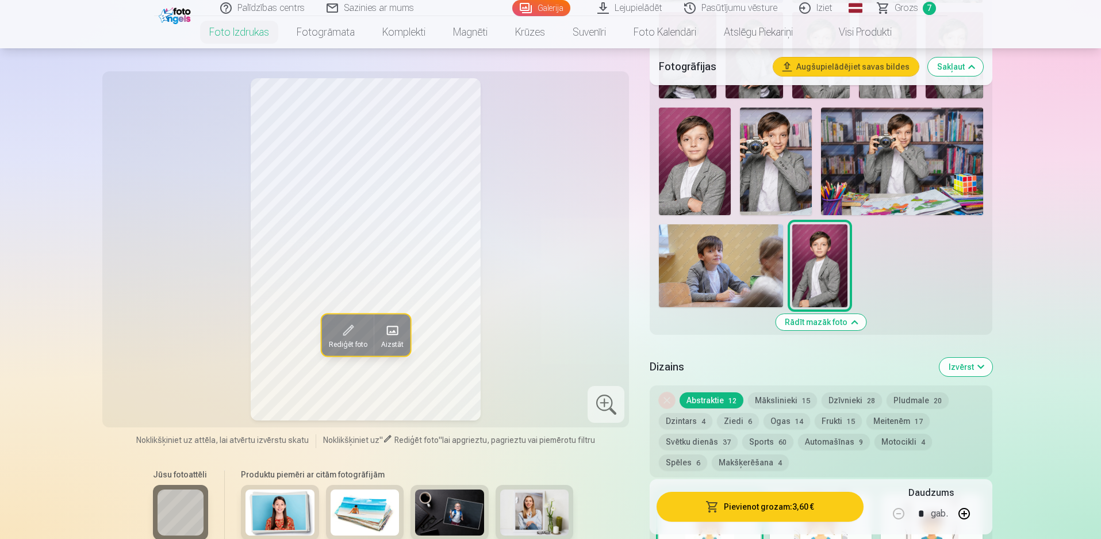
click at [354, 332] on span at bounding box center [347, 330] width 18 height 18
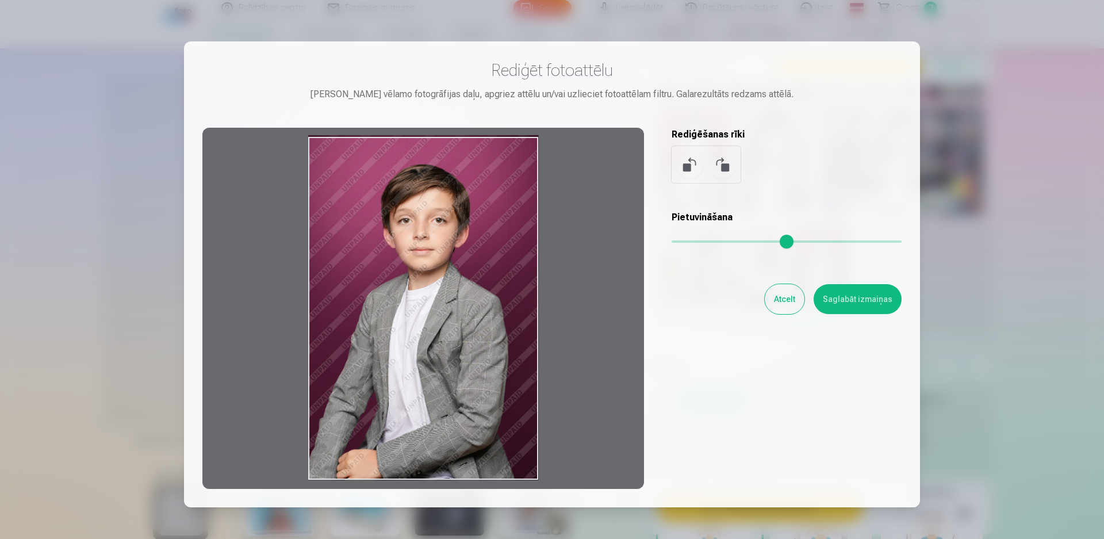
click at [514, 163] on div at bounding box center [423, 308] width 442 height 361
drag, startPoint x: 514, startPoint y: 163, endPoint x: 488, endPoint y: 162, distance: 26.5
click at [488, 162] on div at bounding box center [423, 308] width 442 height 361
click at [771, 295] on button "Atcelt" at bounding box center [785, 299] width 40 height 30
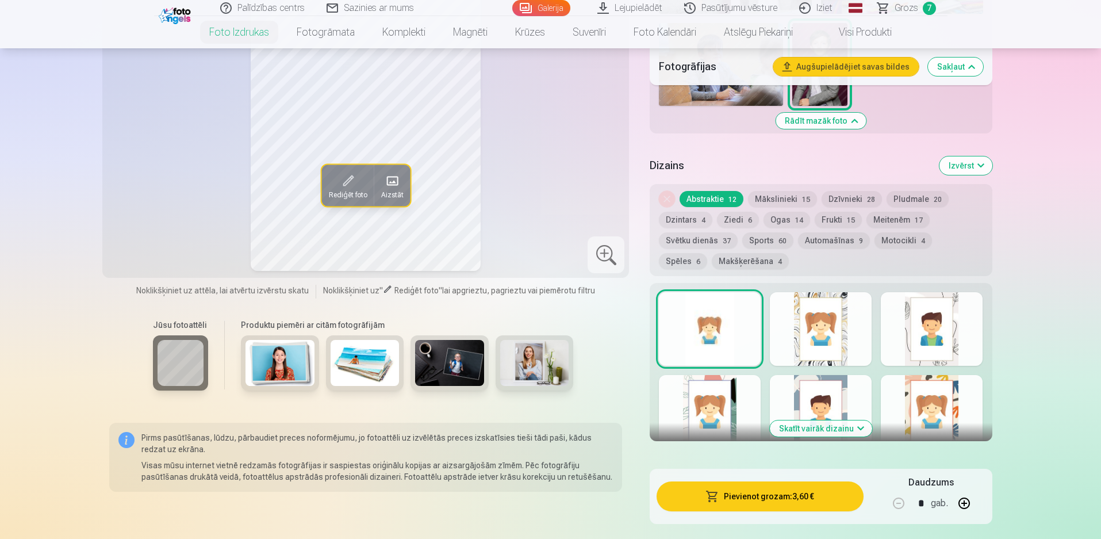
scroll to position [1304, 0]
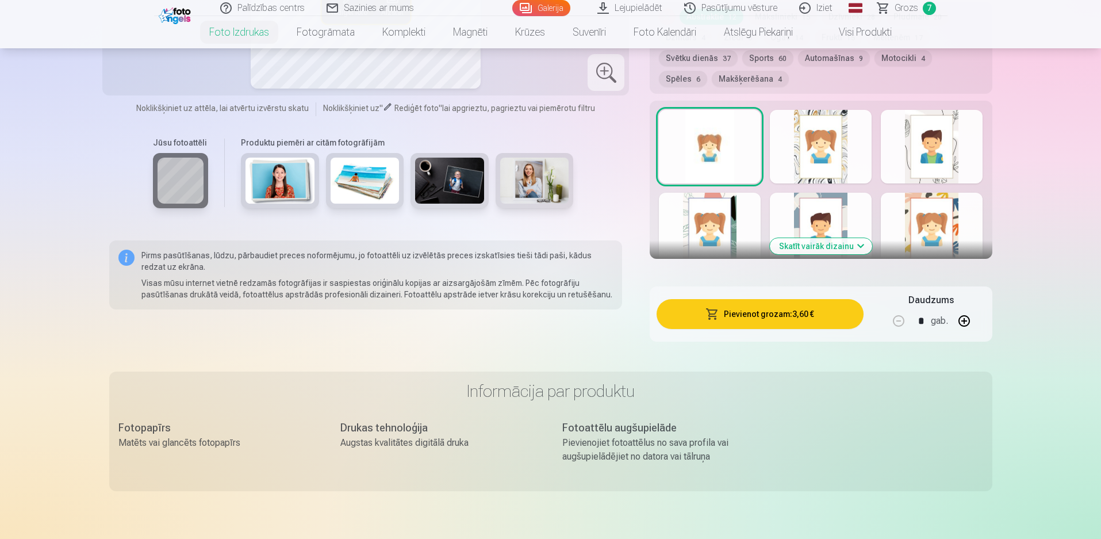
click at [834, 247] on button "Skatīt vairāk dizainu" at bounding box center [821, 246] width 102 height 16
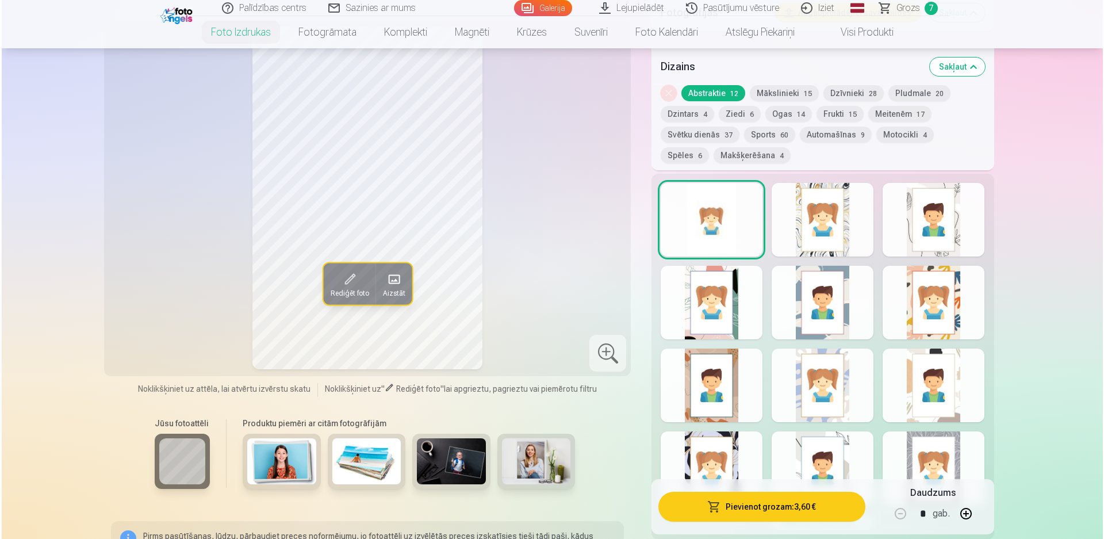
scroll to position [1419, 0]
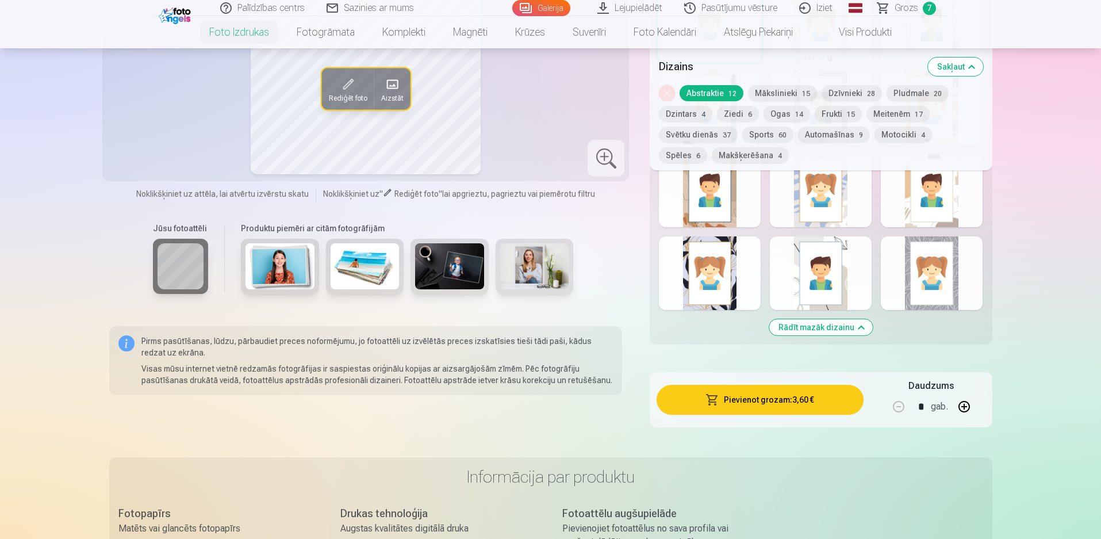
click at [762, 396] on button "Pievienot grozam : 3,60 €" at bounding box center [760, 400] width 206 height 30
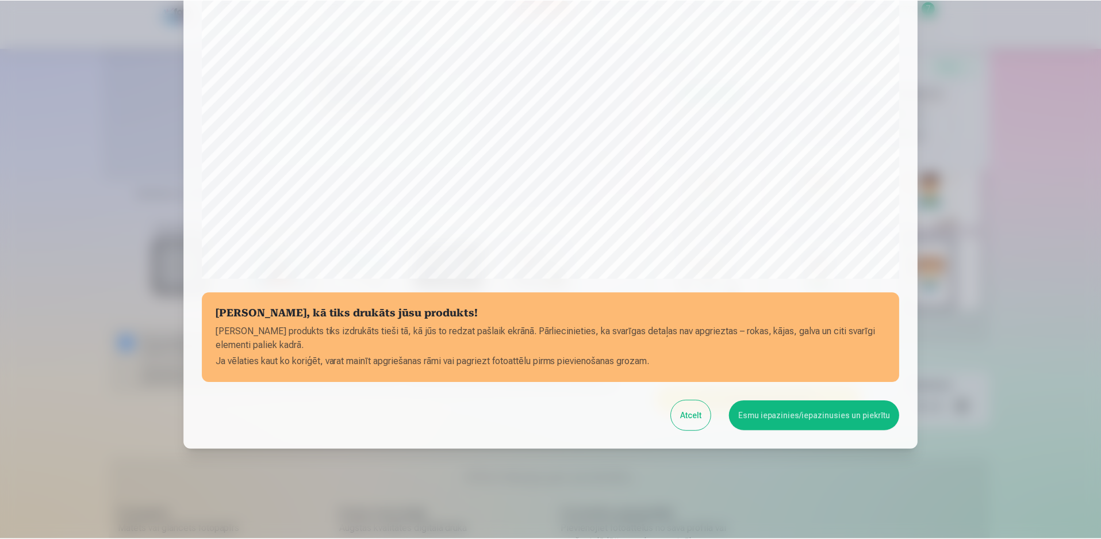
scroll to position [289, 0]
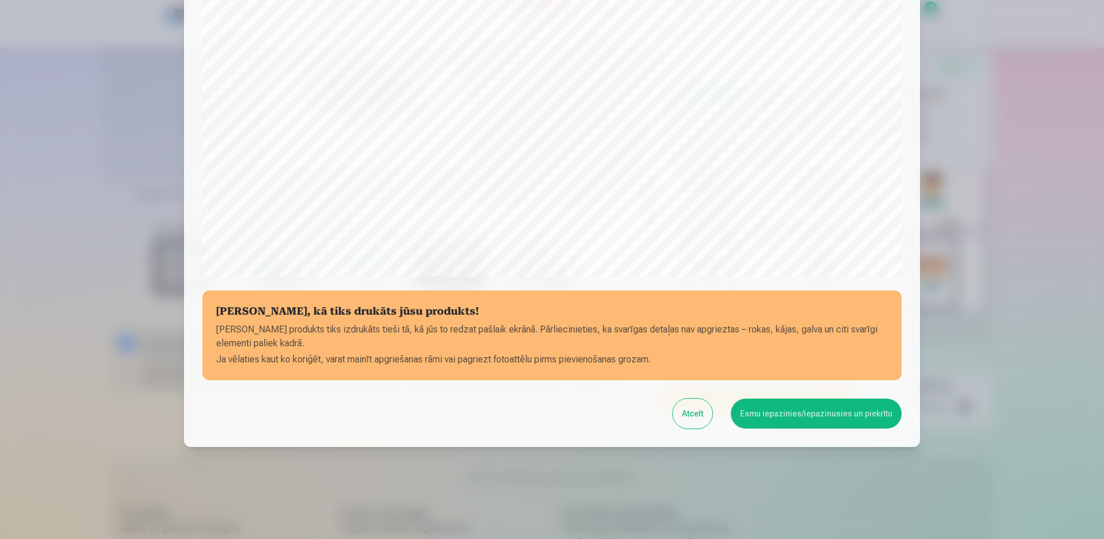
click at [765, 416] on button "Esmu iepazinies/iepazinusies un piekrītu" at bounding box center [816, 414] width 171 height 30
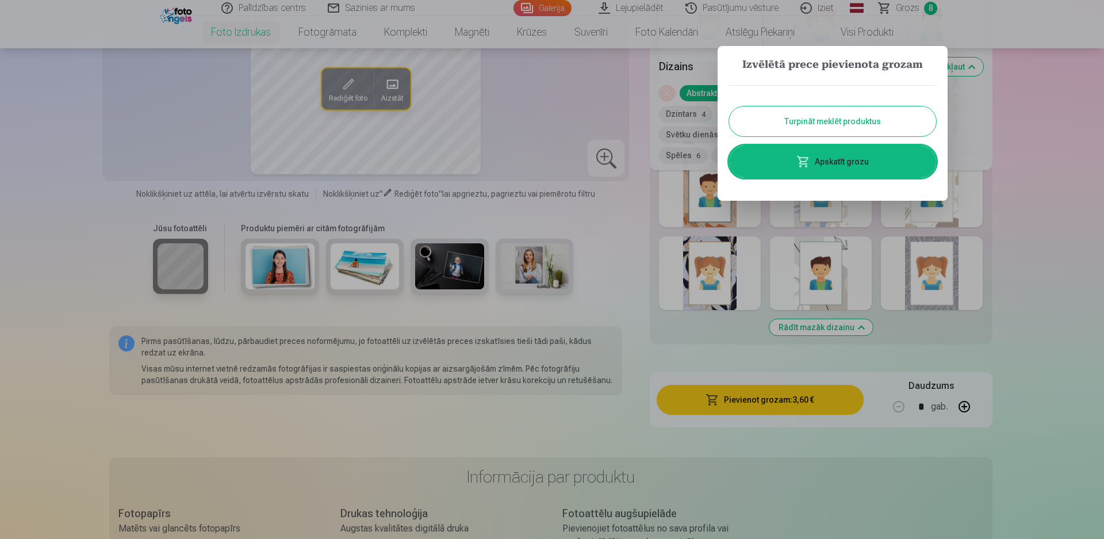
click at [846, 165] on link "Apskatīt grozu" at bounding box center [832, 161] width 207 height 32
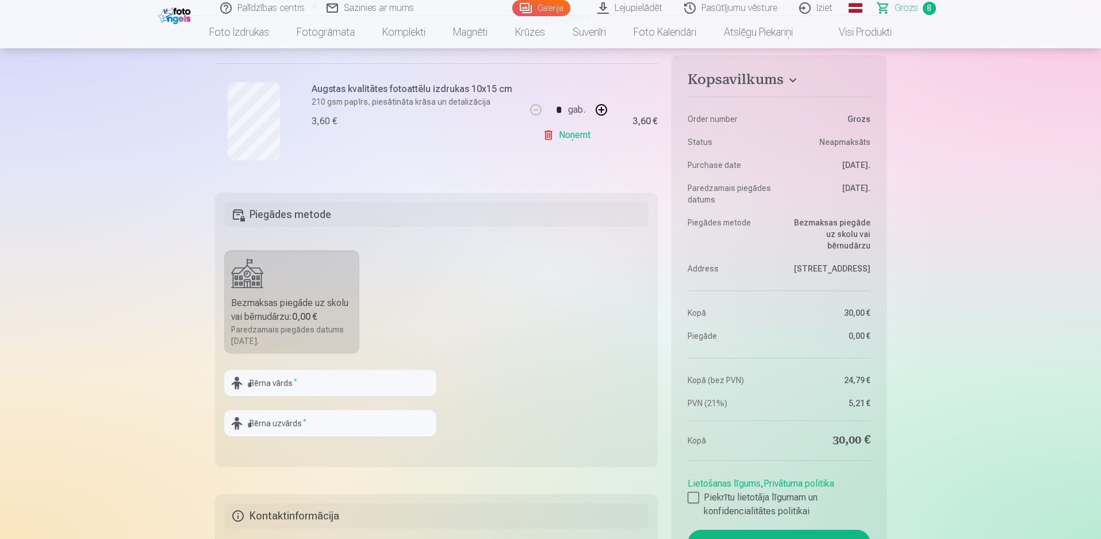
scroll to position [1035, 0]
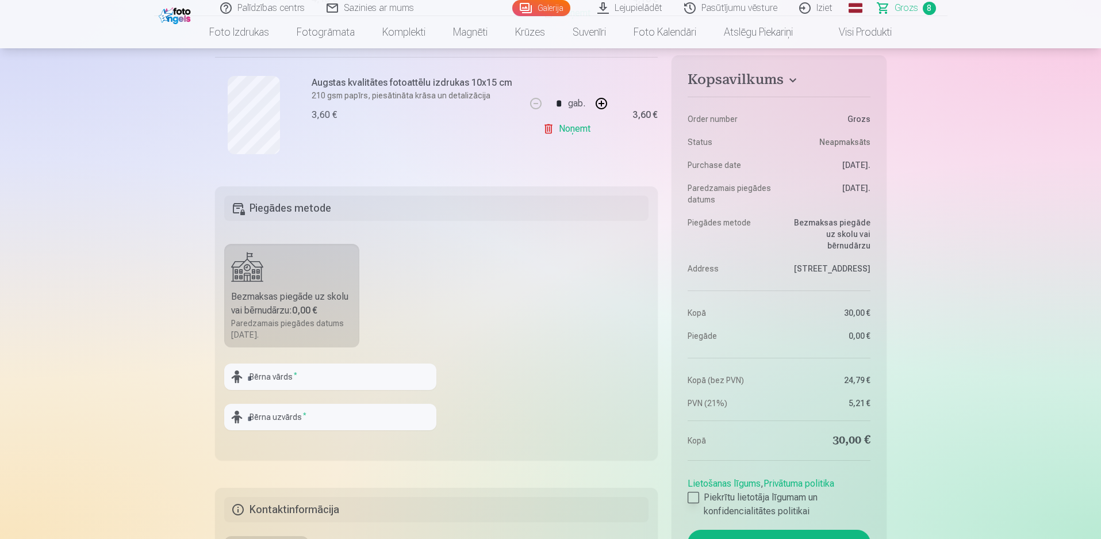
click at [691, 503] on div at bounding box center [694, 498] width 12 height 12
click at [266, 378] on input "text" at bounding box center [330, 376] width 212 height 26
type input "*******"
click at [283, 426] on input "text" at bounding box center [330, 417] width 212 height 26
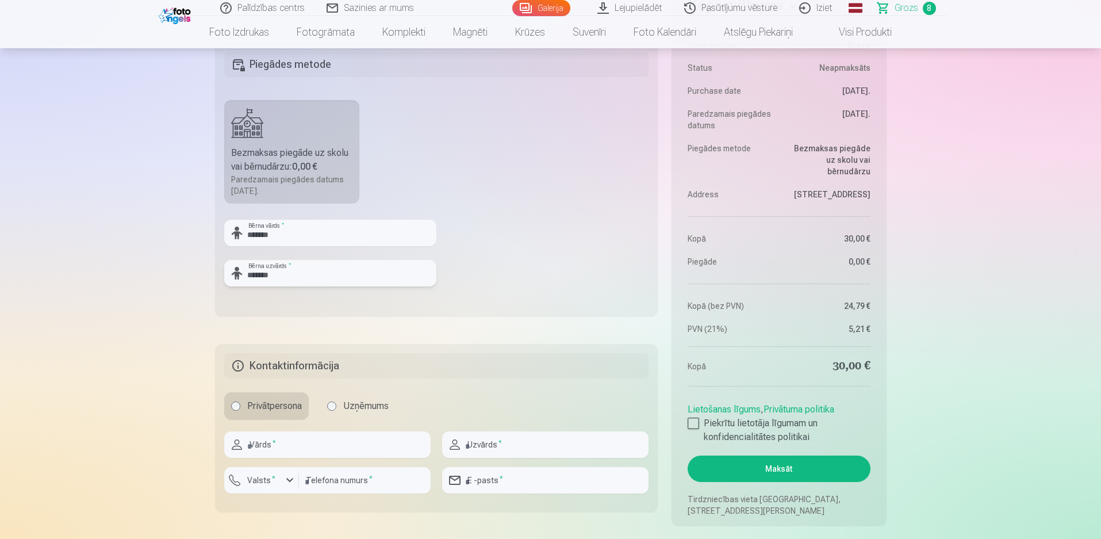
scroll to position [1227, 0]
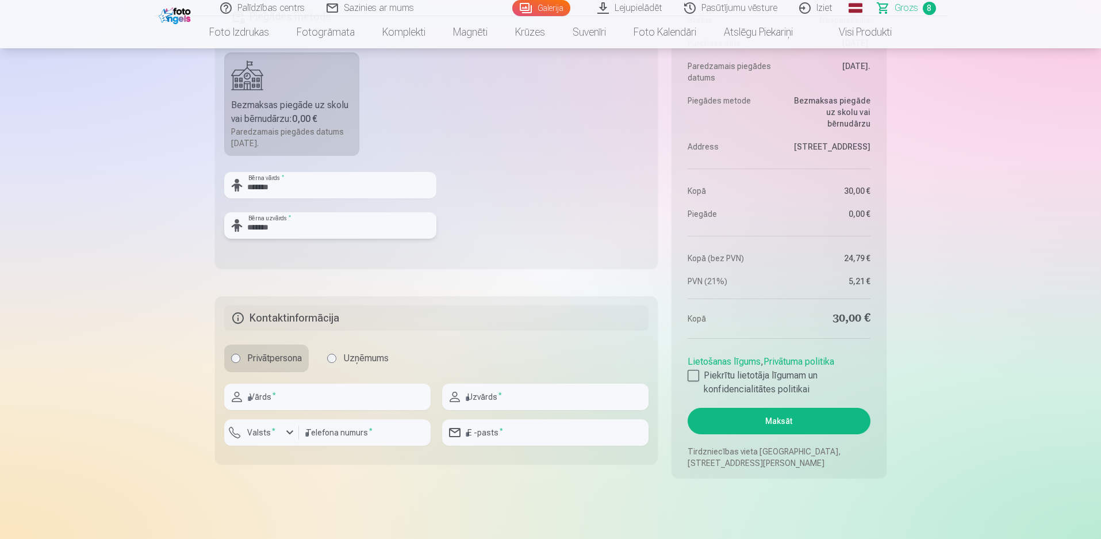
type input "*******"
click at [316, 391] on input "text" at bounding box center [327, 397] width 206 height 26
type input "*******"
click at [480, 396] on input "text" at bounding box center [545, 397] width 206 height 26
type input "*******"
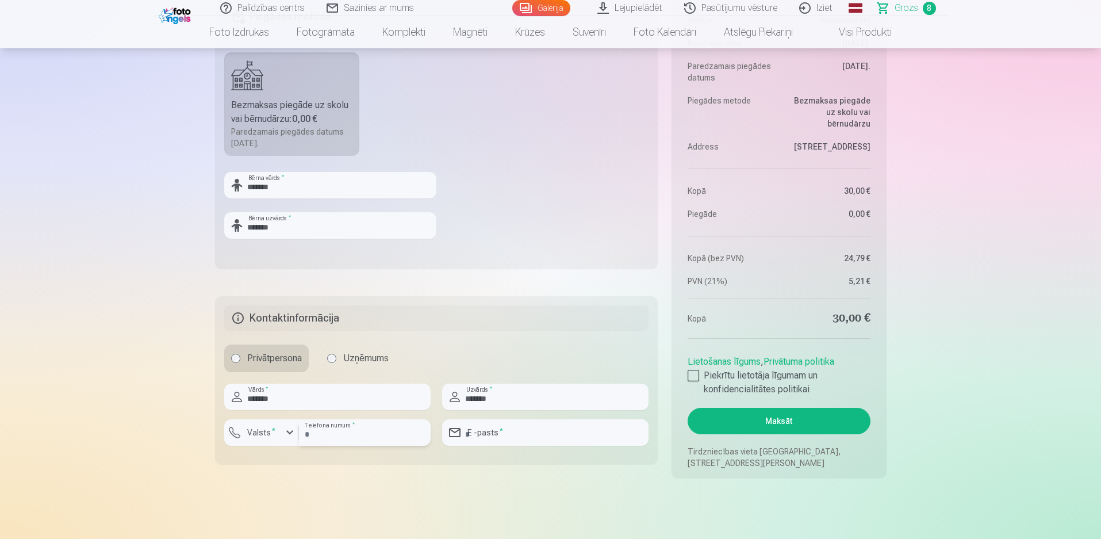
click at [323, 438] on input "number" at bounding box center [365, 432] width 132 height 26
type input "********"
click at [292, 428] on div "button" at bounding box center [290, 433] width 14 height 14
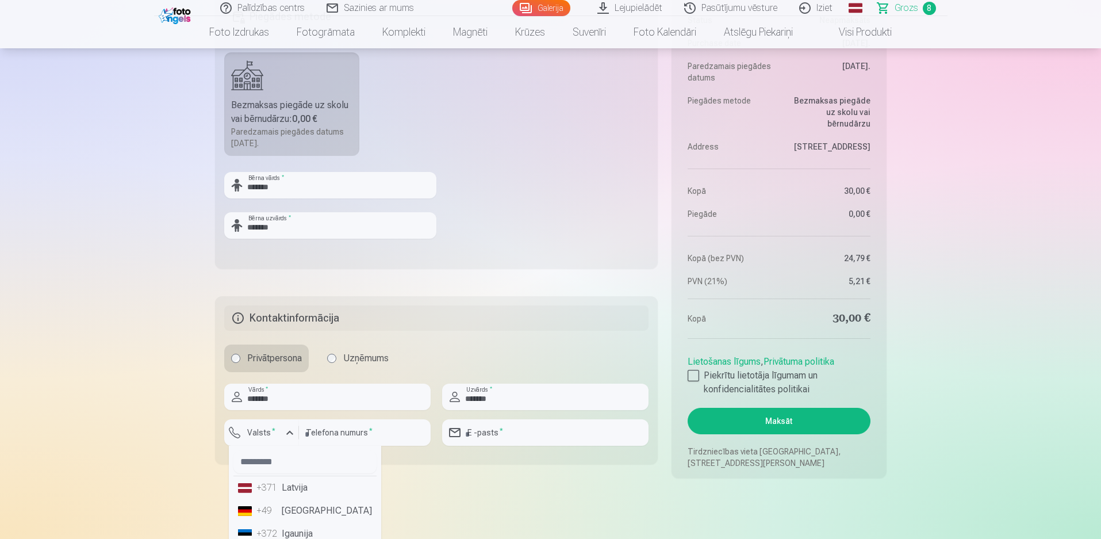
click at [311, 491] on li "+371 Latvija" at bounding box center [304, 487] width 143 height 23
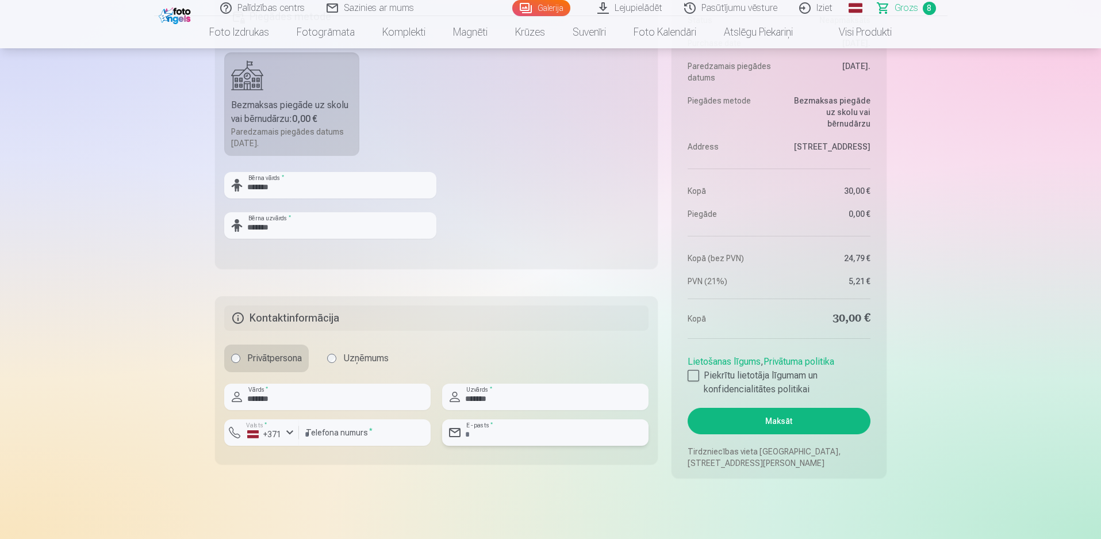
click at [484, 431] on input "email" at bounding box center [545, 432] width 206 height 26
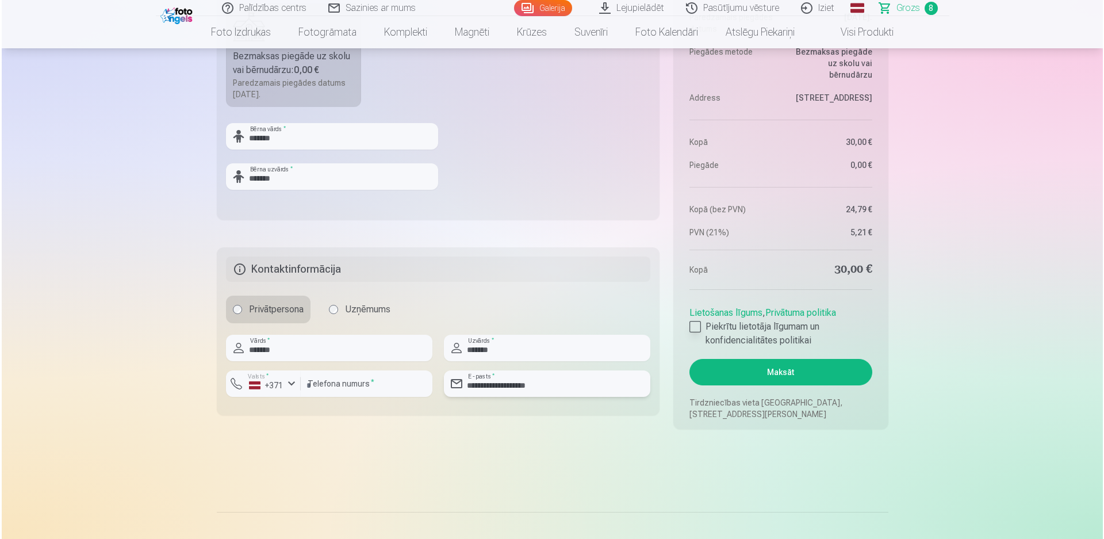
scroll to position [1342, 0]
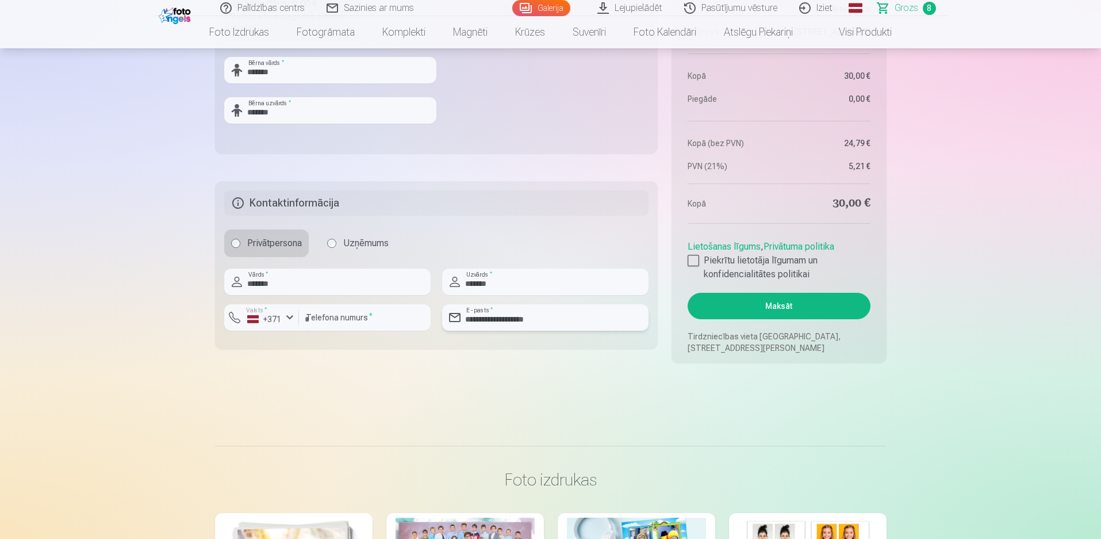
type input "**********"
click at [780, 305] on button "Maksāt" at bounding box center [779, 306] width 182 height 26
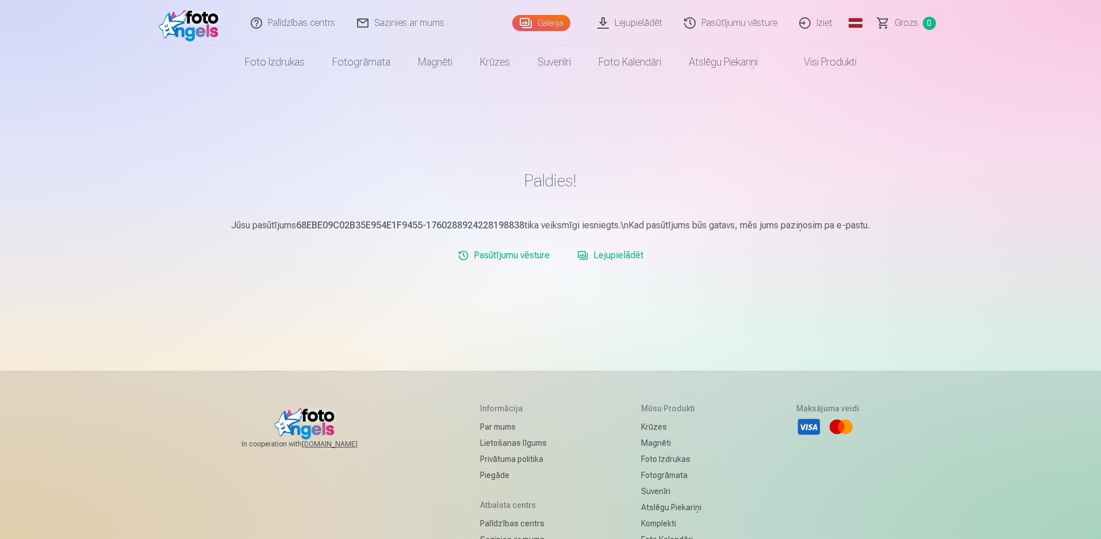
click at [626, 253] on link "Lejupielādēt" at bounding box center [610, 255] width 75 height 23
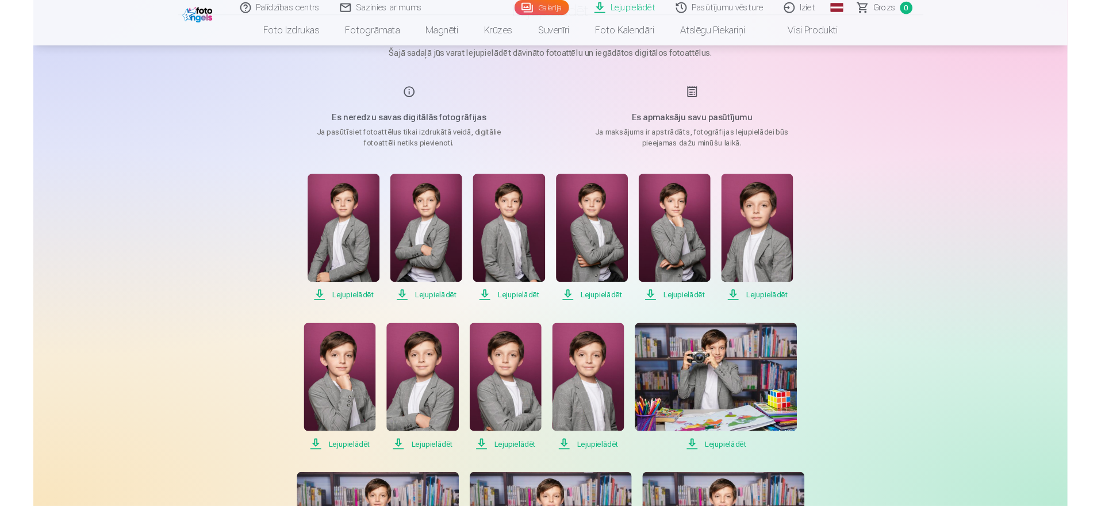
scroll to position [76, 0]
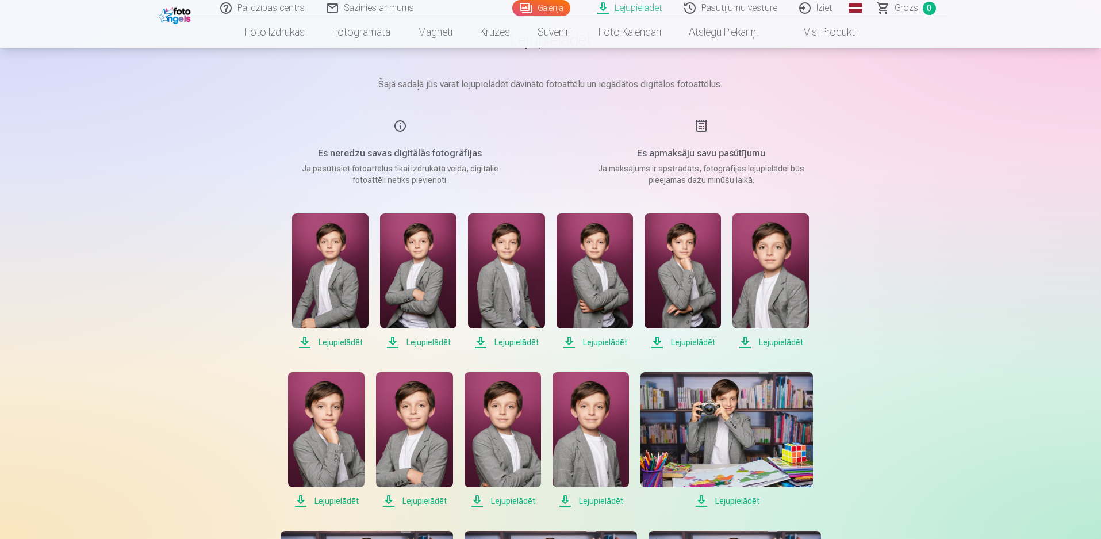
click at [304, 344] on span "Lejupielādēt" at bounding box center [330, 342] width 76 height 14
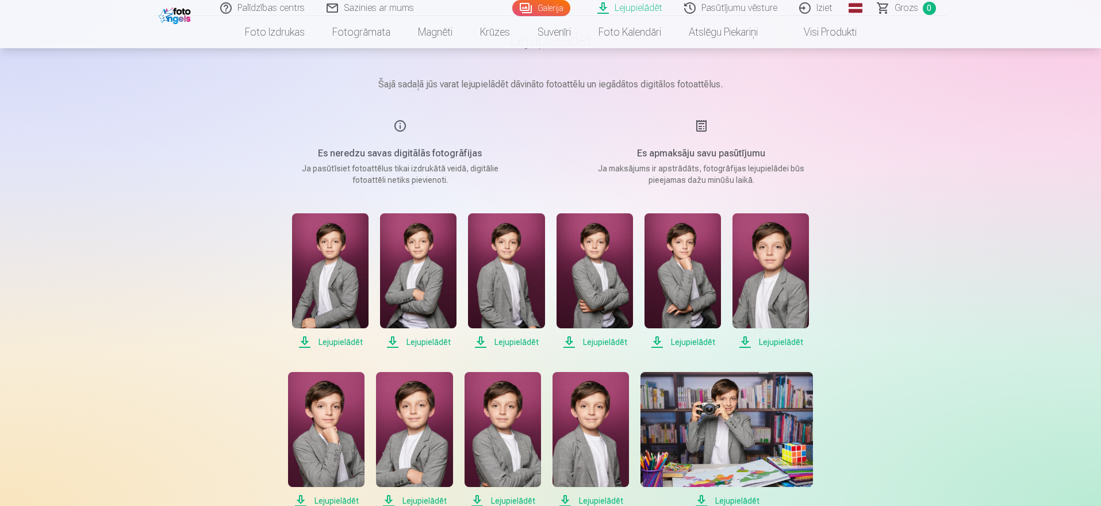
click at [391, 340] on span "Lejupielādēt" at bounding box center [418, 342] width 76 height 14
click at [484, 339] on span "Lejupielādēt" at bounding box center [506, 342] width 76 height 14
click at [573, 338] on span "Lejupielādēt" at bounding box center [595, 342] width 76 height 14
click at [660, 341] on span "Lejupielādēt" at bounding box center [683, 342] width 76 height 14
click at [742, 338] on span "Lejupielādēt" at bounding box center [771, 342] width 76 height 14
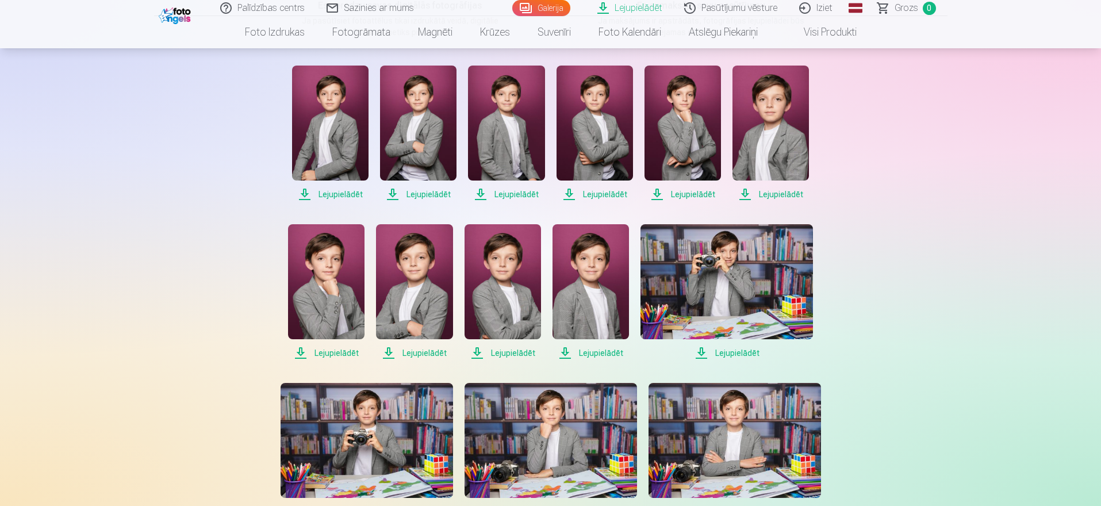
scroll to position [269, 0]
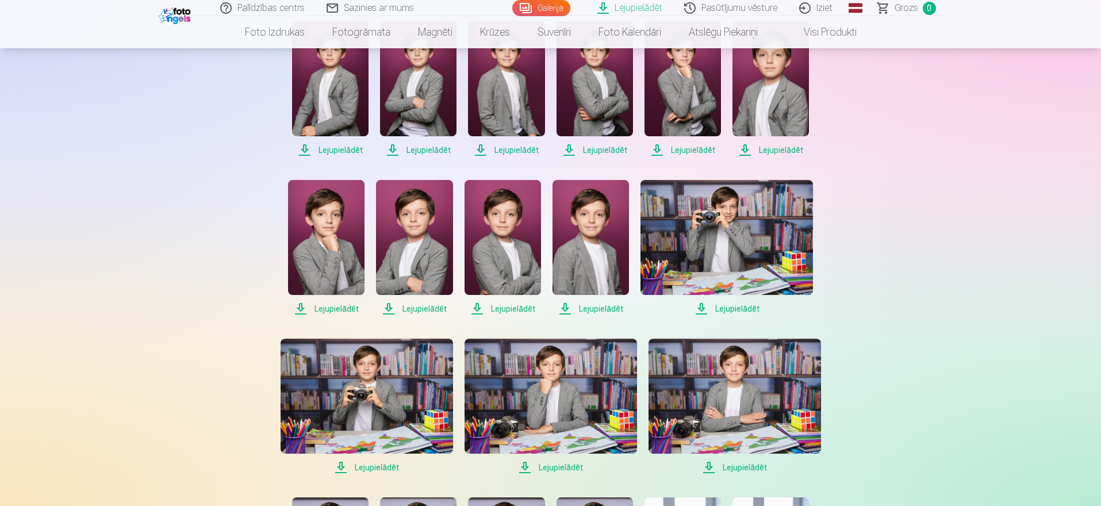
click at [296, 306] on span "Lejupielādēt" at bounding box center [326, 309] width 76 height 14
click at [392, 308] on span "Lejupielādēt" at bounding box center [414, 309] width 76 height 14
click at [480, 305] on span "Lejupielādēt" at bounding box center [503, 309] width 76 height 14
click at [566, 310] on span "Lejupielādēt" at bounding box center [591, 309] width 76 height 14
click at [699, 305] on span "Lejupielādēt" at bounding box center [727, 309] width 173 height 14
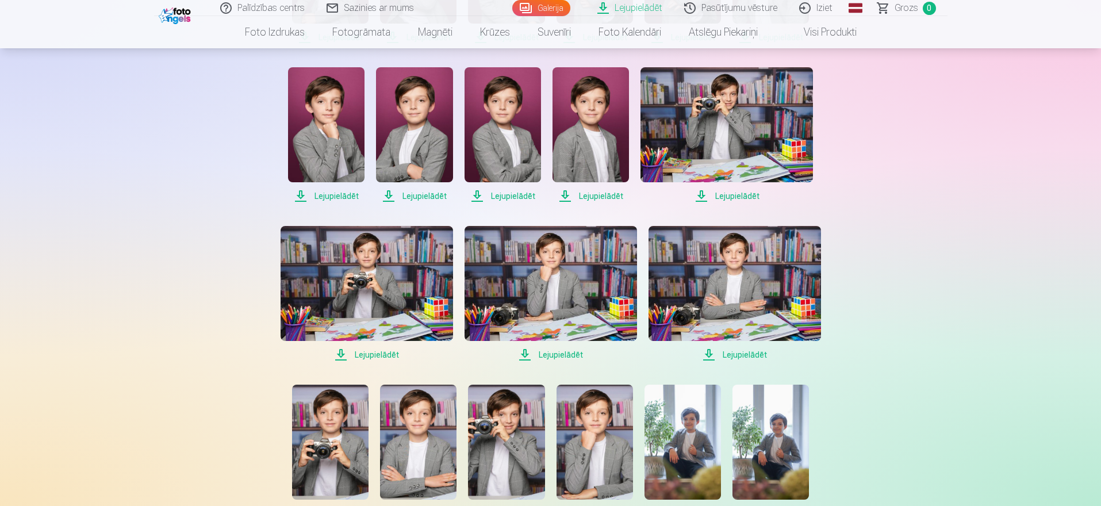
scroll to position [384, 0]
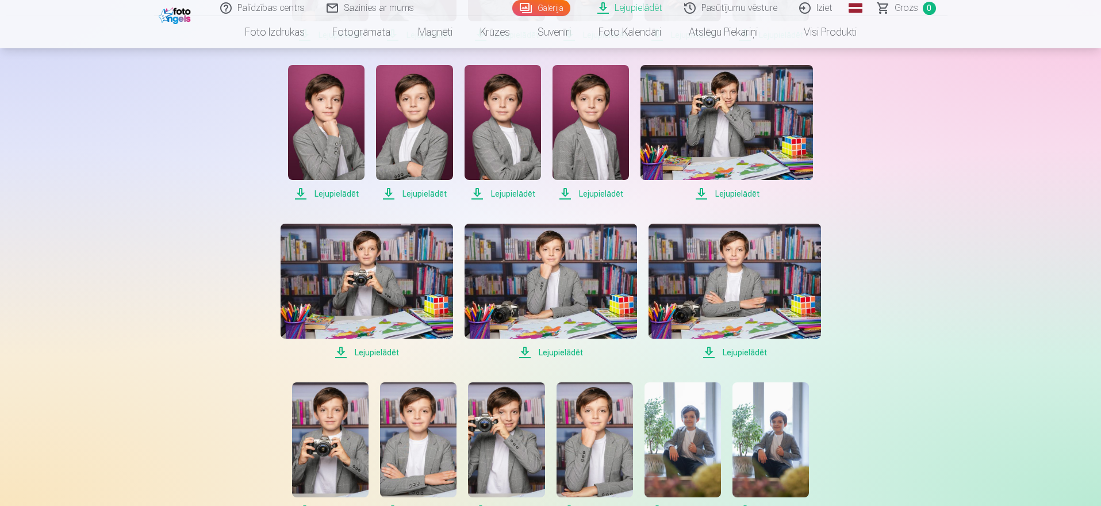
click at [338, 351] on span "Lejupielādēt" at bounding box center [367, 353] width 173 height 14
click at [524, 352] on span "Lejupielādēt" at bounding box center [551, 353] width 173 height 14
click at [704, 349] on span "Lejupielādēt" at bounding box center [735, 353] width 173 height 14
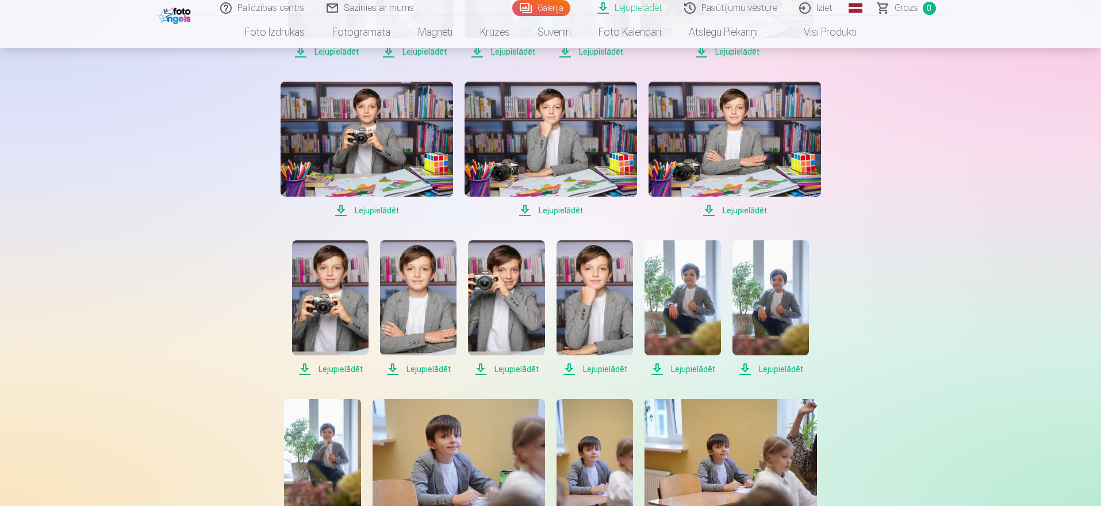
scroll to position [537, 0]
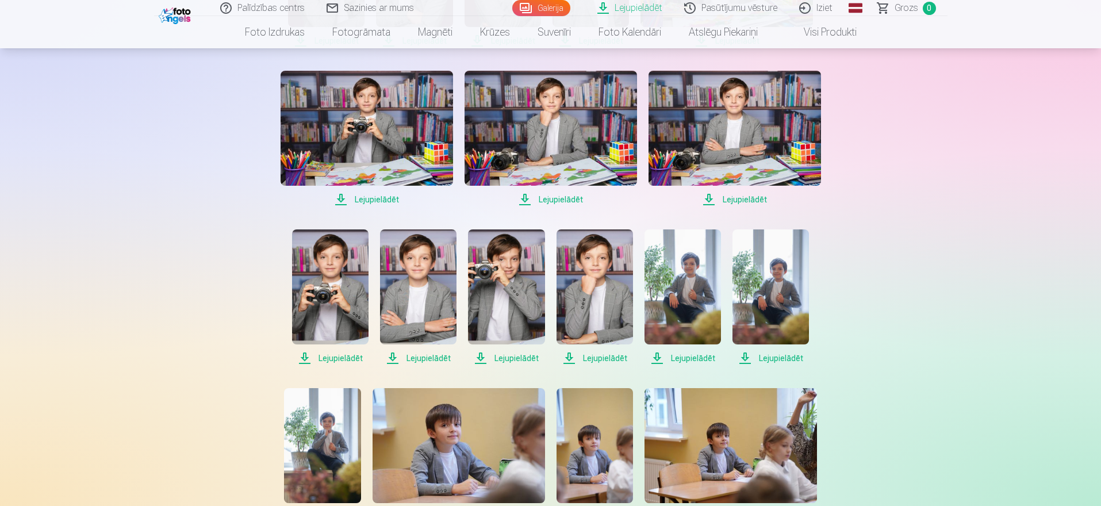
click at [304, 355] on span "Lejupielādēt" at bounding box center [330, 358] width 76 height 14
click at [389, 356] on span "Lejupielādēt" at bounding box center [418, 358] width 76 height 14
click at [480, 358] on span "Lejupielādēt" at bounding box center [506, 358] width 76 height 14
click at [568, 358] on span "Lejupielādēt" at bounding box center [595, 358] width 76 height 14
click at [656, 357] on span "Lejupielādēt" at bounding box center [683, 358] width 76 height 14
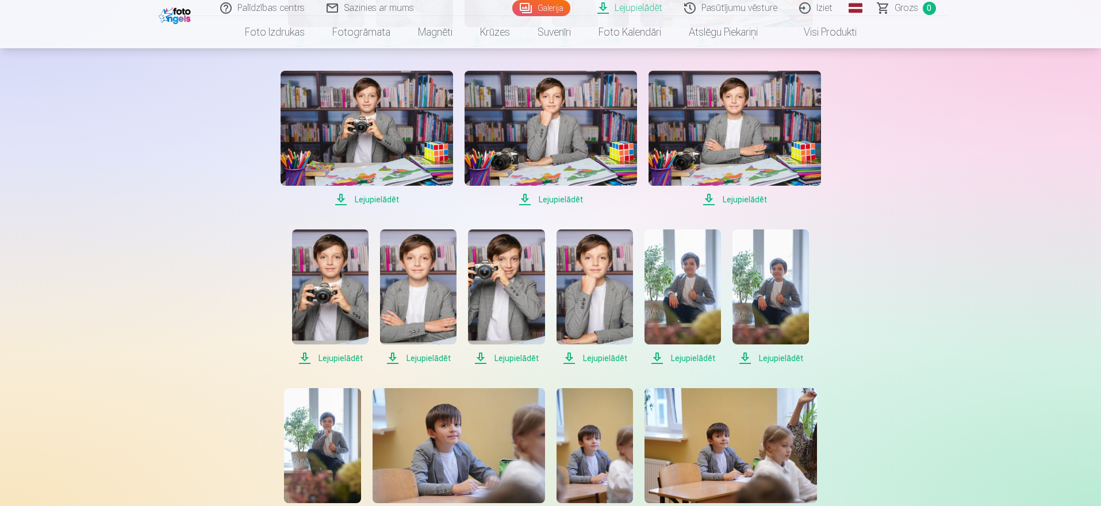
click at [747, 356] on span "Lejupielādēt" at bounding box center [771, 358] width 76 height 14
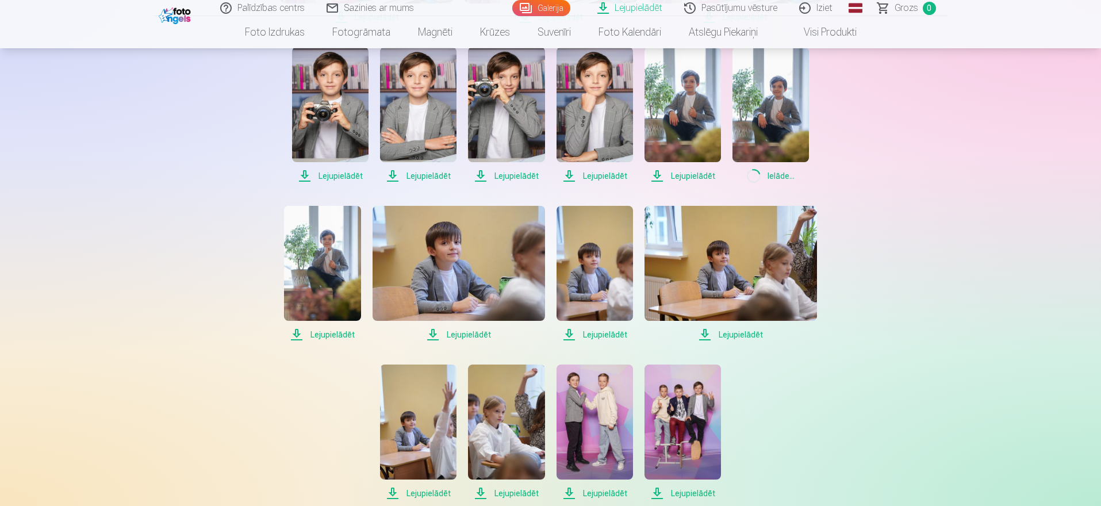
scroll to position [767, 0]
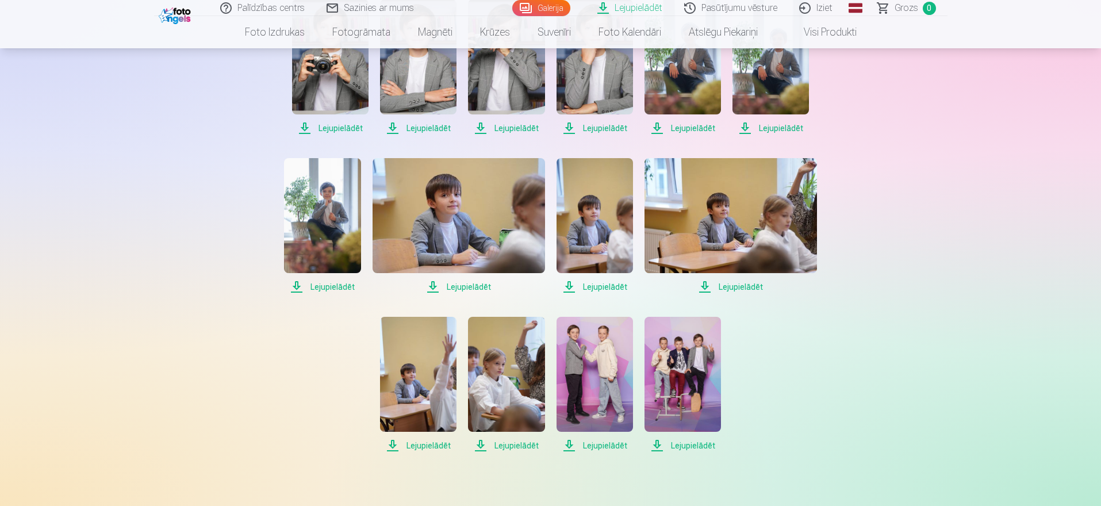
click at [293, 286] on span "Lejupielādēt" at bounding box center [322, 287] width 76 height 14
click at [434, 281] on span "Lejupielādēt" at bounding box center [459, 287] width 173 height 14
click at [571, 285] on span "Lejupielādēt" at bounding box center [595, 287] width 76 height 14
click at [705, 285] on span "Lejupielādēt" at bounding box center [731, 287] width 173 height 14
click at [390, 448] on span "Lejupielādēt" at bounding box center [418, 446] width 76 height 14
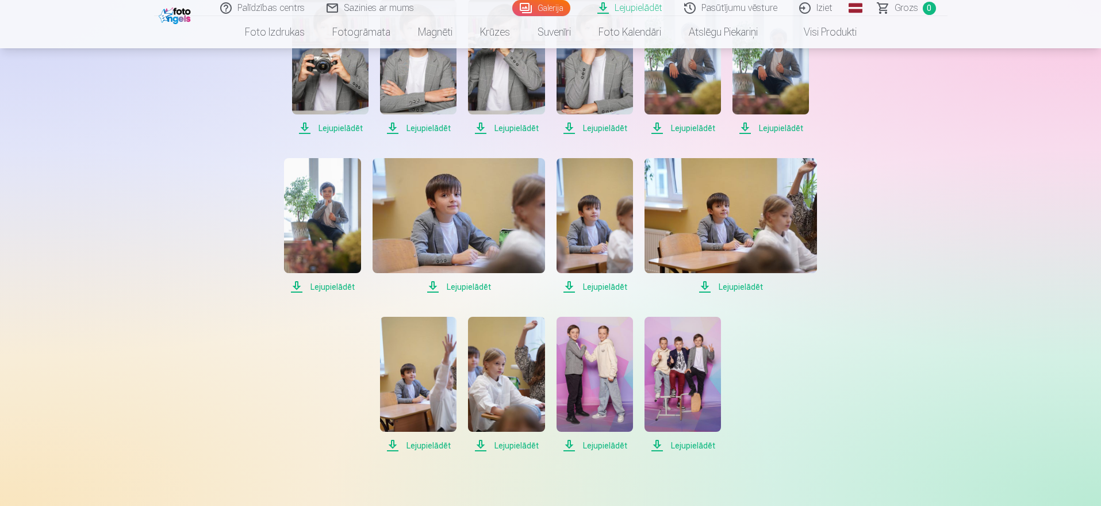
click at [477, 442] on span "Lejupielādēt" at bounding box center [506, 446] width 76 height 14
click at [566, 443] on span "Lejupielādēt" at bounding box center [595, 446] width 76 height 14
click at [656, 443] on span "Lejupielādēt" at bounding box center [683, 446] width 76 height 14
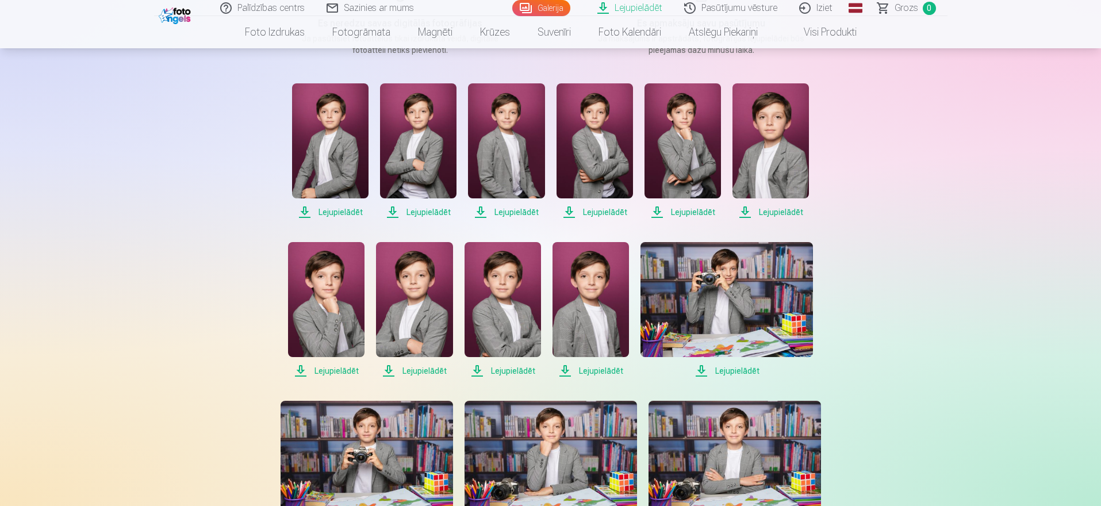
scroll to position [0, 0]
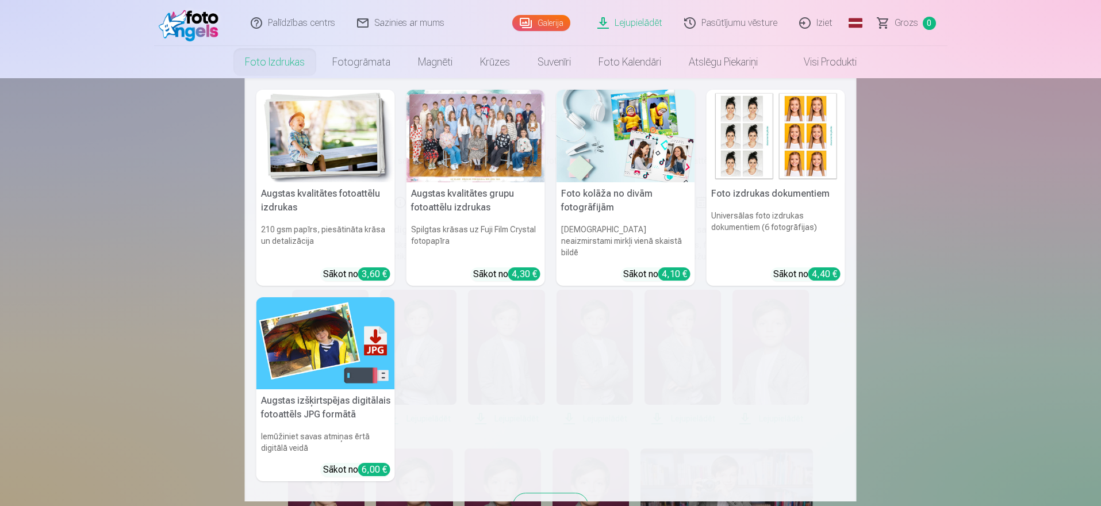
click at [455, 140] on div at bounding box center [476, 136] width 139 height 93
